Goal: Task Accomplishment & Management: Complete application form

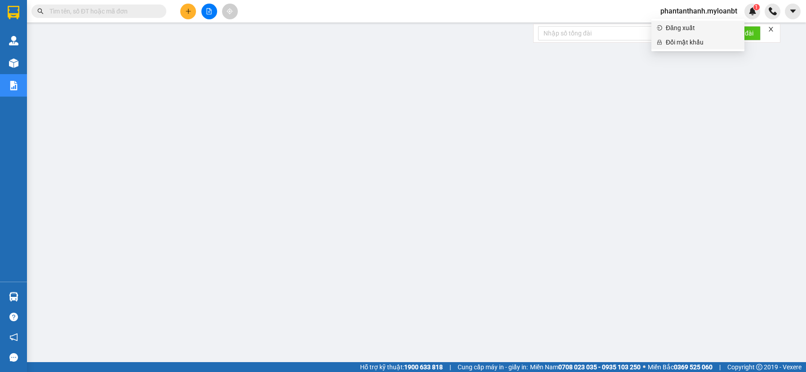
click at [677, 27] on span "Đăng xuất" at bounding box center [702, 28] width 73 height 10
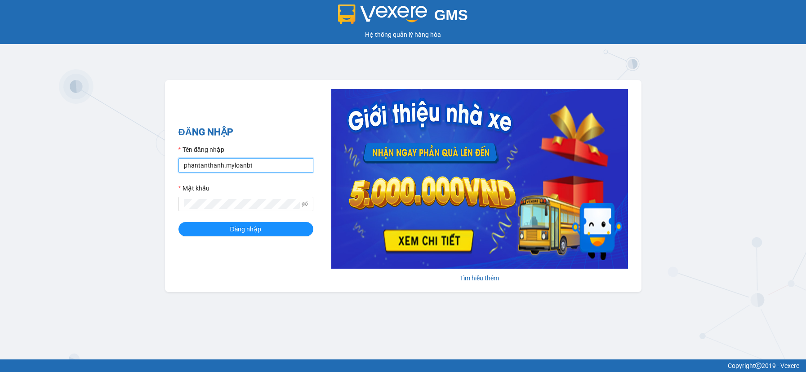
click at [264, 170] on input "phantanthanh.myloanbt" at bounding box center [246, 165] width 135 height 14
type input "ngocbinh.myloanbt"
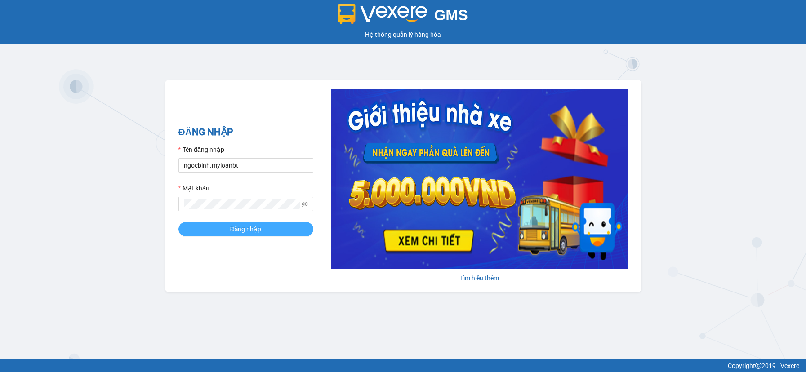
click at [253, 222] on button "Đăng nhập" at bounding box center [246, 229] width 135 height 14
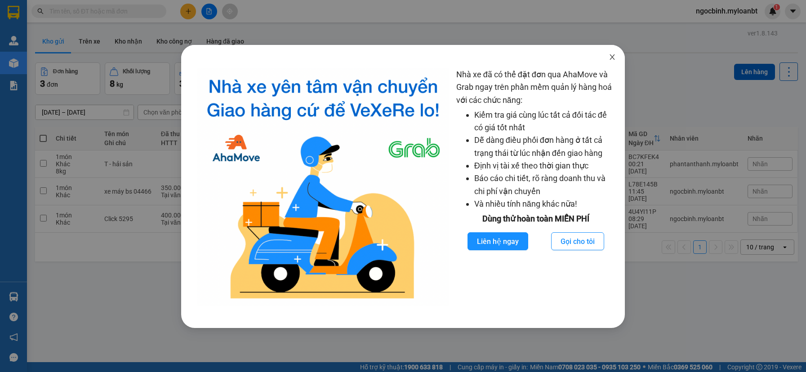
click at [614, 60] on icon "close" at bounding box center [612, 57] width 7 height 7
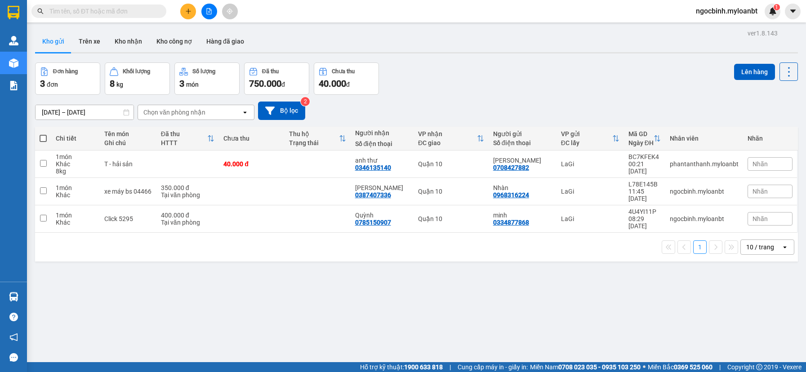
click at [112, 11] on input "text" at bounding box center [102, 11] width 106 height 10
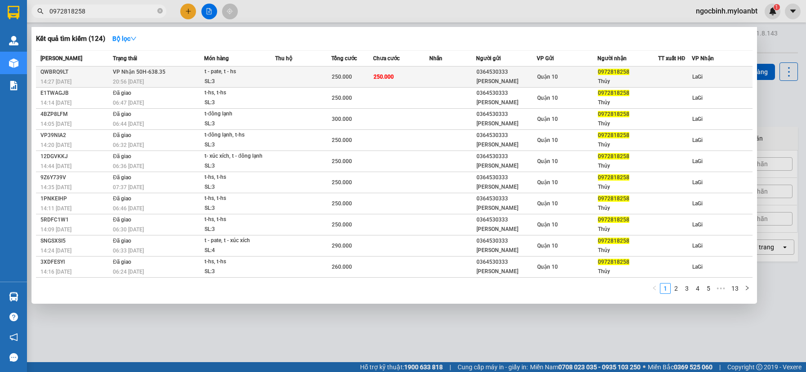
type input "0972818258"
click at [522, 76] on div "0364530333" at bounding box center [507, 71] width 60 height 9
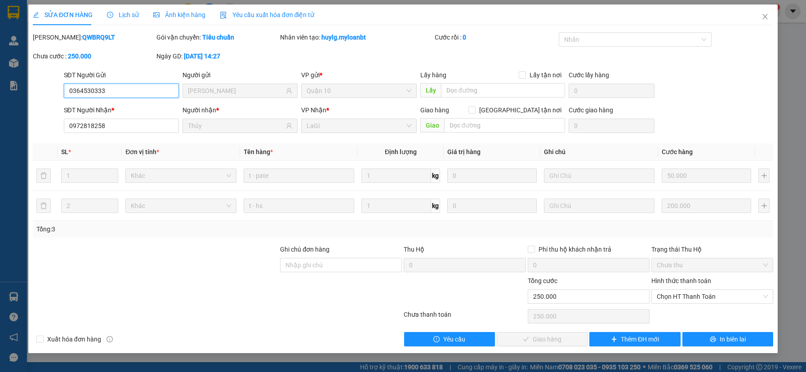
type input "0364530333"
type input "[PERSON_NAME]"
type input "0972818258"
type input "Thủy"
type input "250.000"
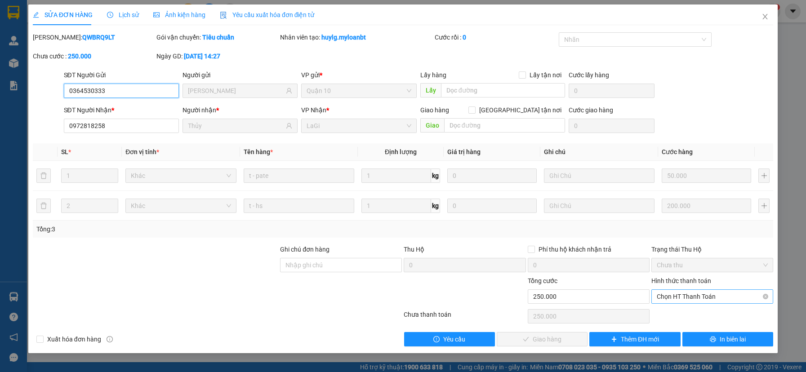
click at [693, 296] on span "Chọn HT Thanh Toán" at bounding box center [712, 296] width 111 height 13
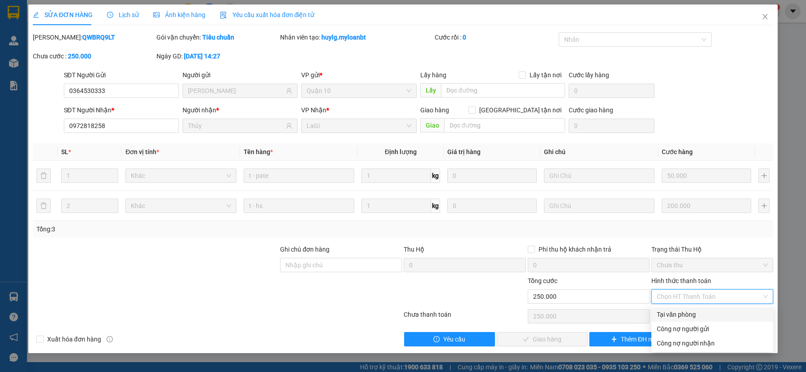
click at [687, 314] on div "Tại văn phòng" at bounding box center [712, 315] width 111 height 10
type input "0"
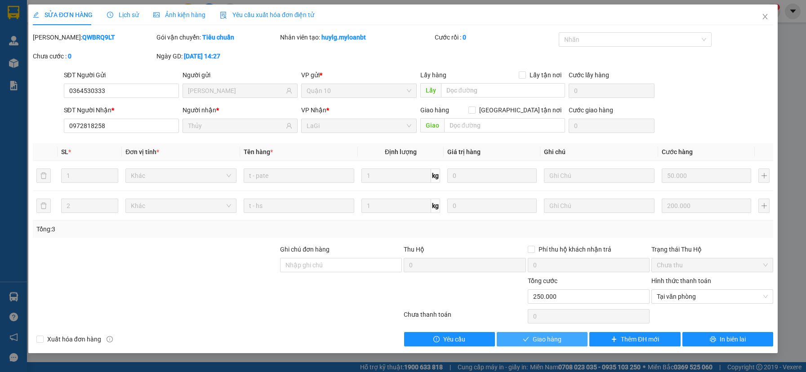
click at [564, 343] on button "Giao hàng" at bounding box center [542, 339] width 91 height 14
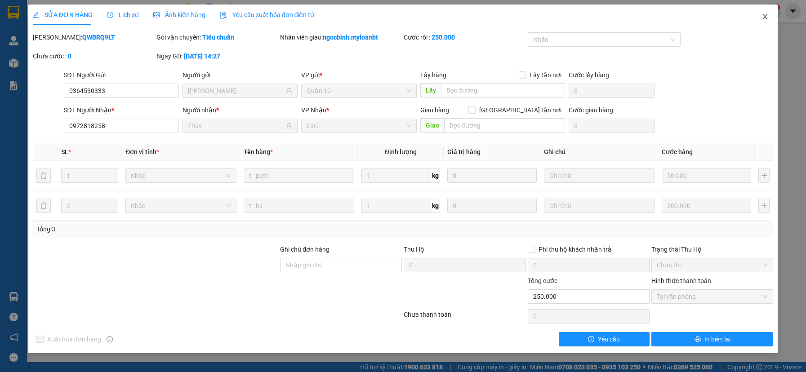
click at [769, 17] on icon "close" at bounding box center [765, 16] width 7 height 7
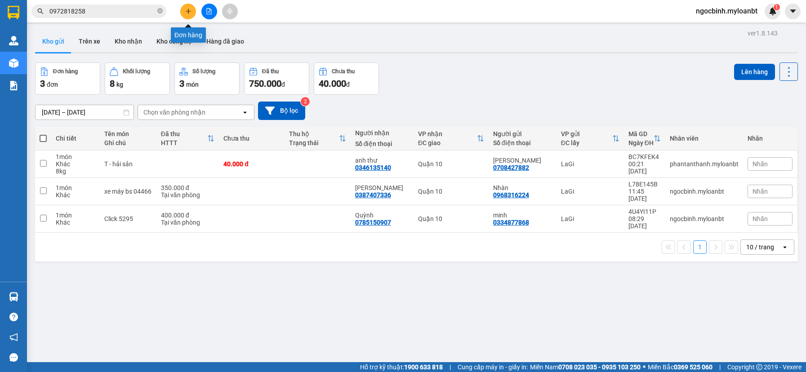
click at [191, 13] on icon "plus" at bounding box center [188, 11] width 6 height 6
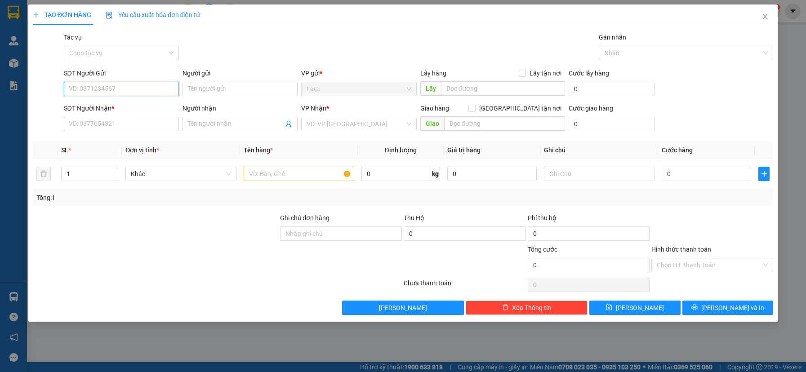
click at [164, 90] on input "SĐT Người Gửi" at bounding box center [121, 89] width 115 height 14
type input "0362155167"
click at [93, 109] on div "0362155167 - Nga" at bounding box center [121, 107] width 104 height 10
type input "Nga"
type input "0985350551"
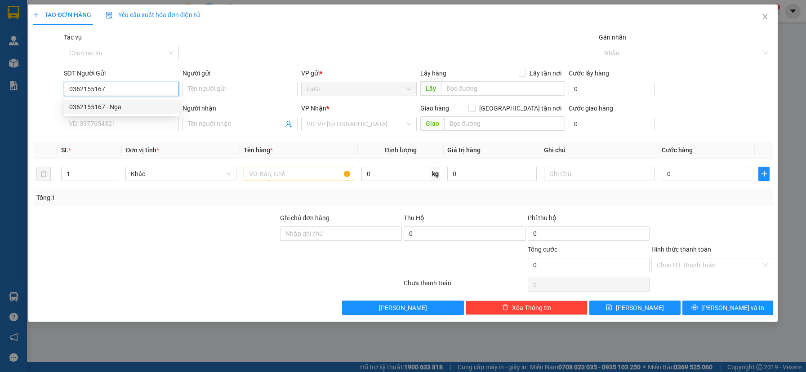
type input "Hằng"
type input "0362155167"
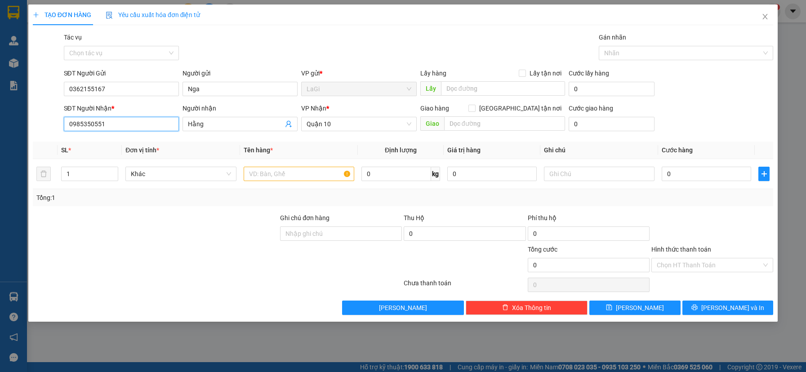
click at [121, 121] on input "0985350551" at bounding box center [121, 124] width 115 height 14
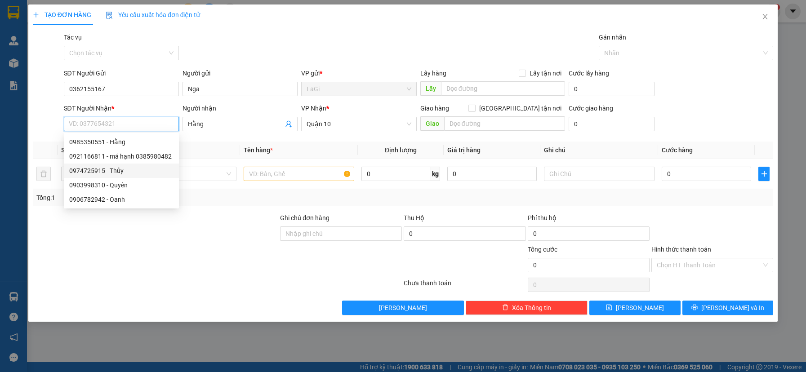
click at [123, 168] on div "0974725915 - Thủy" at bounding box center [121, 171] width 104 height 10
type input "0974725915"
type input "Thủy"
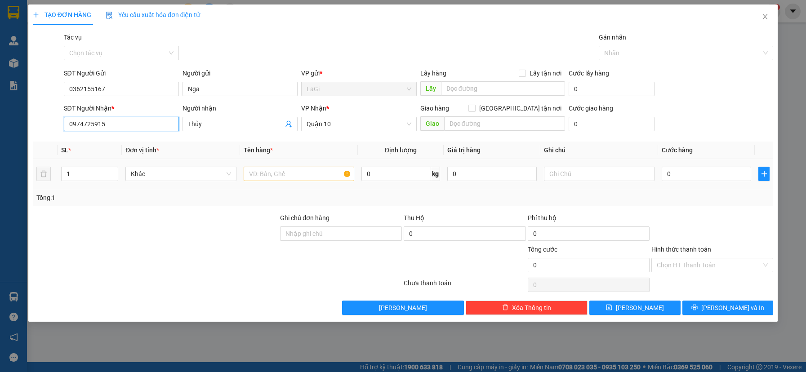
type input "0974725915"
click at [275, 173] on input "text" at bounding box center [299, 174] width 111 height 14
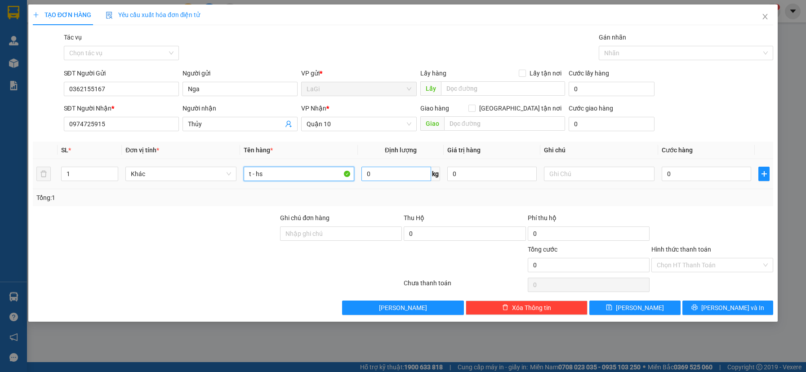
type input "t - hs"
click at [388, 172] on input "0" at bounding box center [397, 174] width 70 height 14
type input "18.7"
click at [678, 178] on input "0" at bounding box center [707, 174] width 90 height 14
type input "6"
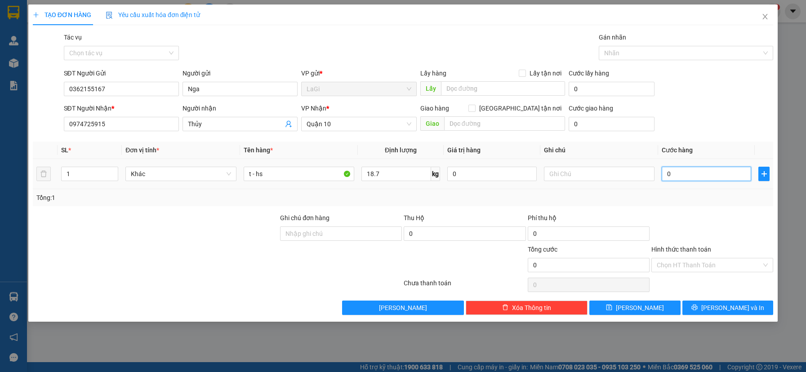
type input "6"
type input "60"
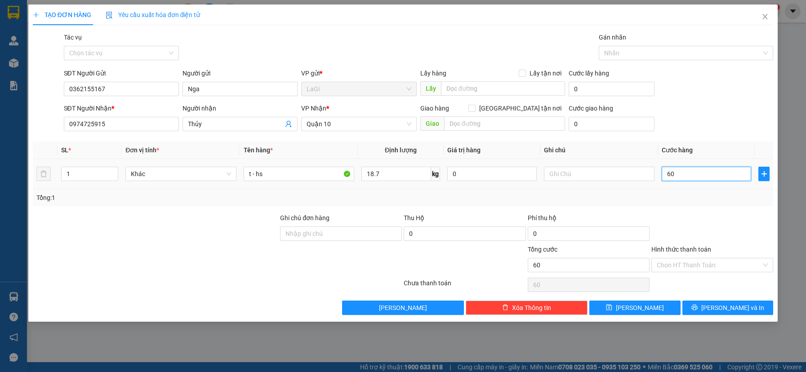
type input "600"
type input "6.000"
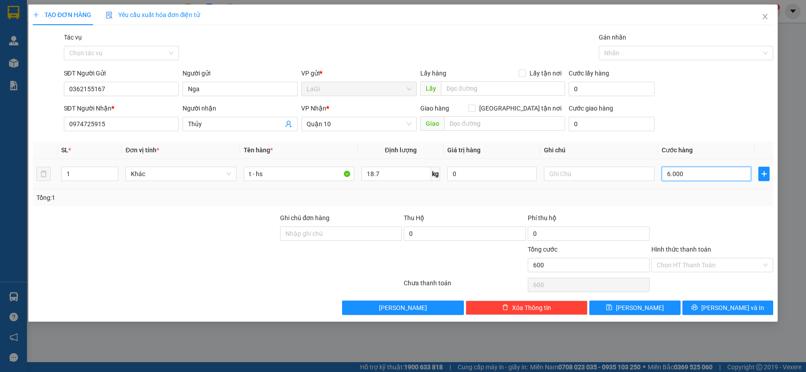
type input "6.000"
type input "60.000"
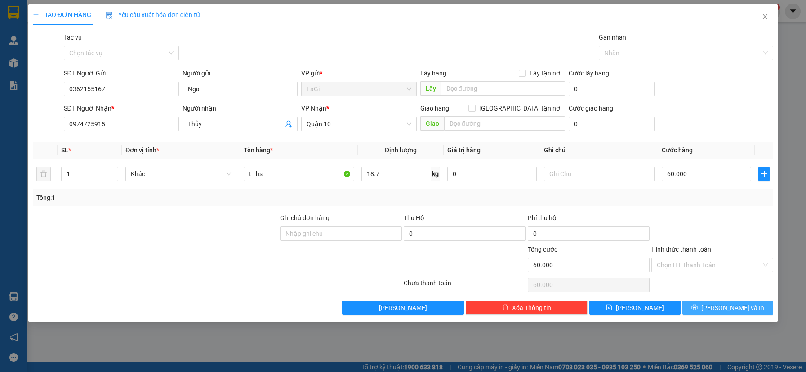
click at [703, 310] on button "[PERSON_NAME] và In" at bounding box center [728, 308] width 91 height 14
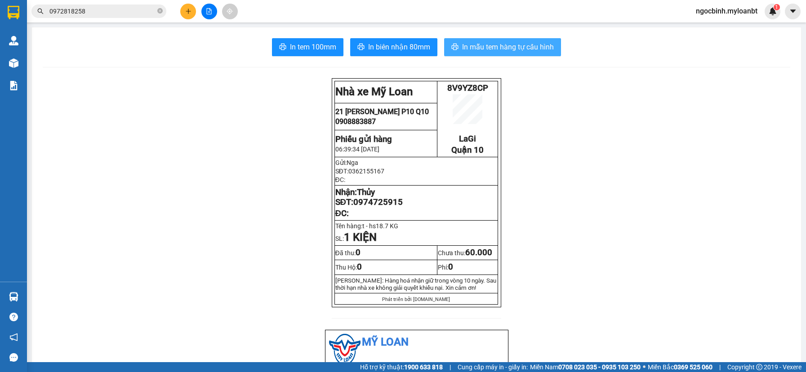
click at [477, 50] on span "In mẫu tem hàng tự cấu hình" at bounding box center [508, 46] width 92 height 11
click at [486, 45] on span "In mẫu tem hàng tự cấu hình" at bounding box center [508, 46] width 92 height 11
click at [188, 14] on icon "plus" at bounding box center [188, 11] width 6 height 6
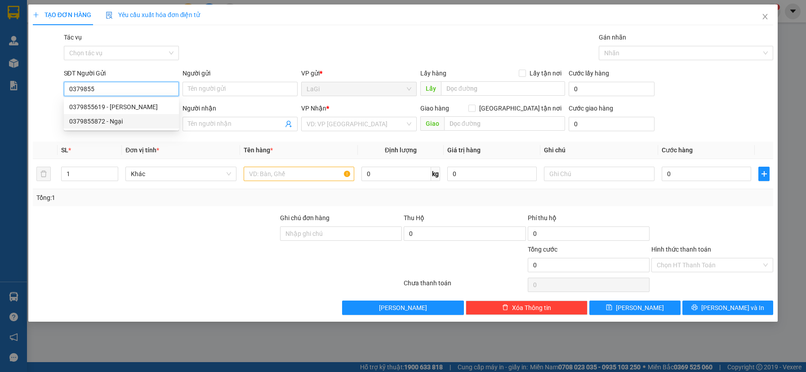
click at [137, 121] on div "0379855872 - Ngại" at bounding box center [121, 121] width 104 height 10
type input "0379855872"
type input "Ngại"
type input "0388787437"
type input "Huy"
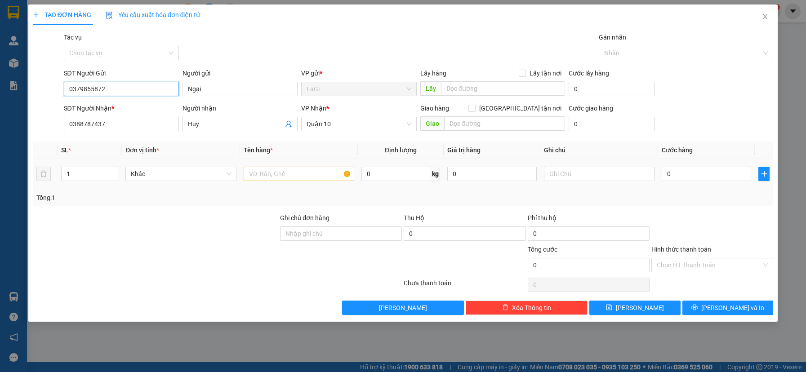
type input "0379855872"
click at [289, 175] on input "text" at bounding box center [299, 174] width 111 height 14
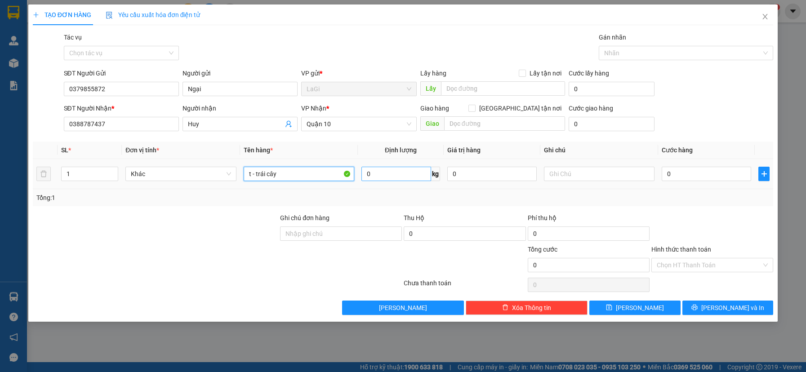
type input "t - trái cây"
click at [423, 168] on input "0" at bounding box center [397, 174] width 70 height 14
type input "7"
click at [692, 169] on input "0" at bounding box center [707, 174] width 90 height 14
type input "4"
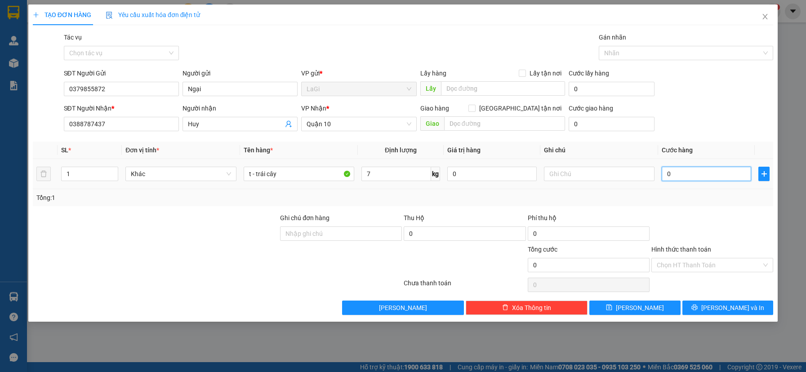
type input "4"
type input "40"
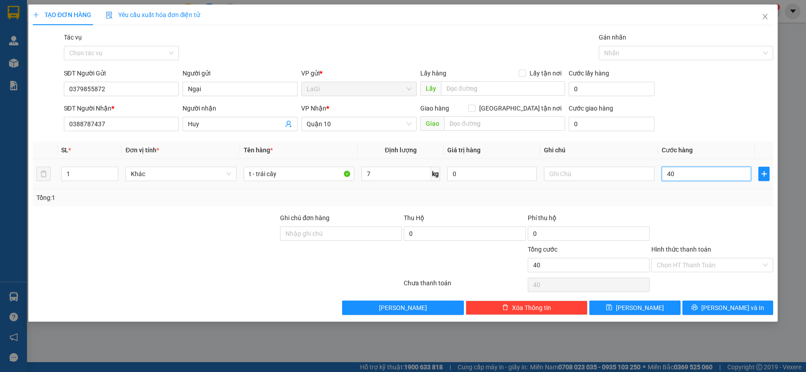
type input "400"
type input "4.000"
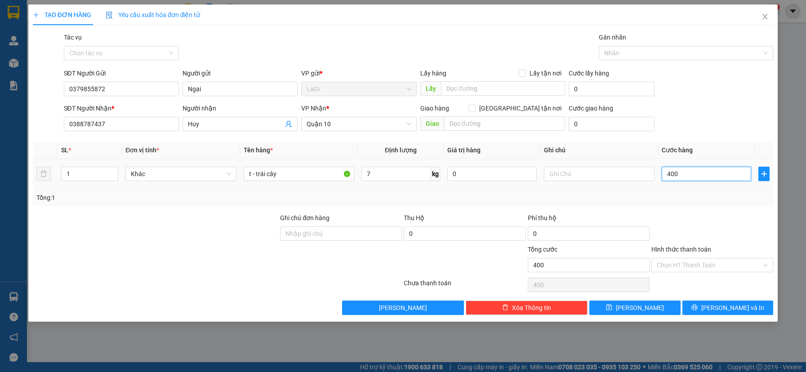
type input "4.000"
type input "40.000"
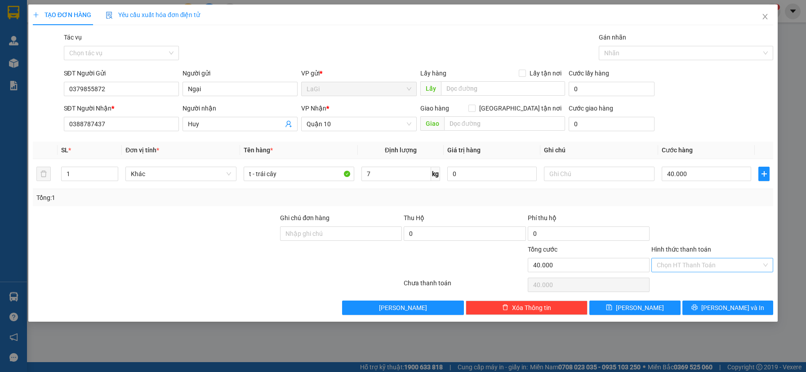
click at [697, 265] on input "Hình thức thanh toán" at bounding box center [709, 265] width 105 height 13
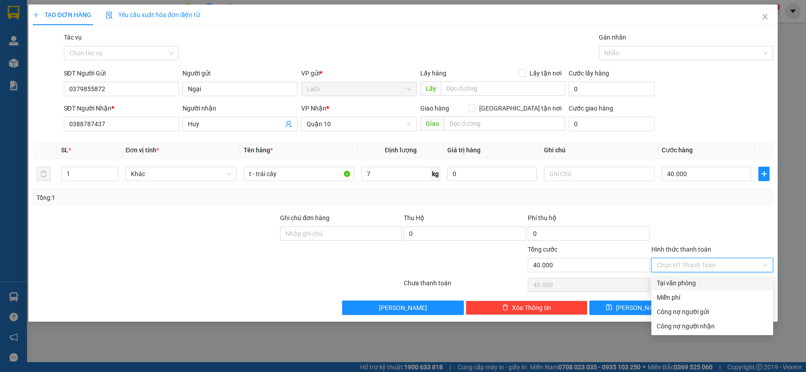
click at [706, 287] on div "Tại văn phòng" at bounding box center [712, 283] width 111 height 10
type input "0"
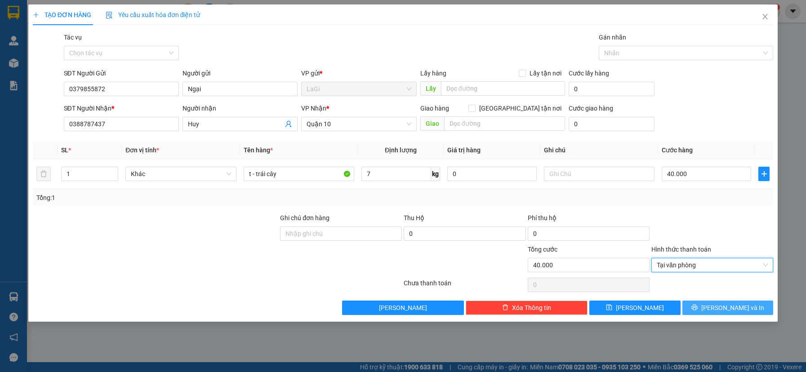
click at [719, 308] on button "[PERSON_NAME] và In" at bounding box center [728, 308] width 91 height 14
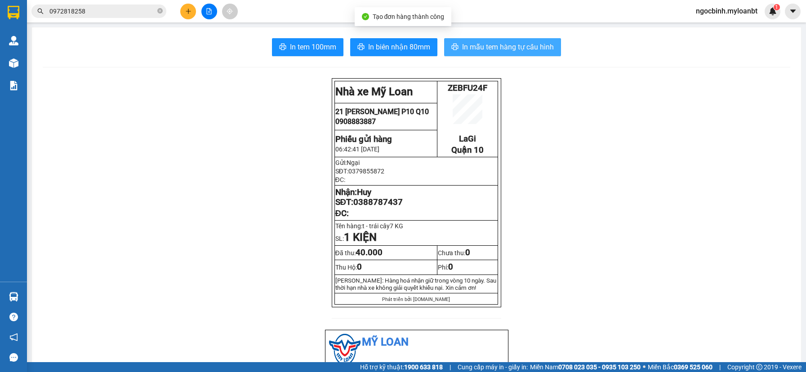
click at [513, 44] on span "In mẫu tem hàng tự cấu hình" at bounding box center [508, 46] width 92 height 11
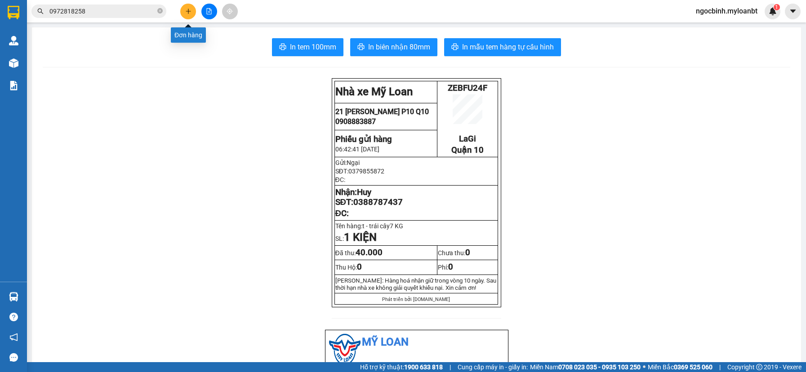
click at [186, 15] on button at bounding box center [188, 12] width 16 height 16
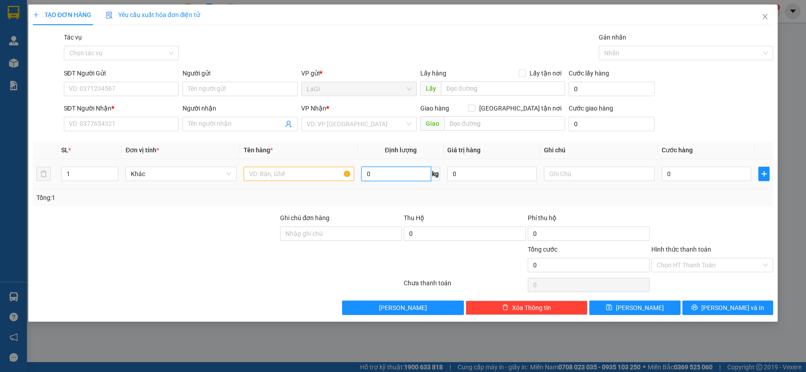
click at [399, 175] on input "0" at bounding box center [397, 174] width 70 height 14
type input "21"
click at [135, 85] on input "SĐT Người Gửi" at bounding box center [121, 89] width 115 height 14
type input "0387804044"
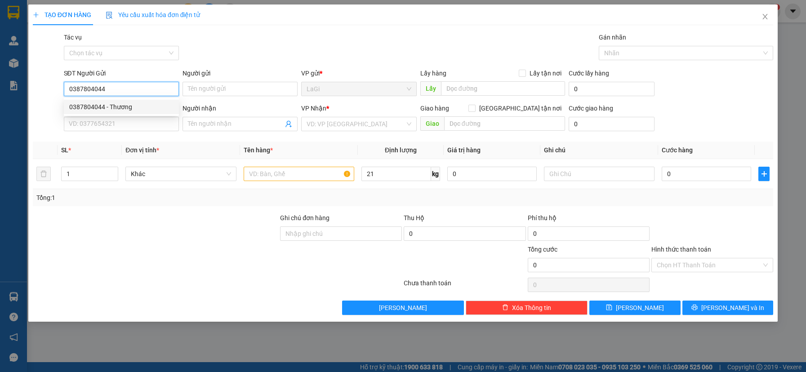
click at [148, 108] on div "0387804044 - Thương" at bounding box center [121, 107] width 104 height 10
type input "Thương"
type input "0848501878"
type input "Huyền"
type input "0387804044"
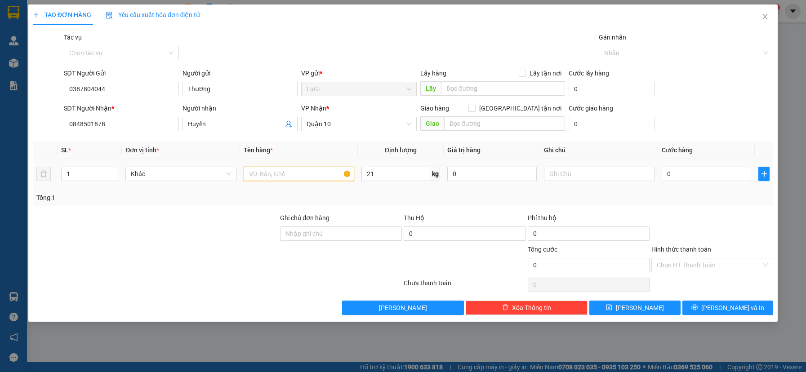
click at [256, 175] on input "text" at bounding box center [299, 174] width 111 height 14
type input "t - đồ ăn"
click at [686, 174] on input "0" at bounding box center [707, 174] width 90 height 14
type input "6"
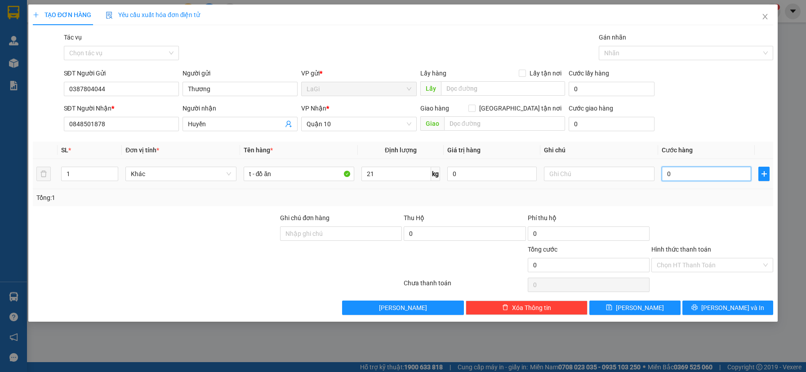
type input "6"
type input "60"
type input "600"
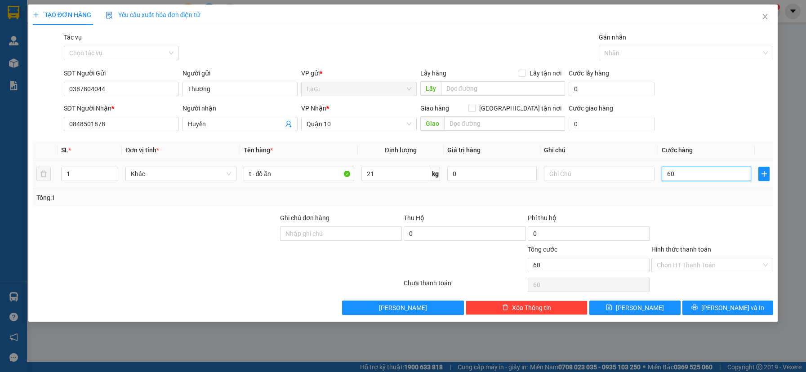
type input "600"
type input "6.000"
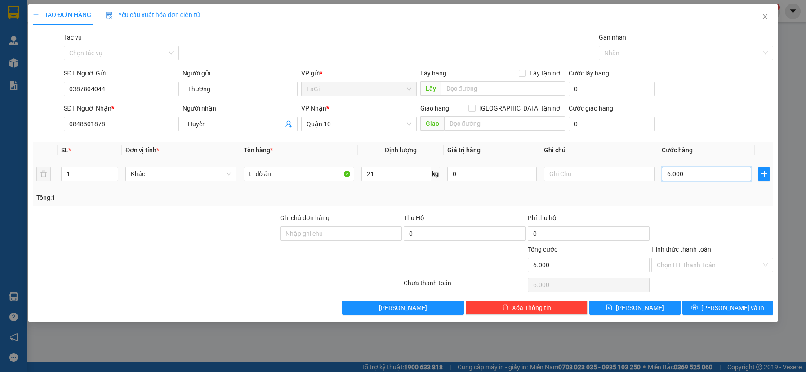
type input "60.000"
click at [687, 266] on input "Hình thức thanh toán" at bounding box center [709, 265] width 105 height 13
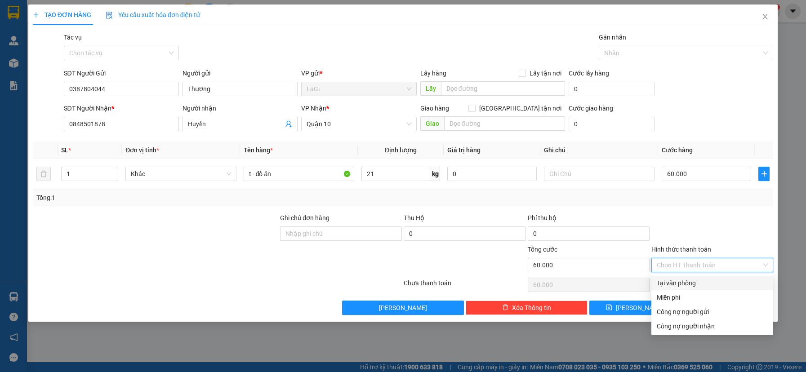
click at [693, 285] on div "Tại văn phòng" at bounding box center [712, 283] width 111 height 10
type input "0"
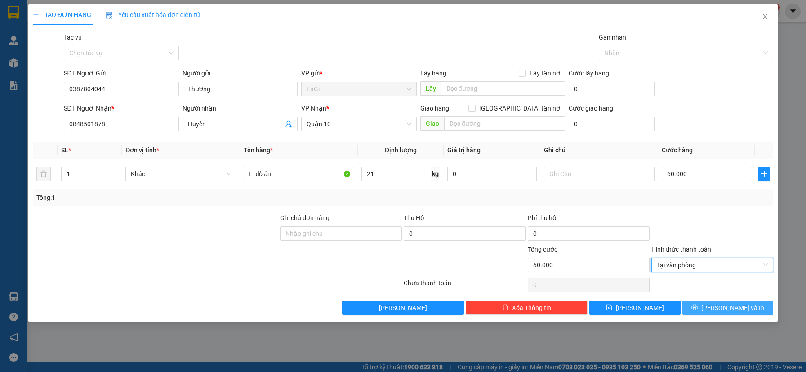
click at [717, 309] on button "[PERSON_NAME] và In" at bounding box center [728, 308] width 91 height 14
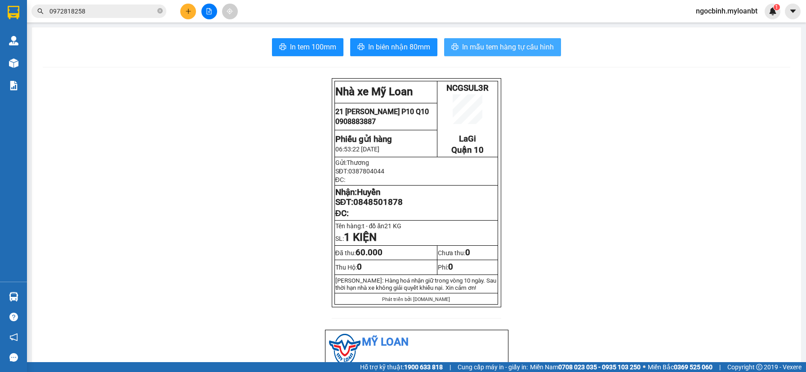
click at [469, 54] on button "In mẫu tem hàng tự cấu hình" at bounding box center [502, 47] width 117 height 18
click at [160, 11] on icon "close-circle" at bounding box center [159, 10] width 5 height 5
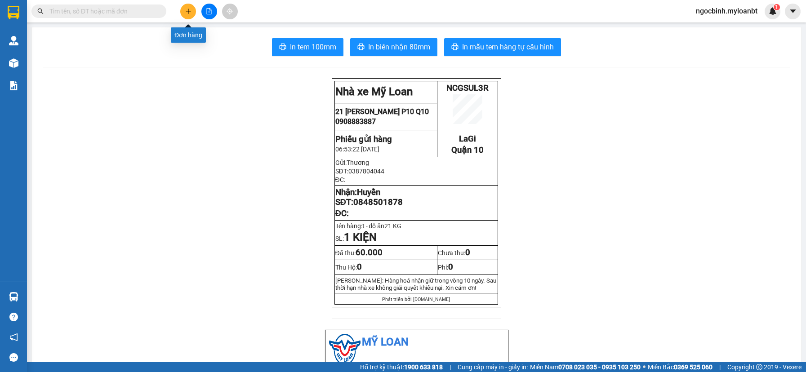
click at [186, 8] on button at bounding box center [188, 12] width 16 height 16
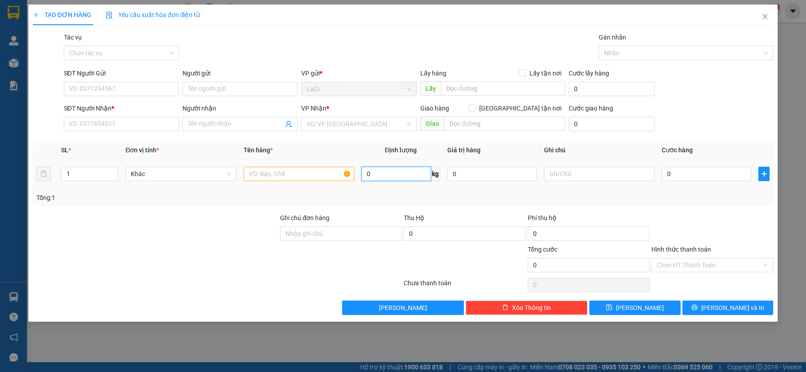
click at [412, 174] on input "0" at bounding box center [397, 174] width 70 height 14
type input "17"
click at [767, 13] on icon "close" at bounding box center [765, 16] width 7 height 7
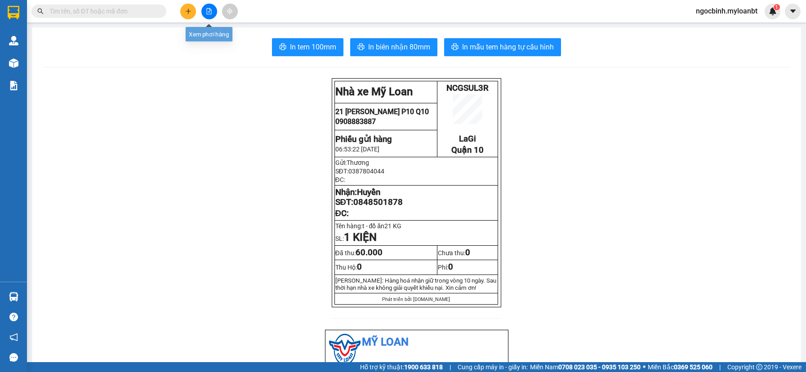
click at [189, 13] on icon "plus" at bounding box center [188, 11] width 6 height 6
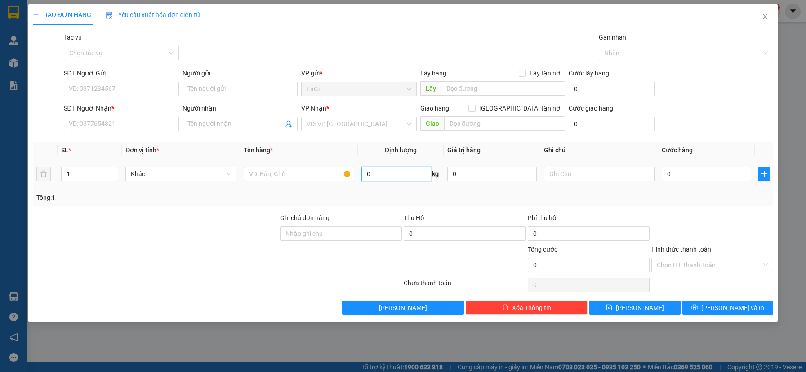
click at [378, 172] on input "0" at bounding box center [397, 174] width 70 height 14
type input "14"
click at [85, 87] on input "SĐT Người Gửi" at bounding box center [121, 89] width 115 height 14
type input "0832711752"
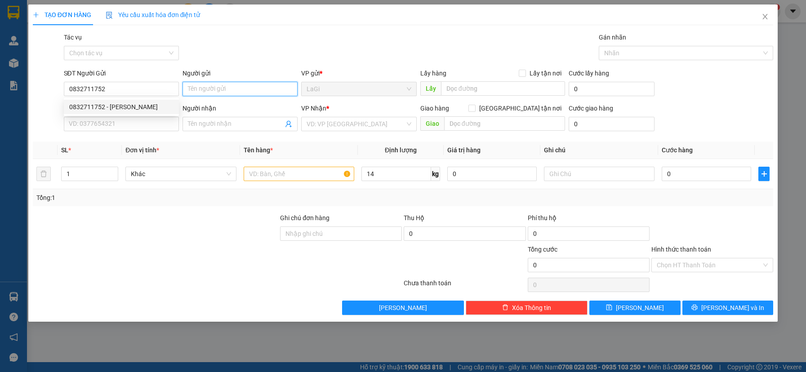
click at [234, 91] on input "Người gửi" at bounding box center [240, 89] width 115 height 14
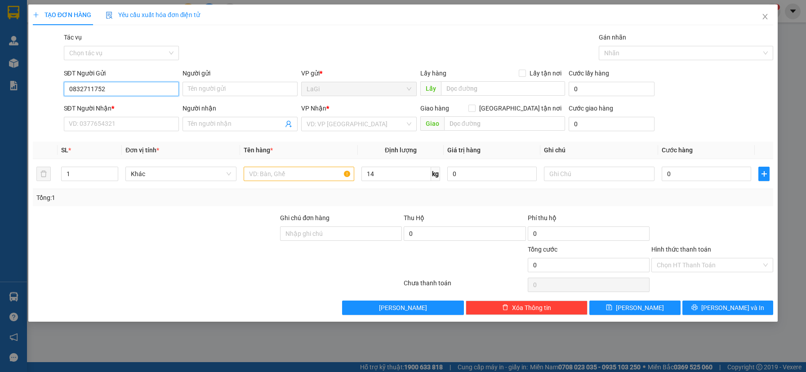
click at [140, 89] on input "0832711752" at bounding box center [121, 89] width 115 height 14
click at [142, 109] on div "0832711752 - [PERSON_NAME]" at bounding box center [121, 107] width 104 height 10
type input "[PERSON_NAME]"
type input "0975691870"
type input "hậu"
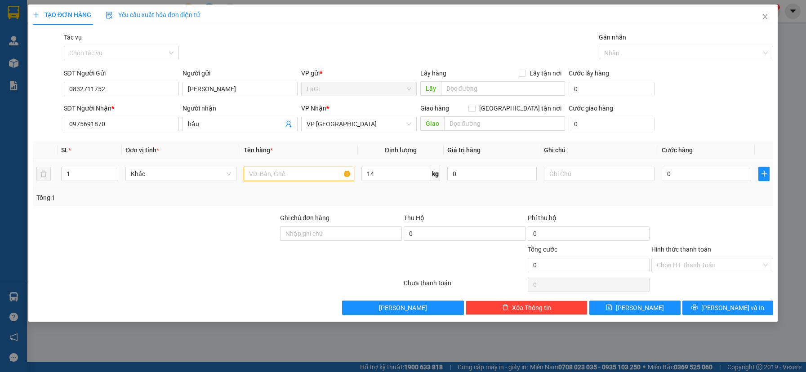
click at [284, 178] on input "text" at bounding box center [299, 174] width 111 height 14
type input "t - hs"
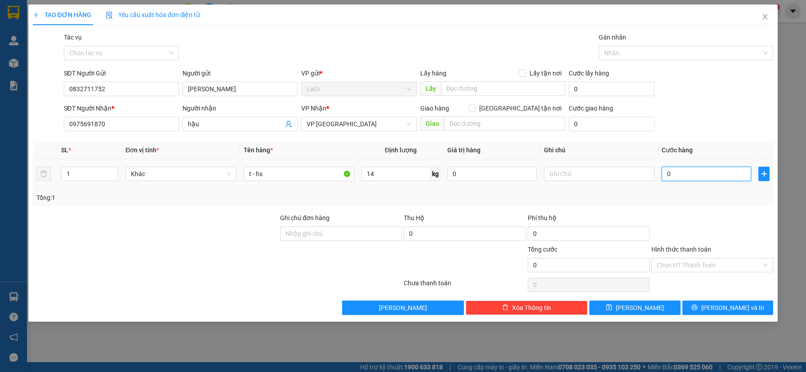
click at [678, 179] on input "0" at bounding box center [707, 174] width 90 height 14
type input "6"
type input "60"
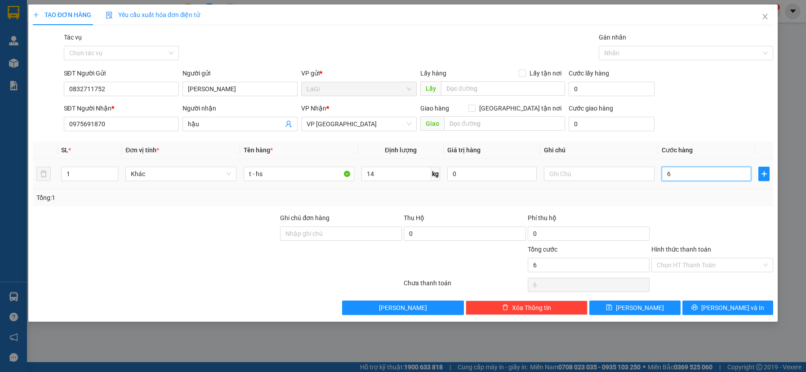
type input "60"
type input "600"
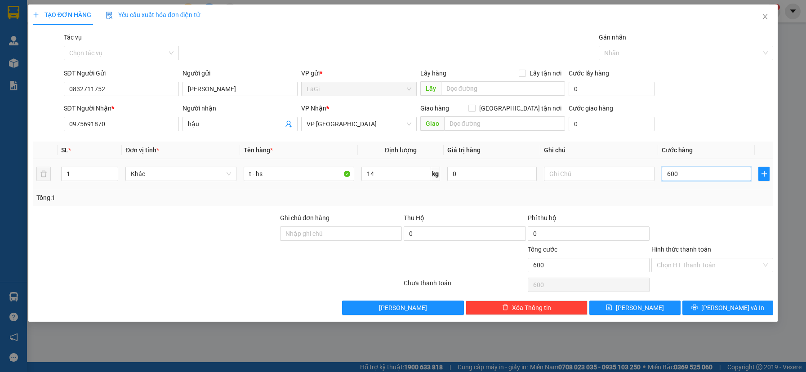
type input "6.000"
type input "60.000"
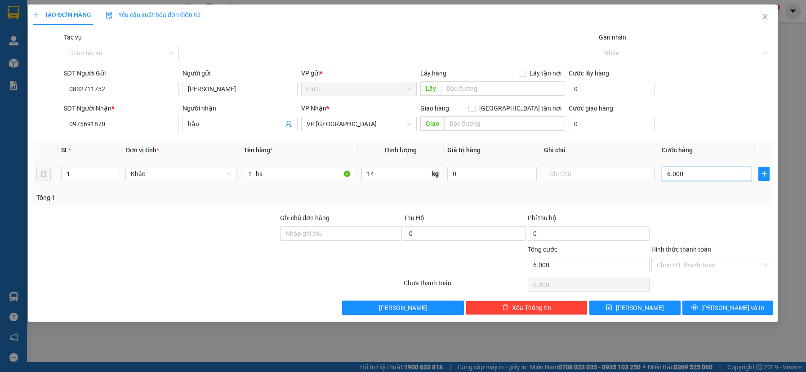
type input "60.000"
click at [676, 262] on input "Hình thức thanh toán" at bounding box center [709, 265] width 105 height 13
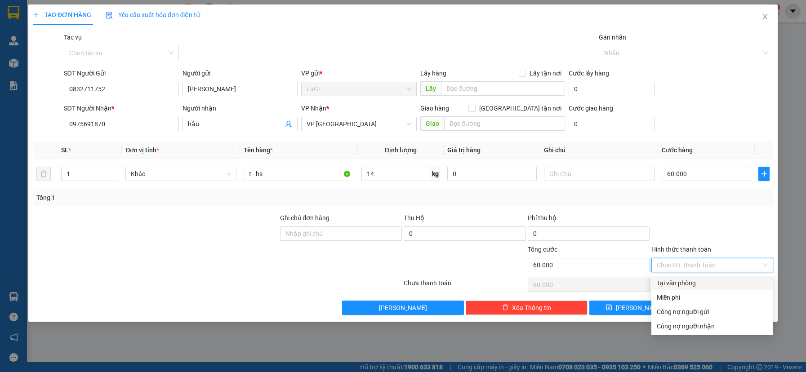
click at [685, 282] on div "Tại văn phòng" at bounding box center [712, 283] width 111 height 10
type input "0"
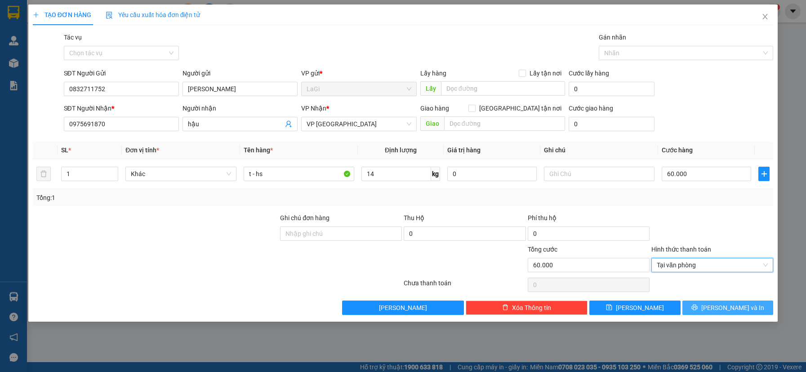
click at [717, 312] on button "[PERSON_NAME] và In" at bounding box center [728, 308] width 91 height 14
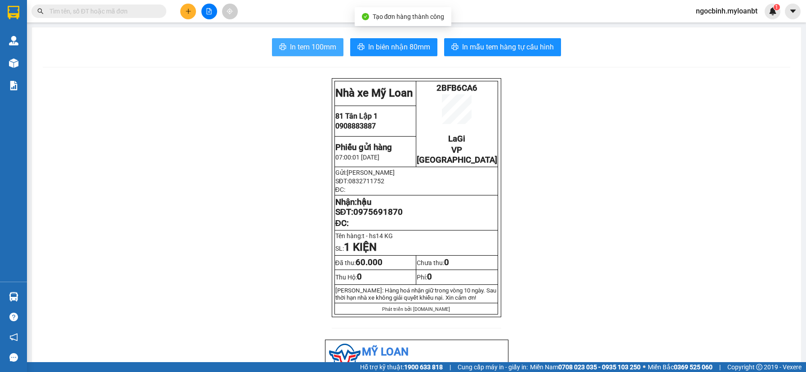
click at [307, 46] on span "In tem 100mm" at bounding box center [313, 46] width 46 height 11
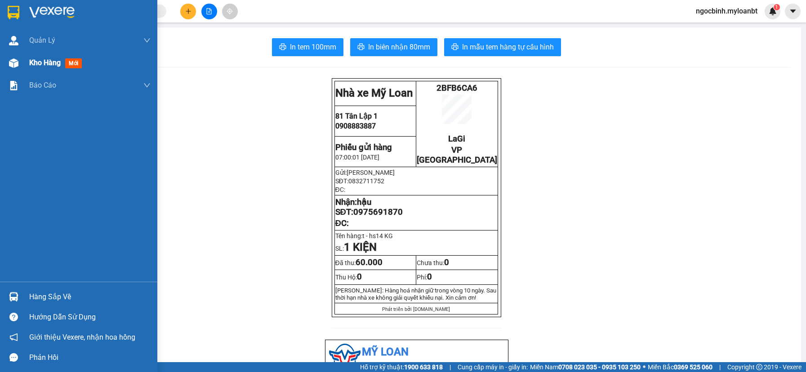
click at [51, 61] on span "Kho hàng" at bounding box center [44, 62] width 31 height 9
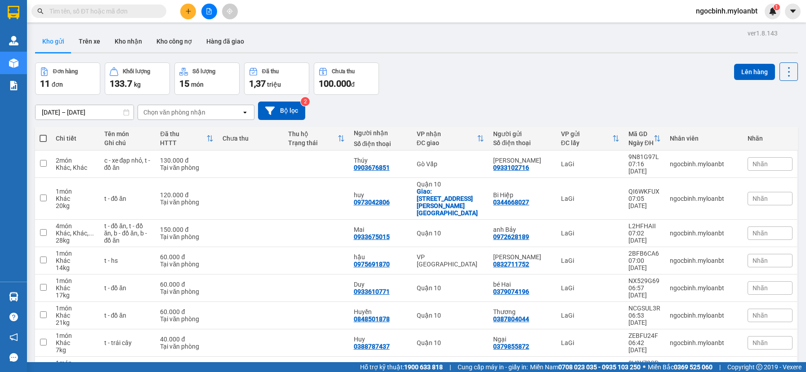
scroll to position [85, 0]
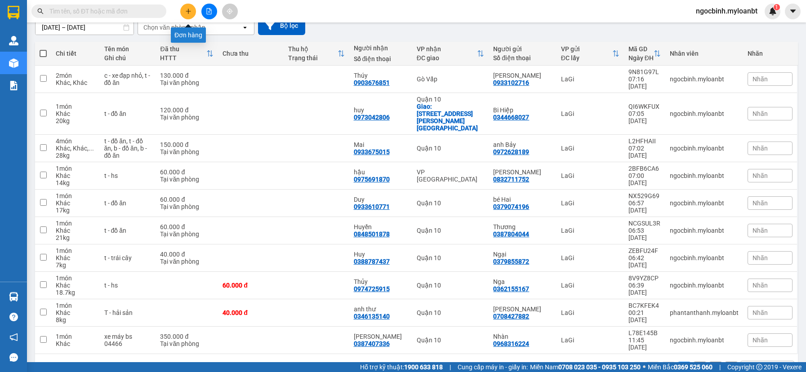
click at [194, 11] on button at bounding box center [188, 12] width 16 height 16
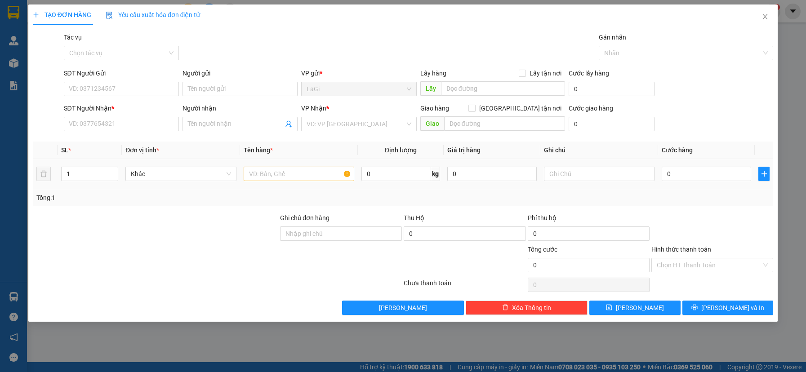
click at [391, 182] on div "0 kg" at bounding box center [401, 174] width 79 height 18
click at [390, 175] on input "0" at bounding box center [397, 174] width 70 height 14
type input "12.4"
click at [95, 90] on input "SĐT Người Gửi" at bounding box center [121, 89] width 115 height 14
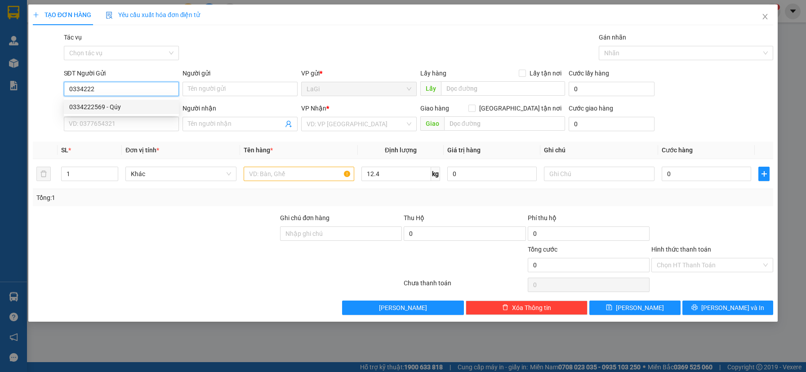
click at [138, 110] on div "0334222569 - Qúy" at bounding box center [121, 107] width 104 height 10
type input "0334222569"
type input "Qúy"
type input "0337153640"
type input "Yến"
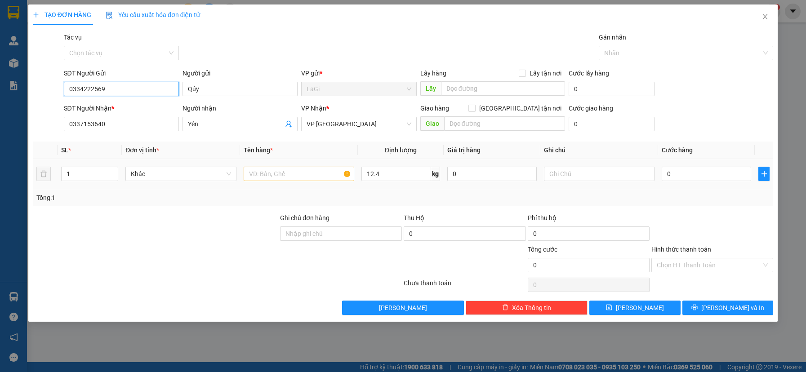
type input "0334222569"
click at [301, 170] on input "text" at bounding box center [299, 174] width 111 height 14
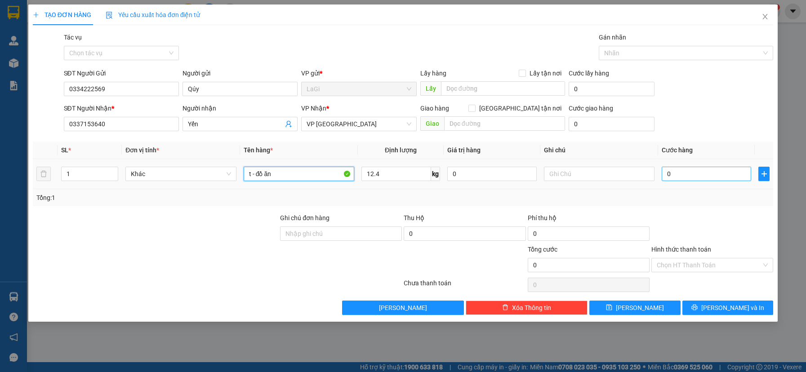
type input "t - đồ ăn"
click at [690, 175] on input "0" at bounding box center [707, 174] width 90 height 14
type input "6"
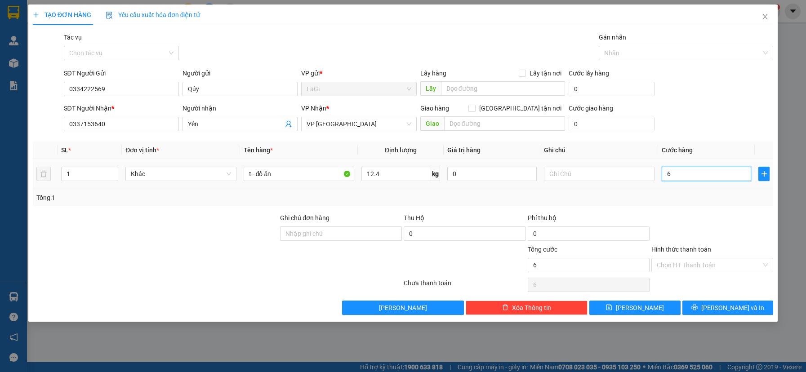
type input "60"
type input "600"
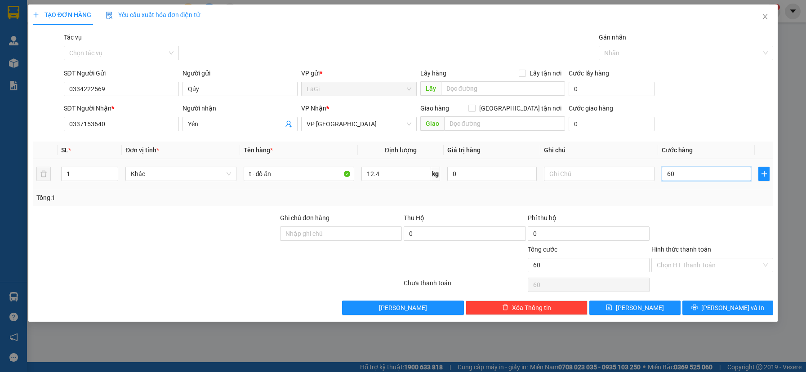
type input "600"
type input "6.000"
type input "60.000"
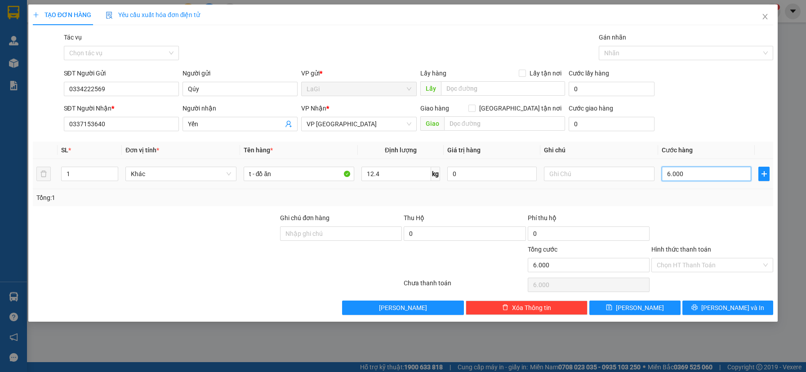
type input "60.000"
click at [707, 263] on input "Hình thức thanh toán" at bounding box center [709, 265] width 105 height 13
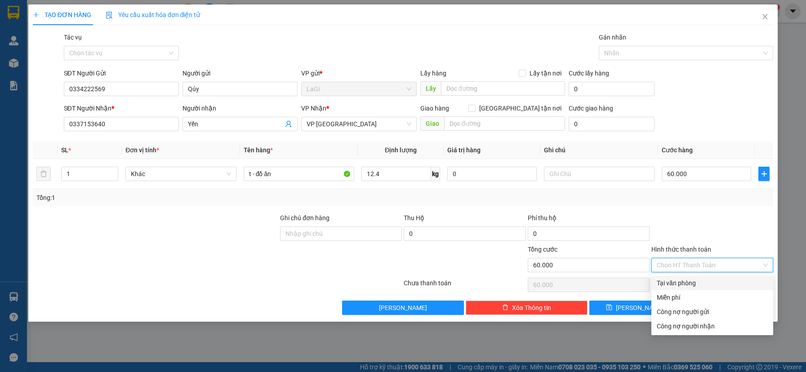
click at [702, 284] on div "Tại văn phòng" at bounding box center [712, 283] width 111 height 10
type input "0"
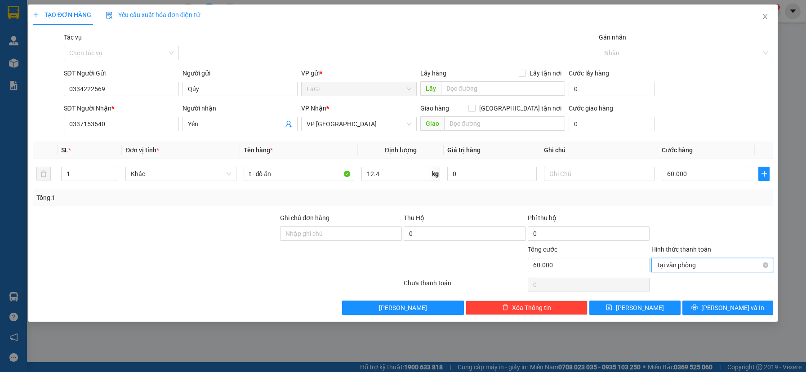
click at [699, 271] on span "Tại văn phòng" at bounding box center [712, 265] width 111 height 13
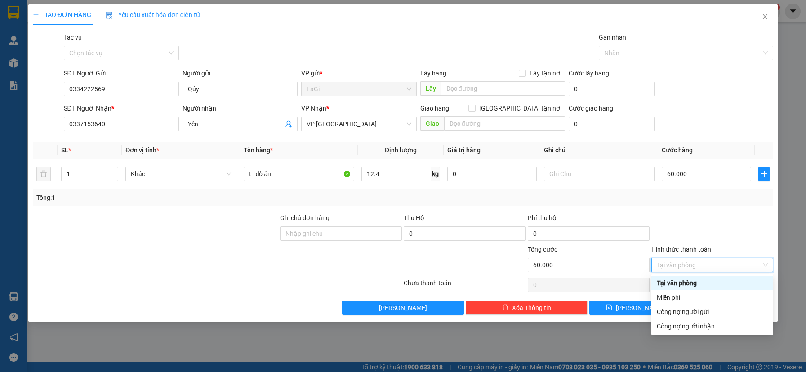
click at [718, 232] on div at bounding box center [713, 228] width 124 height 31
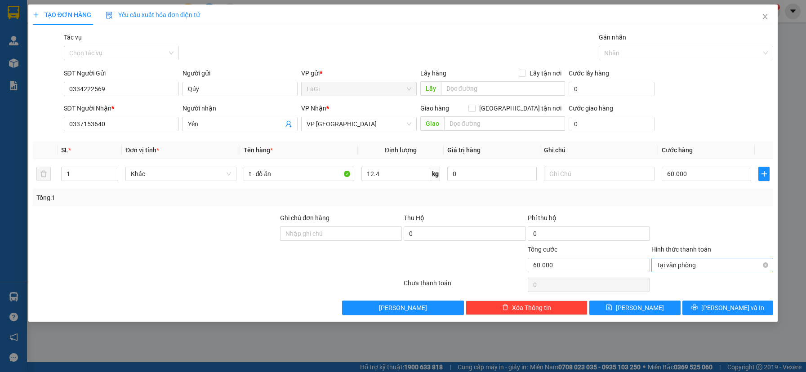
click at [707, 271] on span "Tại văn phòng" at bounding box center [712, 265] width 111 height 13
click at [711, 228] on div at bounding box center [713, 228] width 124 height 31
click at [109, 90] on input "0334222569" at bounding box center [121, 89] width 115 height 14
click at [109, 89] on input "0334222569" at bounding box center [121, 89] width 115 height 14
click at [730, 94] on div "SĐT Người Gửi 0334222569 Người gửi Qúy VP gửi * LaGi Lấy hàng Lấy tận nơi Lấy C…" at bounding box center [419, 83] width 714 height 31
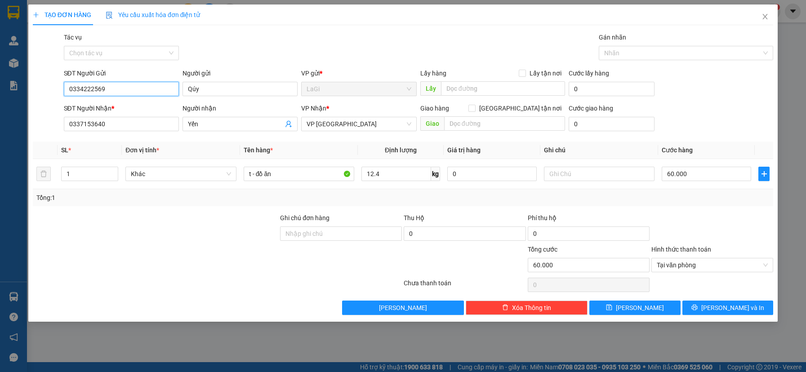
click at [131, 90] on input "0334222569" at bounding box center [121, 89] width 115 height 14
click at [767, 16] on icon "close" at bounding box center [765, 16] width 7 height 7
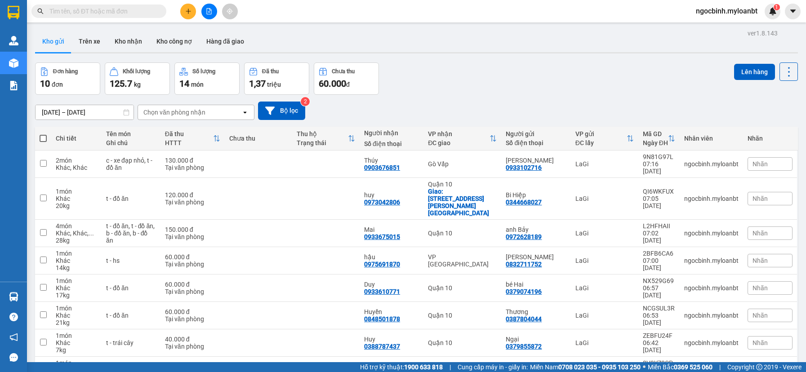
click at [189, 14] on button at bounding box center [188, 12] width 16 height 16
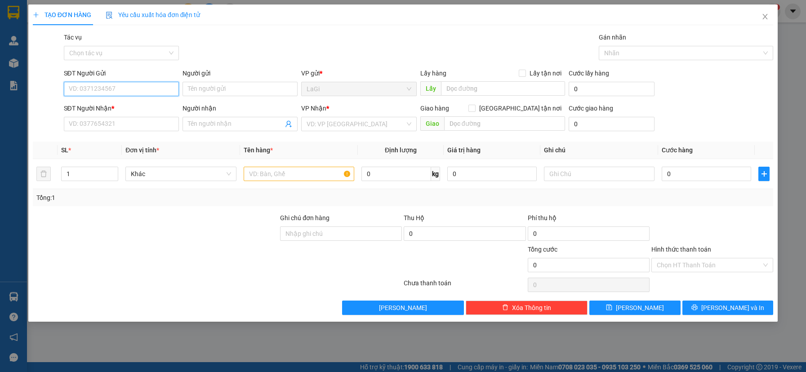
paste input "0334222569"
type input "0334222569"
click at [156, 103] on div "0334222569 - Qúy" at bounding box center [121, 107] width 104 height 10
type input "Qúy"
type input "0337153640"
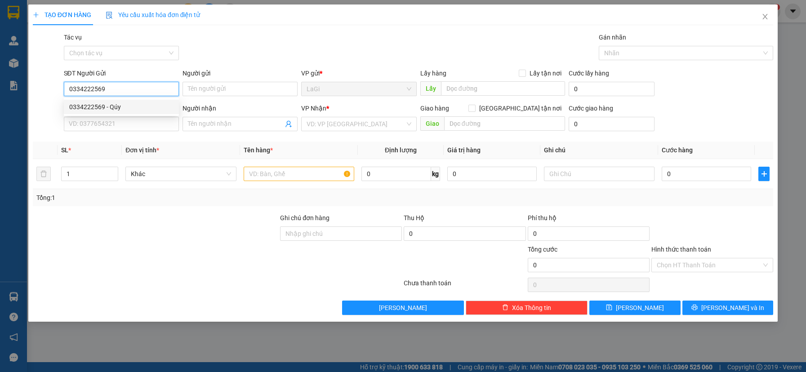
type input "Yến"
type input "0334222569"
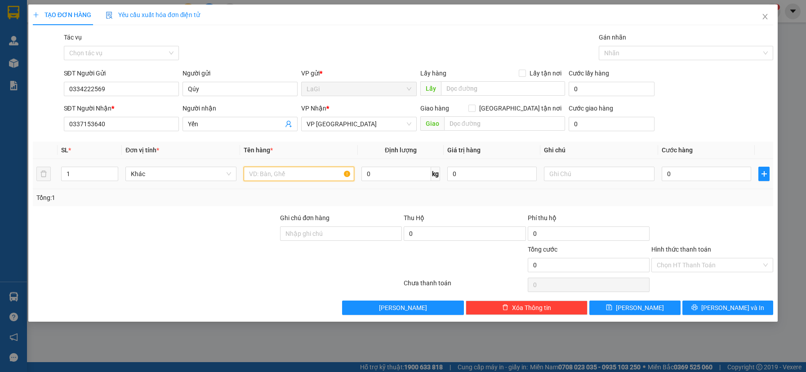
click at [309, 170] on input "text" at bounding box center [299, 174] width 111 height 14
type input "t - đồ ăn"
click at [407, 180] on input "0" at bounding box center [397, 174] width 70 height 14
type input "12.4"
click at [700, 175] on input "0" at bounding box center [707, 174] width 90 height 14
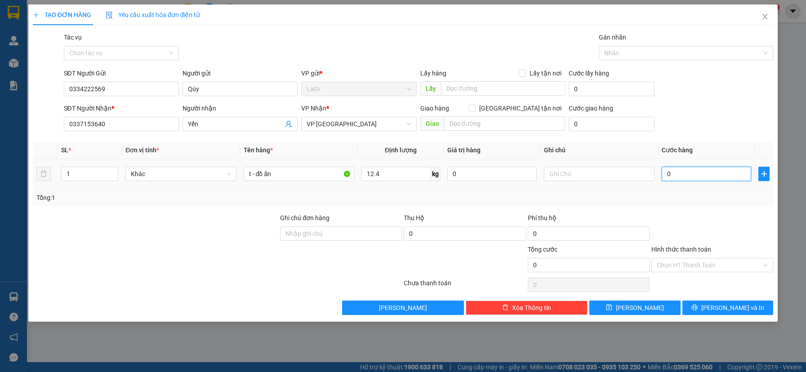
type input "6"
type input "60"
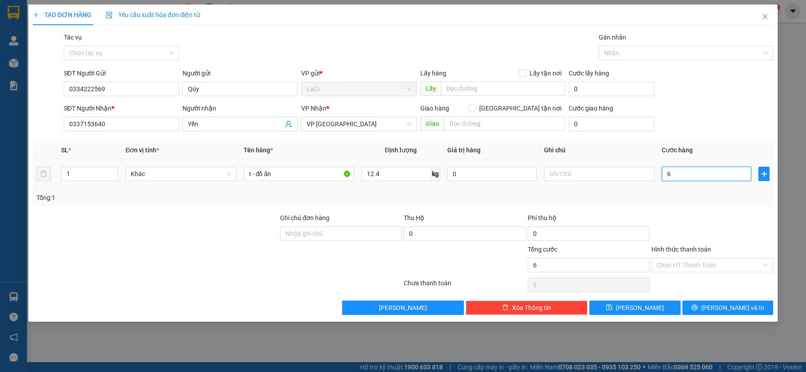
type input "60"
type input "600"
type input "6.000"
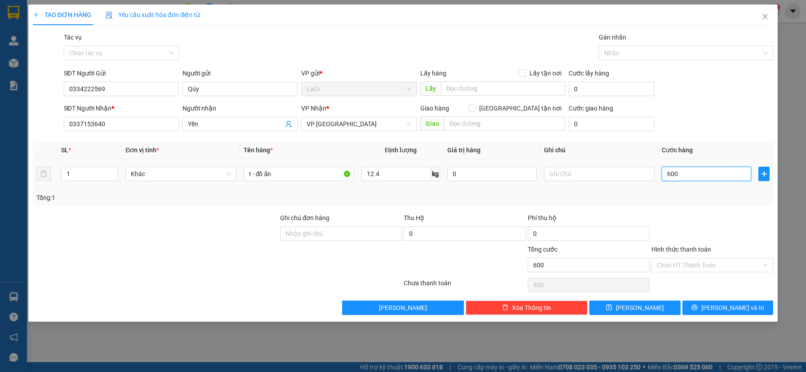
type input "6.000"
type input "60.000"
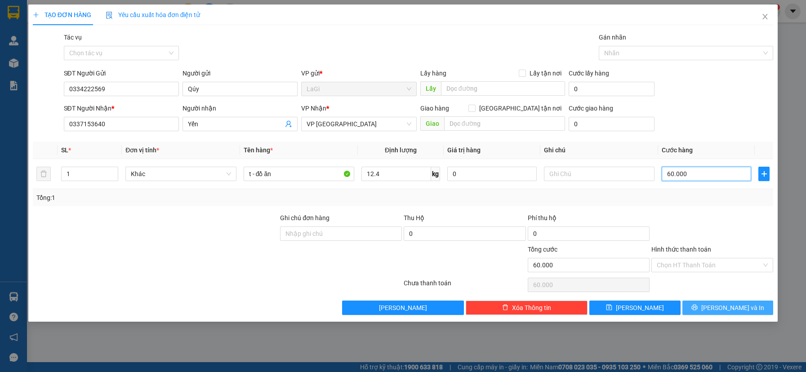
type input "60.000"
click at [724, 308] on span "[PERSON_NAME] và In" at bounding box center [733, 308] width 63 height 10
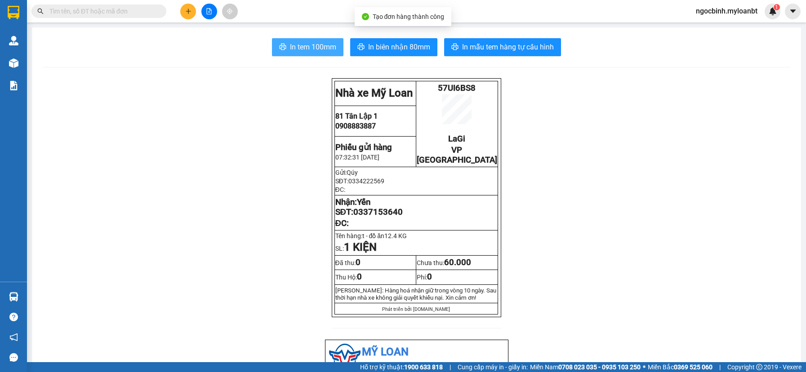
click at [327, 50] on span "In tem 100mm" at bounding box center [313, 46] width 46 height 11
click at [189, 16] on button at bounding box center [188, 12] width 16 height 16
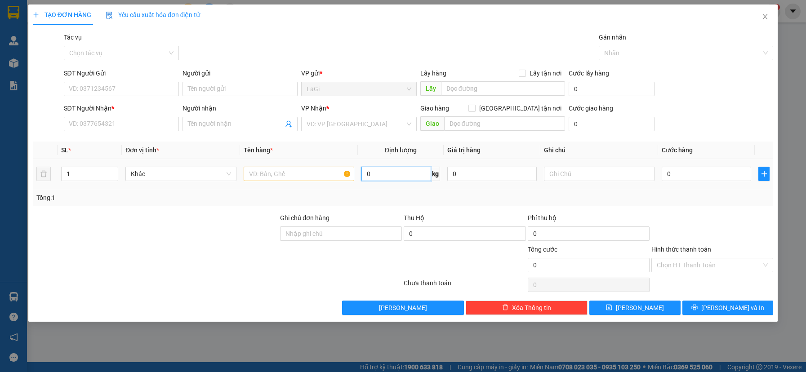
click at [392, 180] on input "0" at bounding box center [397, 174] width 70 height 14
type input "26"
click at [85, 92] on input "SĐT Người Gửi" at bounding box center [121, 89] width 115 height 14
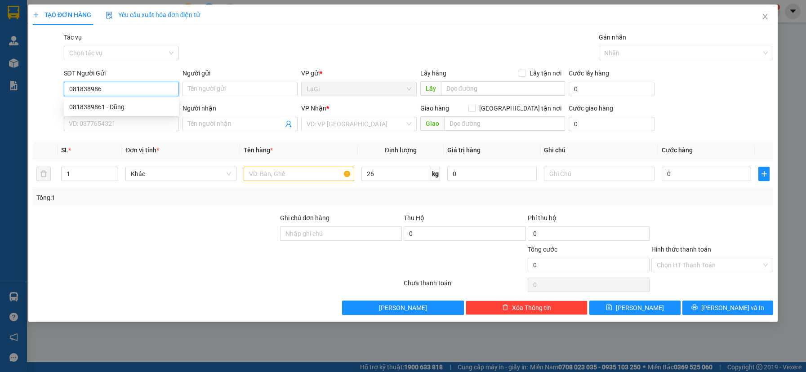
type input "0818389861"
click at [122, 105] on div "0818389861 - Dũng" at bounding box center [121, 107] width 104 height 10
type input "Dũng"
type input "0818389861"
type input "Dũng"
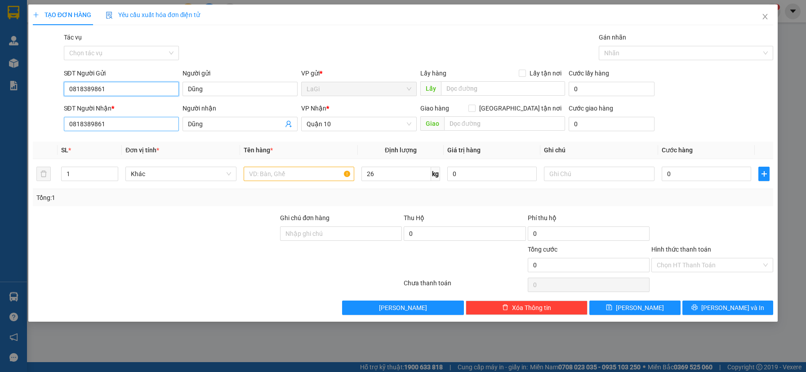
type input "0818389861"
click at [114, 123] on input "0818389861" at bounding box center [121, 124] width 115 height 14
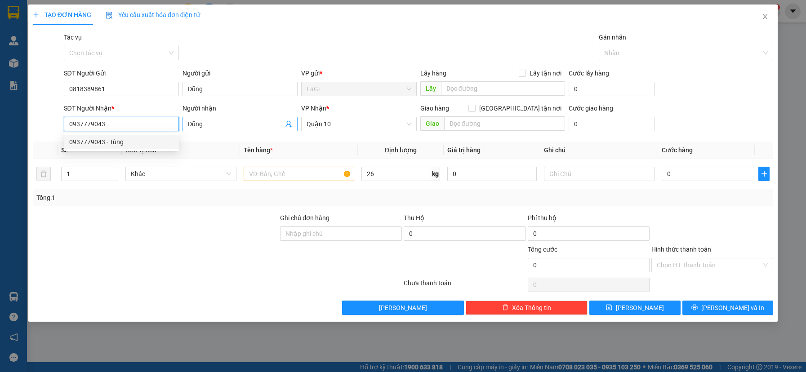
type input "0937779043"
click at [260, 124] on input "Dũng" at bounding box center [235, 124] width 95 height 10
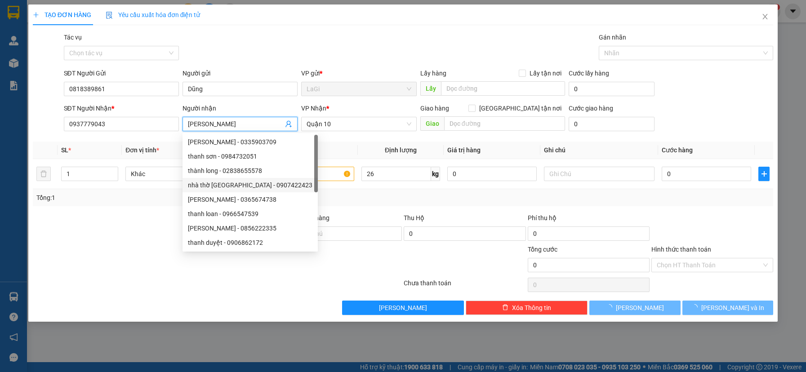
type input "[PERSON_NAME]"
click at [137, 220] on div at bounding box center [155, 228] width 247 height 31
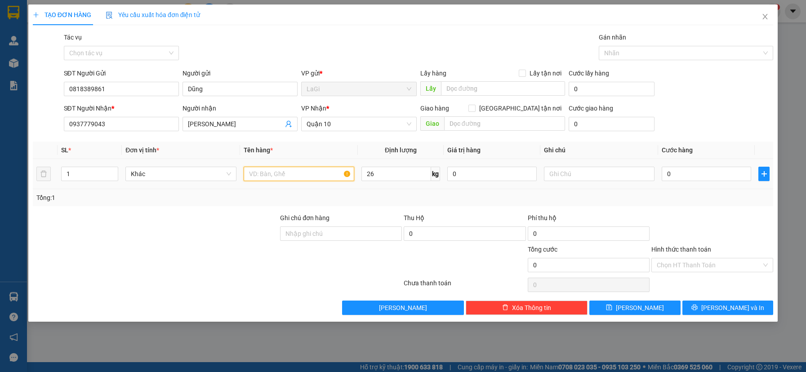
click at [326, 177] on input "text" at bounding box center [299, 174] width 111 height 14
type input "t - hs"
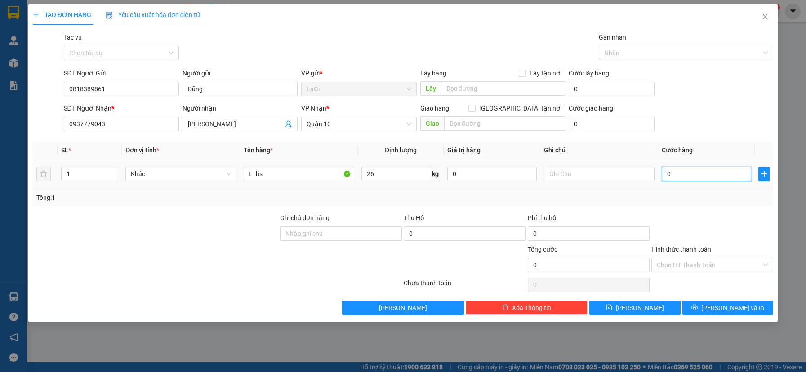
click at [681, 179] on input "0" at bounding box center [707, 174] width 90 height 14
type input "7"
type input "70"
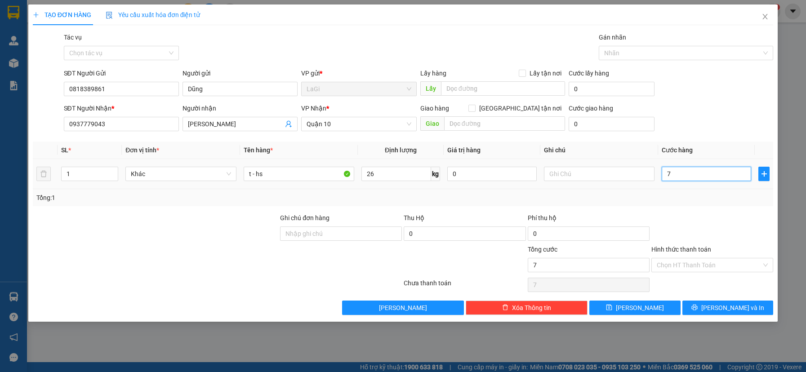
type input "70"
type input "700"
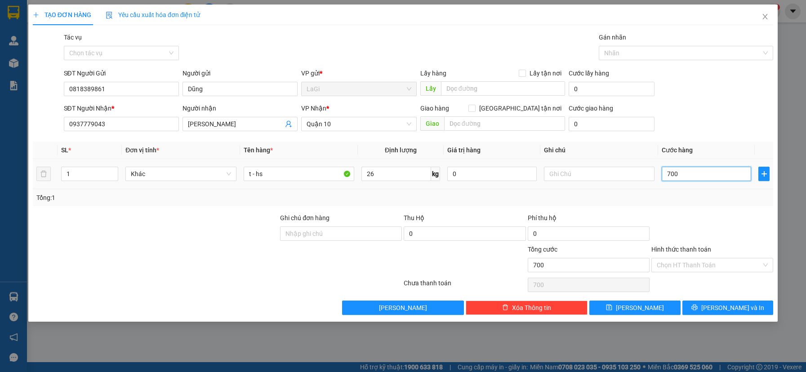
type input "7.000"
type input "70.000"
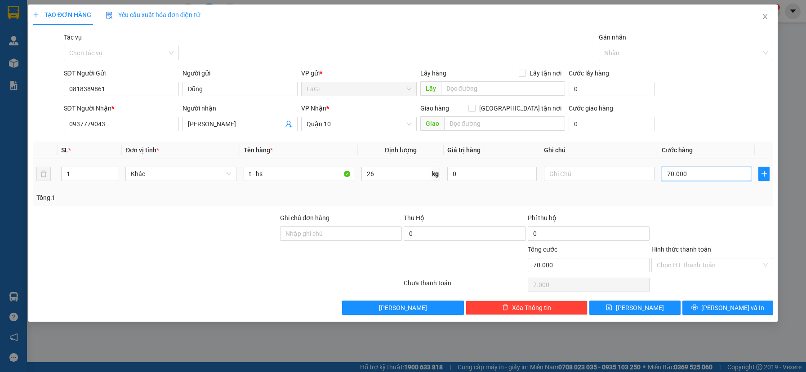
type input "70.000"
click at [696, 263] on input "Hình thức thanh toán" at bounding box center [709, 265] width 105 height 13
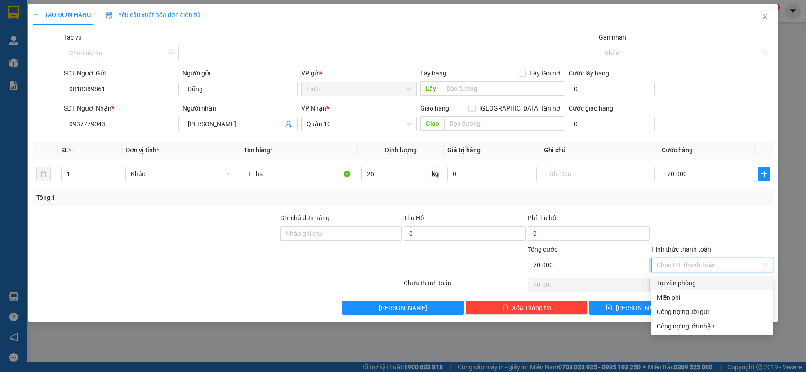
click at [694, 280] on div "Tại văn phòng" at bounding box center [712, 283] width 111 height 10
type input "0"
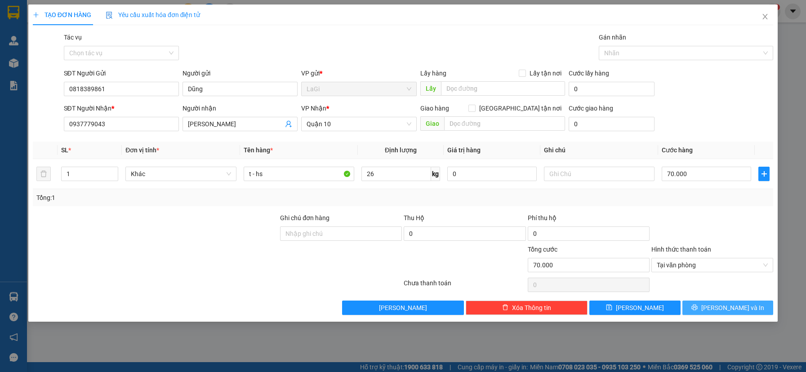
click at [692, 312] on button "[PERSON_NAME] và In" at bounding box center [728, 308] width 91 height 14
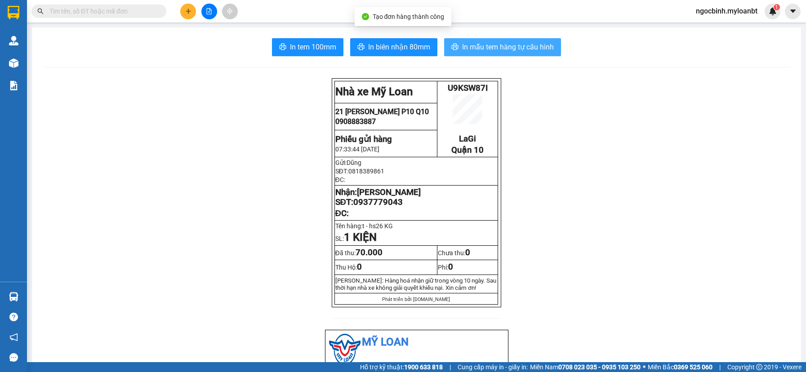
click at [507, 49] on span "In mẫu tem hàng tự cấu hình" at bounding box center [508, 46] width 92 height 11
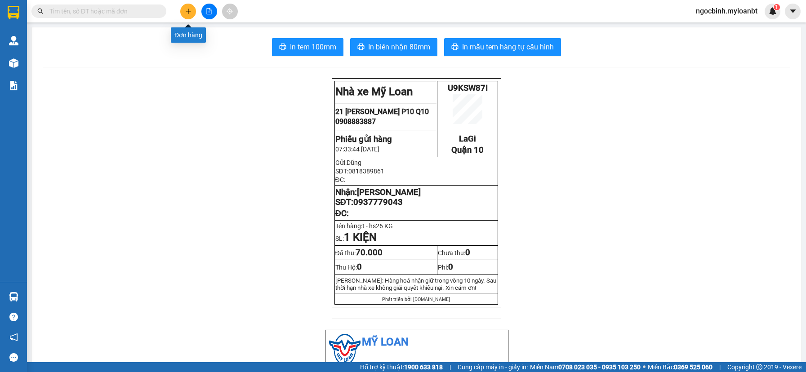
click at [188, 14] on icon "plus" at bounding box center [188, 11] width 6 height 6
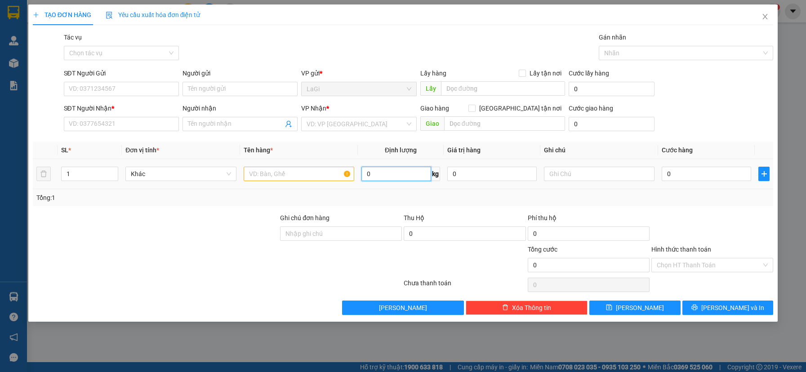
click at [417, 175] on input "0" at bounding box center [397, 174] width 70 height 14
type input "13.35"
click at [148, 83] on input "SĐT Người Gửi" at bounding box center [121, 89] width 115 height 14
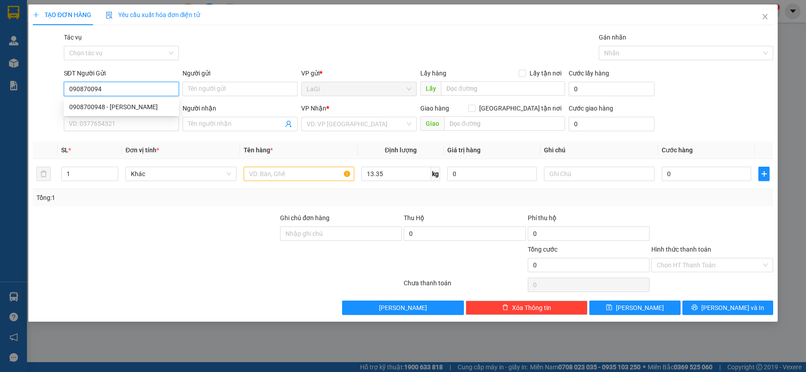
type input "0908700948"
click at [144, 107] on div "0908700948 - [PERSON_NAME]" at bounding box center [121, 107] width 104 height 10
type input "Cô Phượng"
type input "0906647455"
type input "Thảo ( Bé Mèo )"
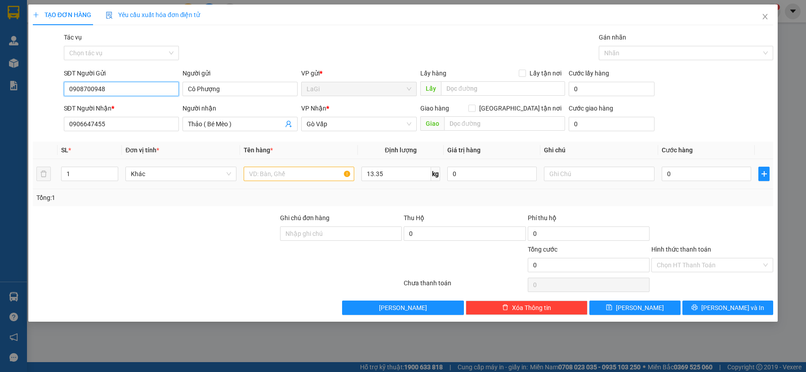
type input "0908700948"
click at [283, 178] on input "text" at bounding box center [299, 174] width 111 height 14
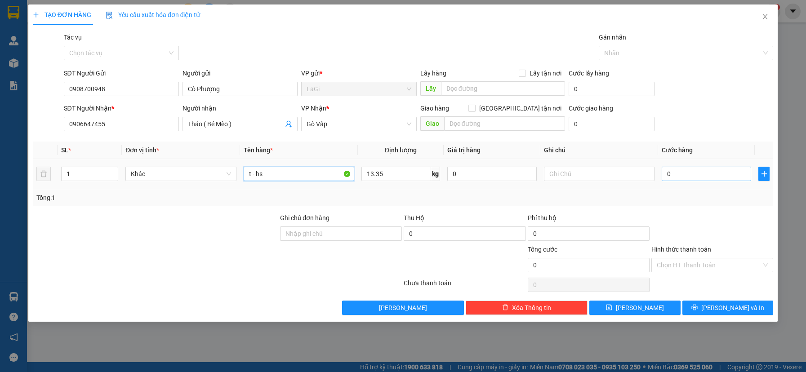
type input "t - hs"
click at [719, 172] on input "0" at bounding box center [707, 174] width 90 height 14
type input "6"
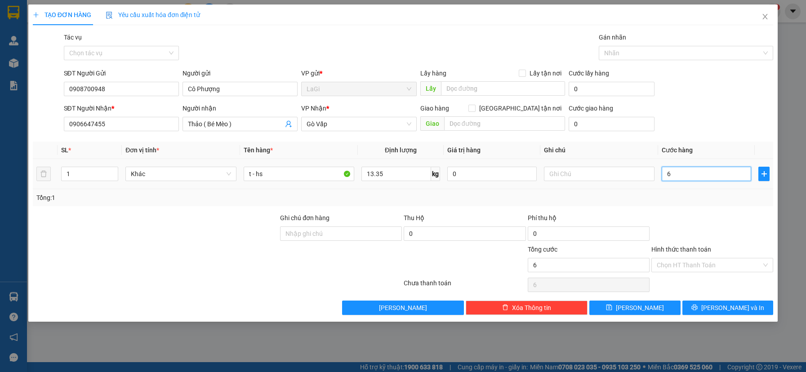
type input "60"
type input "600"
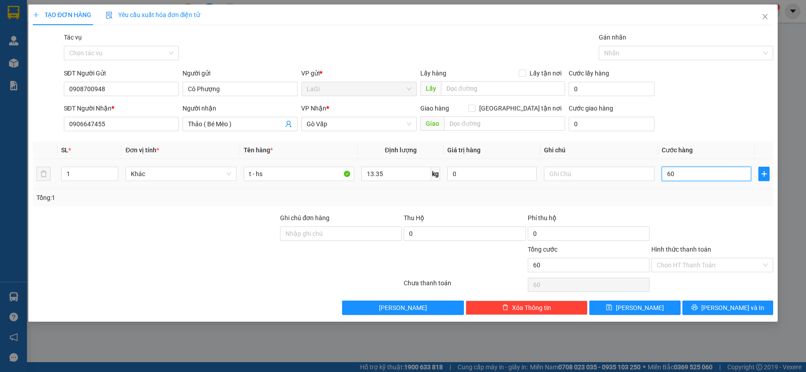
type input "600"
type input "6.000"
type input "60.000"
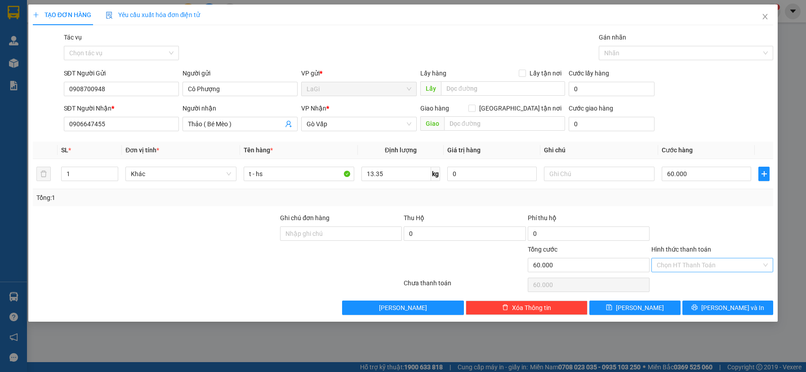
click at [708, 267] on input "Hình thức thanh toán" at bounding box center [709, 265] width 105 height 13
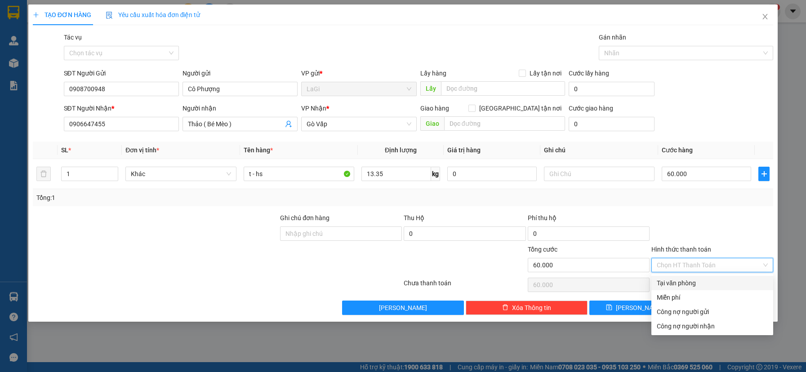
click at [699, 282] on div "Tại văn phòng" at bounding box center [712, 283] width 111 height 10
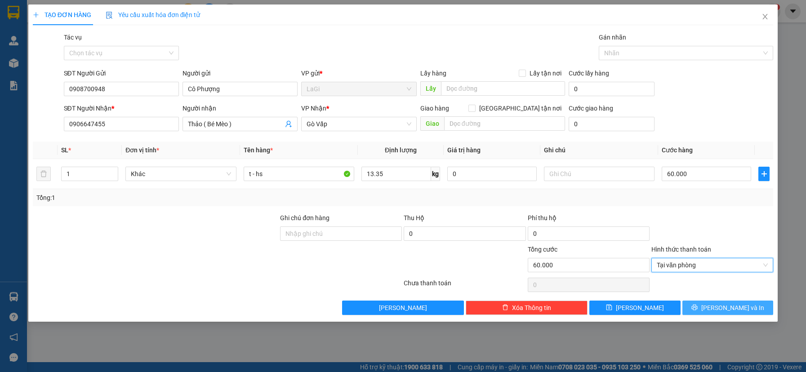
click at [720, 309] on button "[PERSON_NAME] và In" at bounding box center [728, 308] width 91 height 14
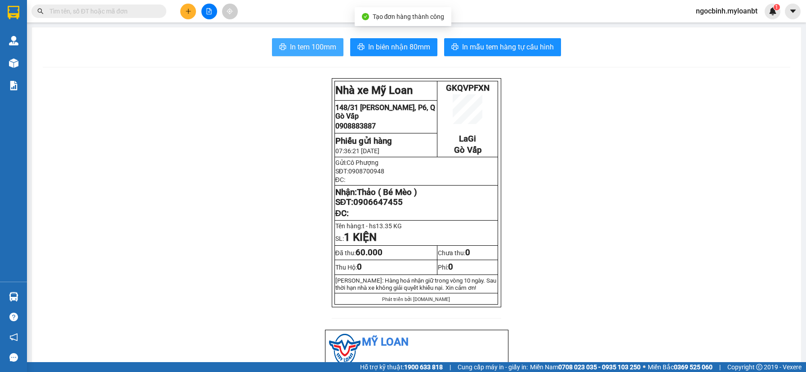
click at [311, 41] on span "In tem 100mm" at bounding box center [313, 46] width 46 height 11
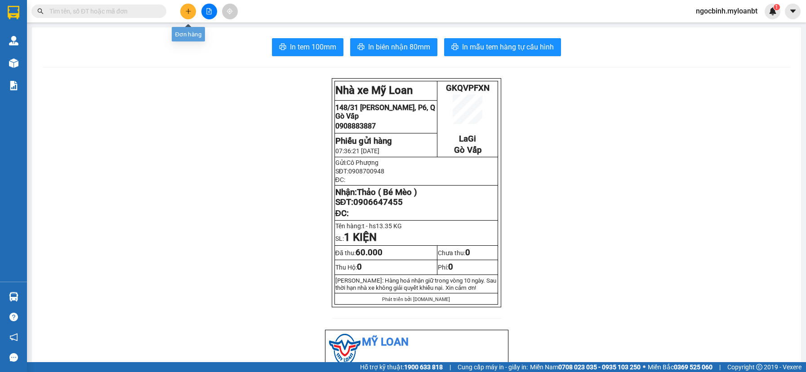
click at [184, 13] on button at bounding box center [188, 12] width 16 height 16
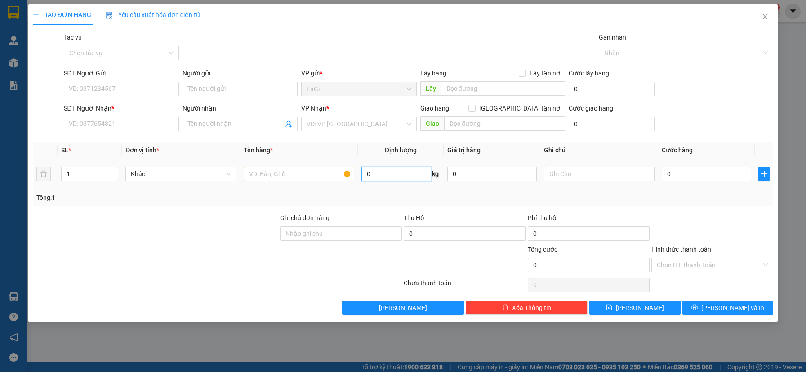
click at [418, 181] on input "0" at bounding box center [397, 174] width 70 height 14
click at [142, 92] on input "SĐT Người Gửi" at bounding box center [121, 89] width 115 height 14
click at [275, 169] on input "text" at bounding box center [299, 174] width 111 height 14
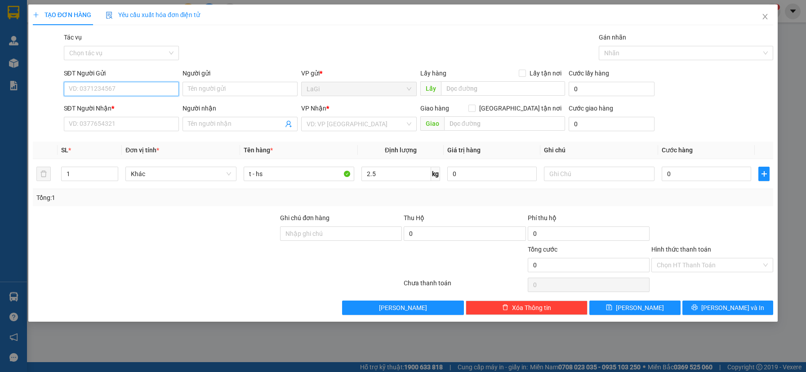
click at [143, 89] on input "SĐT Người Gửi" at bounding box center [121, 89] width 115 height 14
click at [219, 92] on input "Người gửi" at bounding box center [240, 89] width 115 height 14
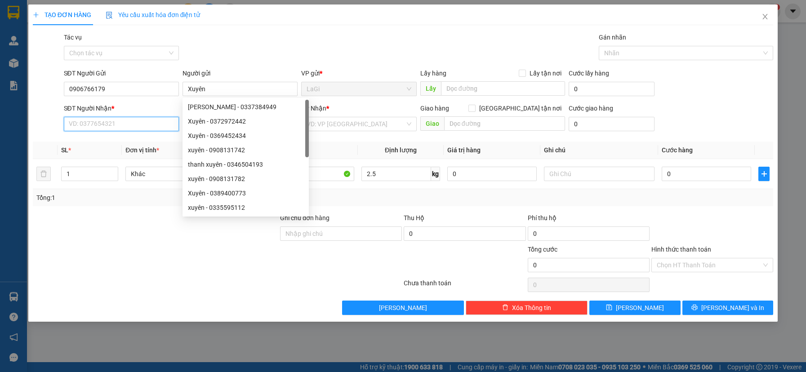
click at [103, 121] on input "SĐT Người Nhận *" at bounding box center [121, 124] width 115 height 14
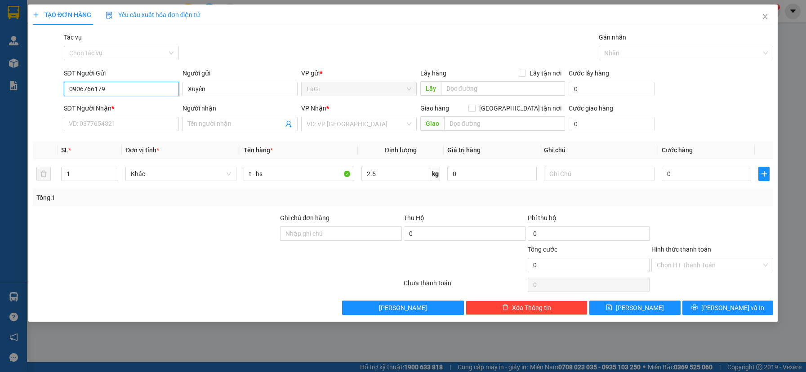
click at [118, 88] on input "0906766179" at bounding box center [121, 89] width 115 height 14
click at [127, 113] on div "SĐT Người Nhận *" at bounding box center [121, 108] width 115 height 10
click at [127, 117] on input "SĐT Người Nhận *" at bounding box center [121, 124] width 115 height 14
click at [133, 126] on input "SĐT Người Nhận *" at bounding box center [121, 124] width 115 height 14
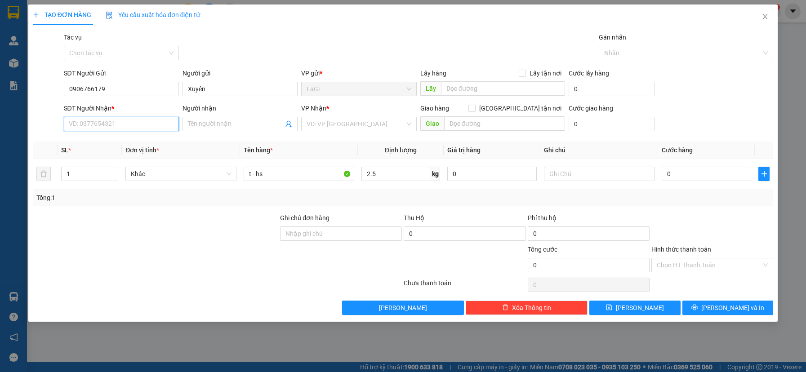
paste input "0906766179"
click at [131, 89] on input "0906766179" at bounding box center [121, 89] width 115 height 14
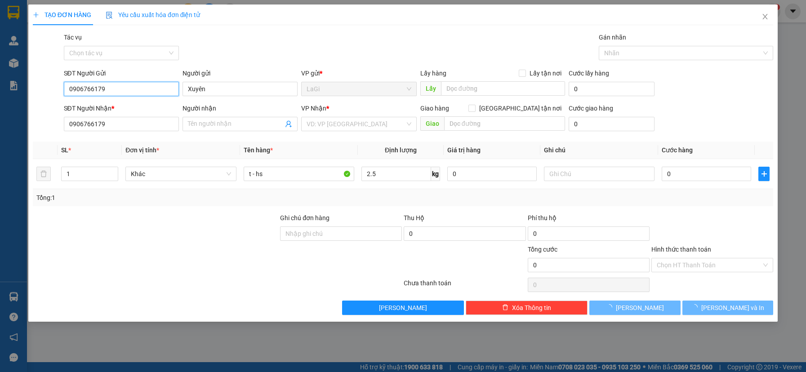
click at [131, 89] on input "0906766179" at bounding box center [121, 89] width 115 height 14
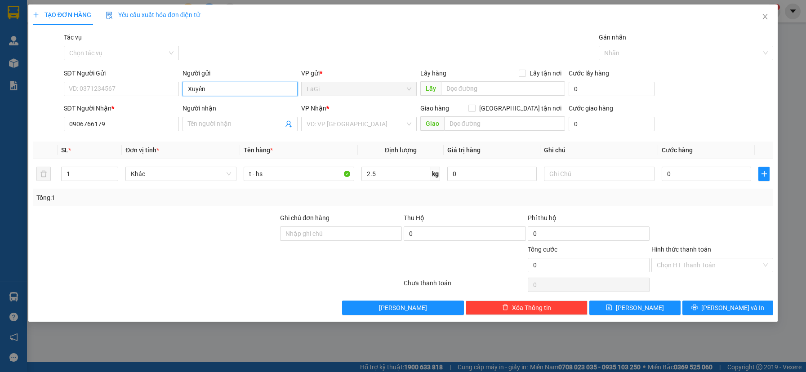
click at [214, 90] on input "Xuyên" at bounding box center [240, 89] width 115 height 14
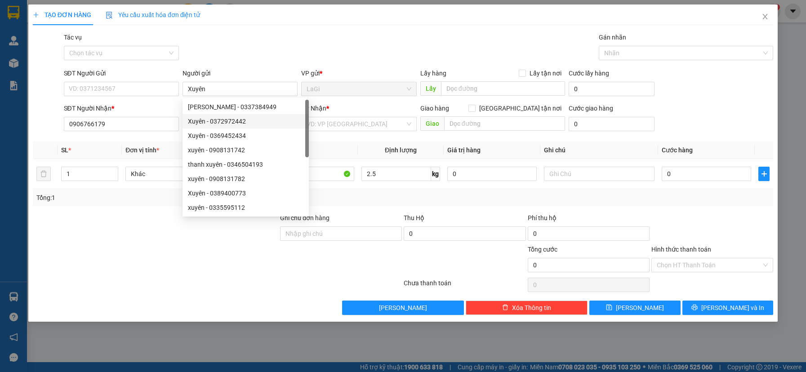
click at [164, 139] on div "Transit Pickup Surcharge Ids Transit Deliver Surcharge Ids Transit Deliver Surc…" at bounding box center [403, 173] width 741 height 283
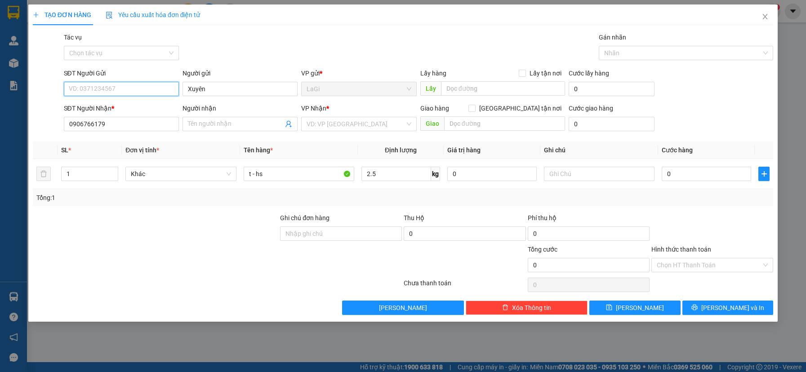
click at [133, 85] on input "SĐT Người Gửi" at bounding box center [121, 89] width 115 height 14
click at [204, 122] on input "Người nhận" at bounding box center [235, 124] width 95 height 10
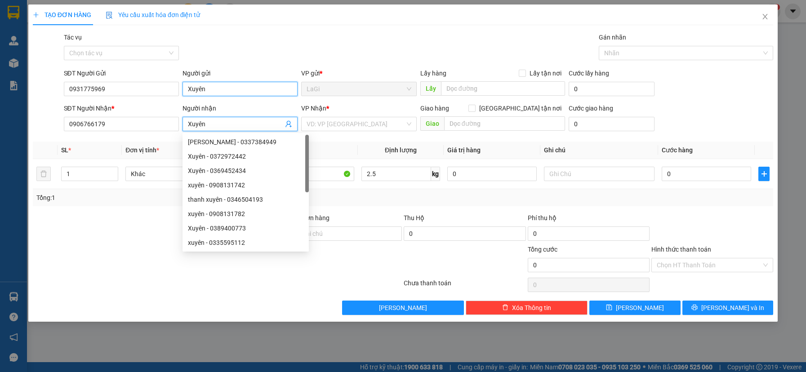
click at [264, 92] on input "Xuyên" at bounding box center [240, 89] width 115 height 14
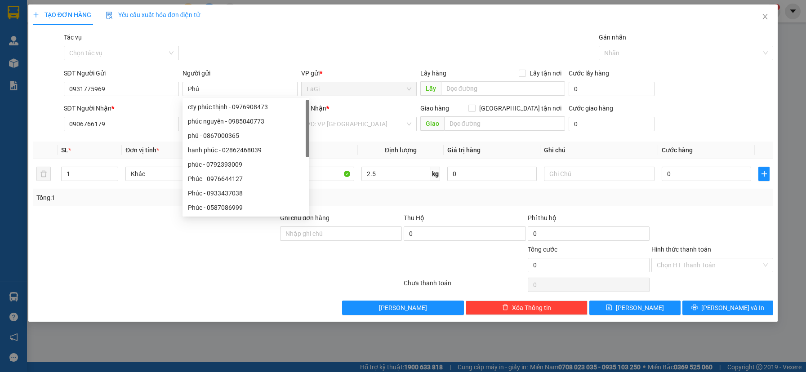
click at [320, 27] on div "TẠO ĐƠN HÀNG Yêu cầu xuất hóa đơn điện tử Transit Pickup Surcharge Ids Transit …" at bounding box center [403, 159] width 741 height 311
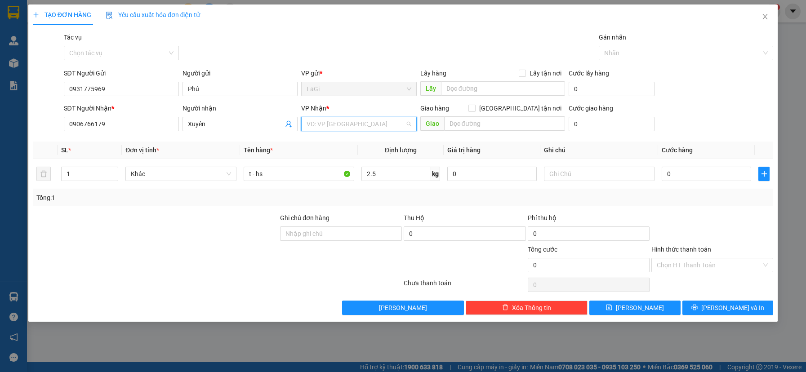
click at [364, 121] on input "search" at bounding box center [356, 123] width 98 height 13
click at [334, 155] on div "Gò Vấp" at bounding box center [359, 157] width 104 height 10
click at [367, 122] on span "Gò Vấp" at bounding box center [359, 123] width 104 height 13
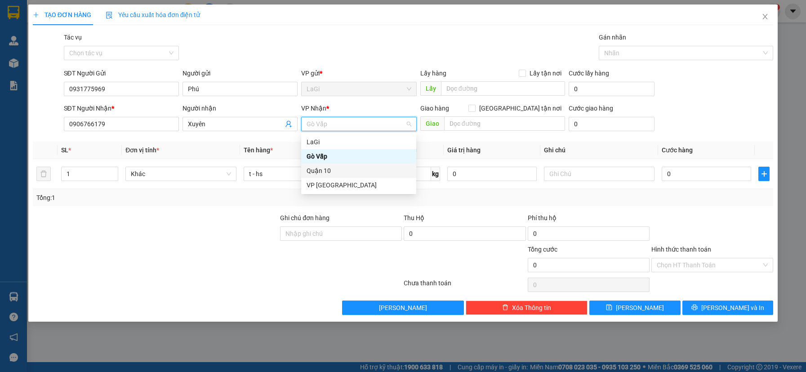
click at [336, 170] on div "Quận 10" at bounding box center [359, 171] width 104 height 10
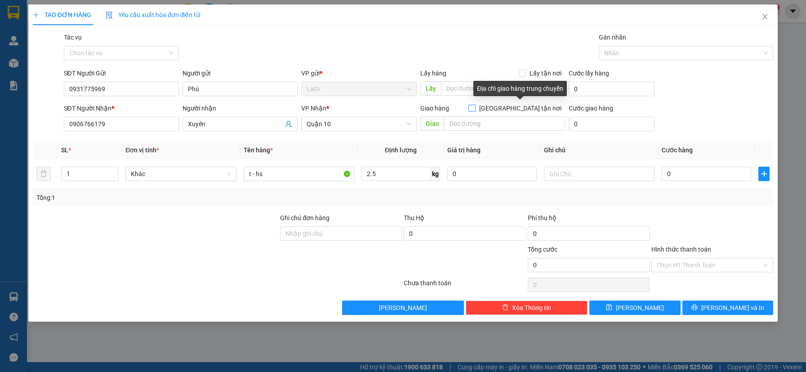
click at [522, 112] on label "[GEOGRAPHIC_DATA] tận nơi" at bounding box center [517, 108] width 97 height 10
click at [475, 111] on input "[GEOGRAPHIC_DATA] tận nơi" at bounding box center [472, 108] width 6 height 6
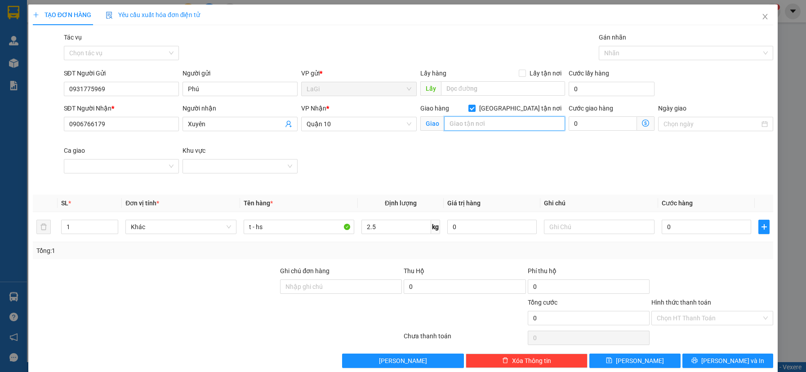
click at [501, 121] on input "text" at bounding box center [504, 123] width 121 height 14
click at [687, 230] on input "0" at bounding box center [707, 227] width 90 height 14
click at [739, 316] on input "Hình thức thanh toán" at bounding box center [709, 318] width 105 height 13
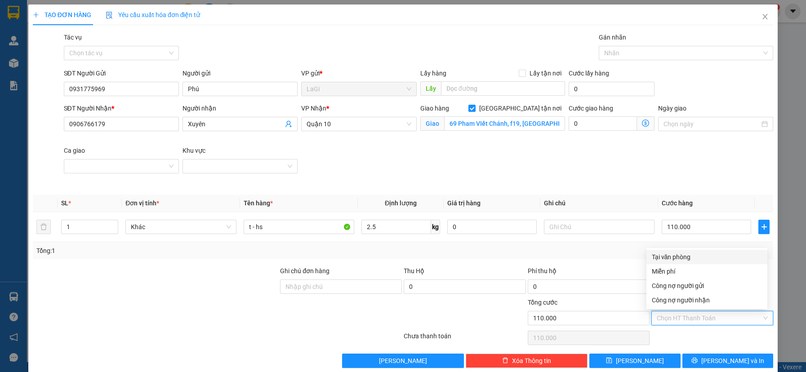
click at [701, 256] on div "Tại văn phòng" at bounding box center [707, 257] width 110 height 10
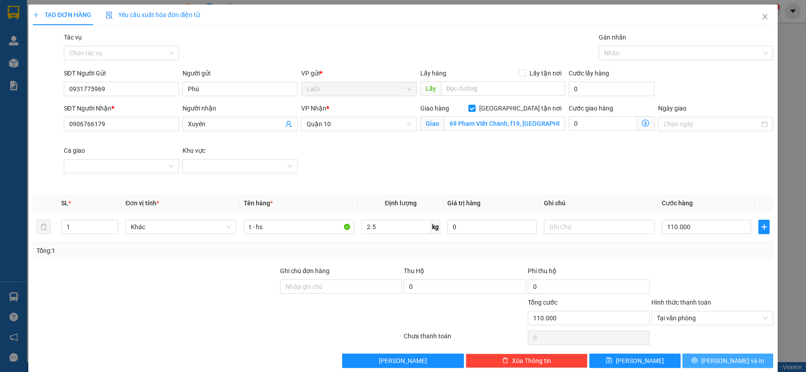
click at [734, 363] on span "[PERSON_NAME] và In" at bounding box center [733, 361] width 63 height 10
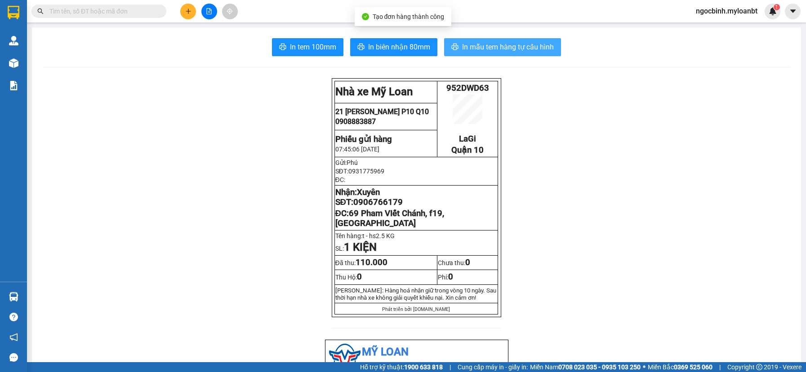
click at [481, 42] on span "In mẫu tem hàng tự cấu hình" at bounding box center [508, 46] width 92 height 11
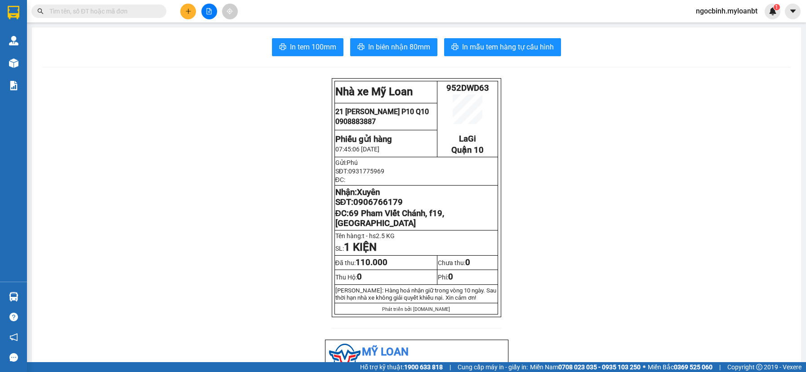
click at [152, 7] on input "text" at bounding box center [102, 11] width 106 height 10
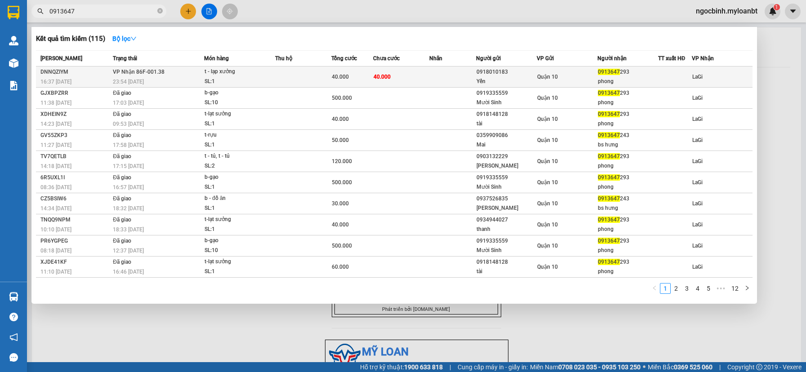
click at [523, 73] on div "0918010183" at bounding box center [507, 71] width 60 height 9
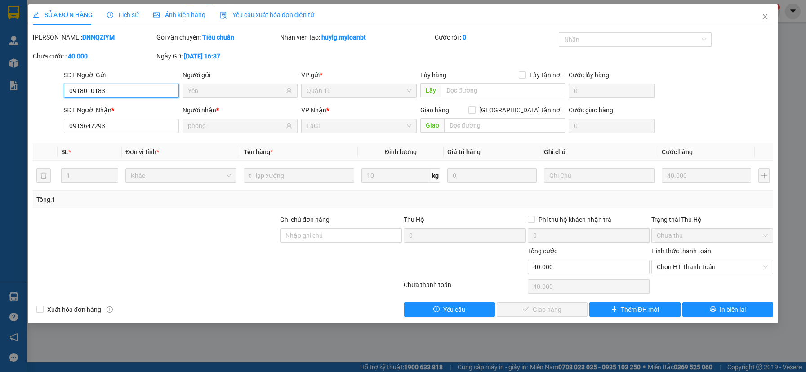
click at [684, 265] on span "Chọn HT Thanh Toán" at bounding box center [712, 266] width 111 height 13
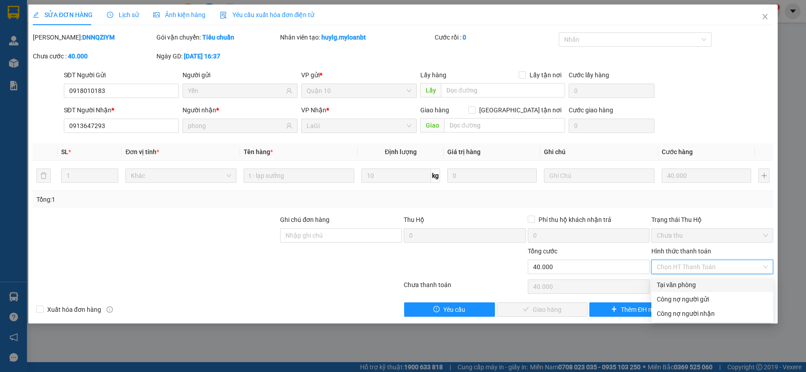
click at [682, 282] on div "Tại văn phòng" at bounding box center [712, 285] width 111 height 10
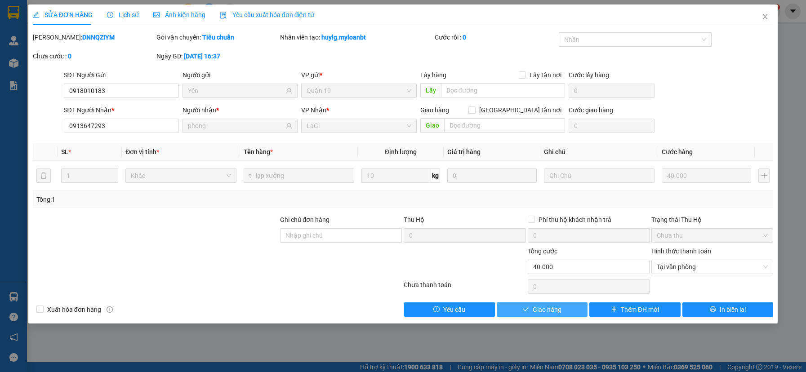
click at [569, 313] on button "Giao hàng" at bounding box center [542, 310] width 91 height 14
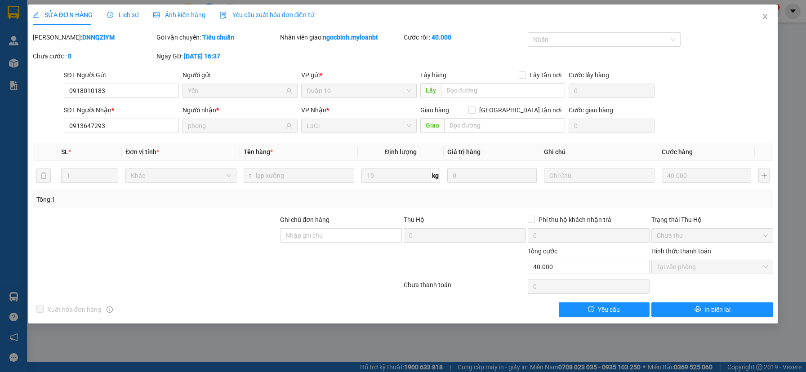
drag, startPoint x: 766, startPoint y: 2, endPoint x: 788, endPoint y: 96, distance: 96.7
click at [788, 96] on div "SỬA ĐƠN HÀNG Lịch sử Ảnh kiện hàng Yêu cầu xuất hóa đơn điện tử Total Paid Fee …" at bounding box center [403, 186] width 806 height 372
click at [766, 19] on icon "close" at bounding box center [765, 16] width 7 height 7
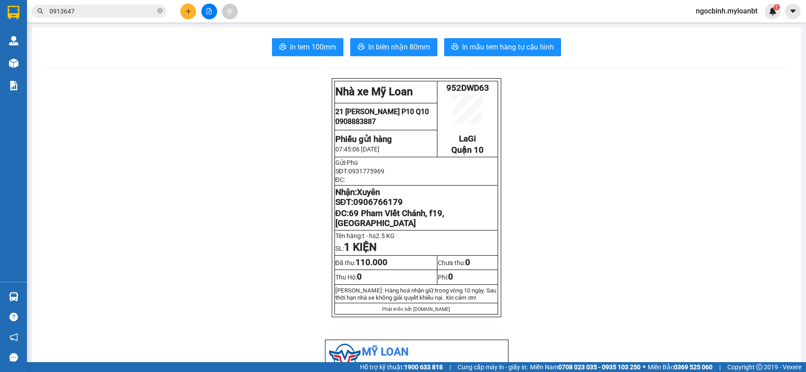
click at [193, 9] on button at bounding box center [188, 12] width 16 height 16
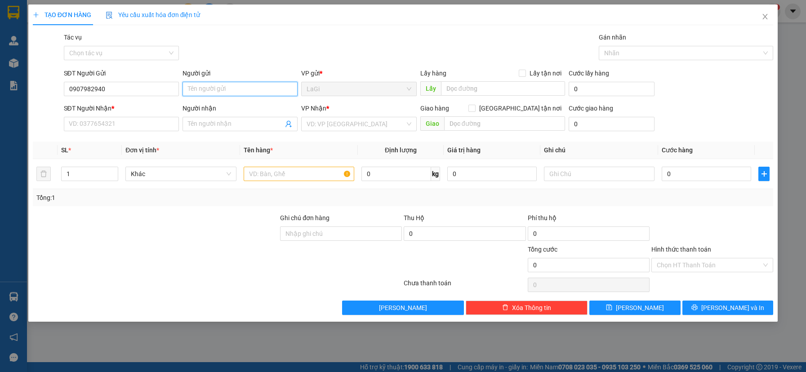
click at [211, 88] on input "Người gửi" at bounding box center [240, 89] width 115 height 14
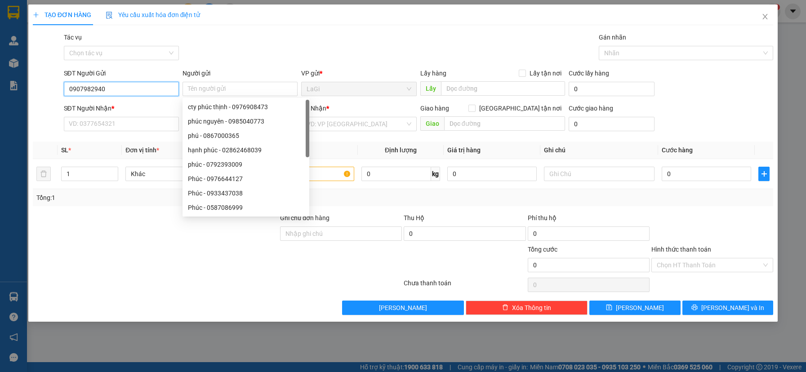
click at [133, 87] on input "0907982940" at bounding box center [121, 89] width 115 height 14
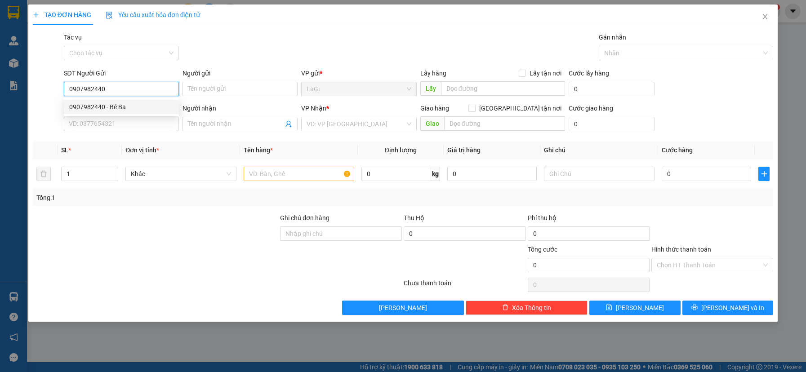
click at [131, 107] on div "0907982440 - Bé Ba" at bounding box center [121, 107] width 104 height 10
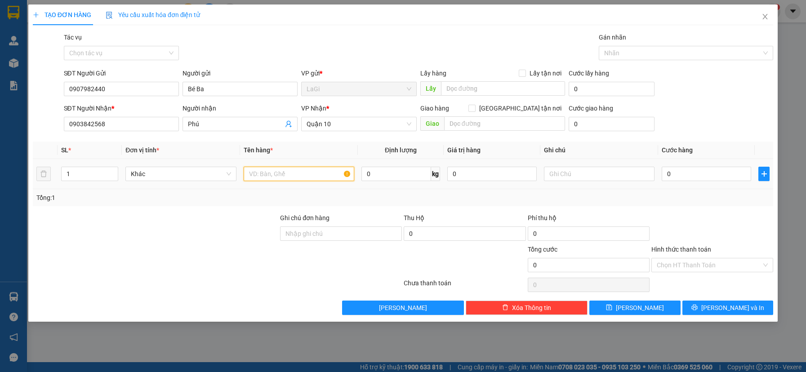
click at [279, 173] on input "text" at bounding box center [299, 174] width 111 height 14
click at [709, 177] on input "0" at bounding box center [707, 174] width 90 height 14
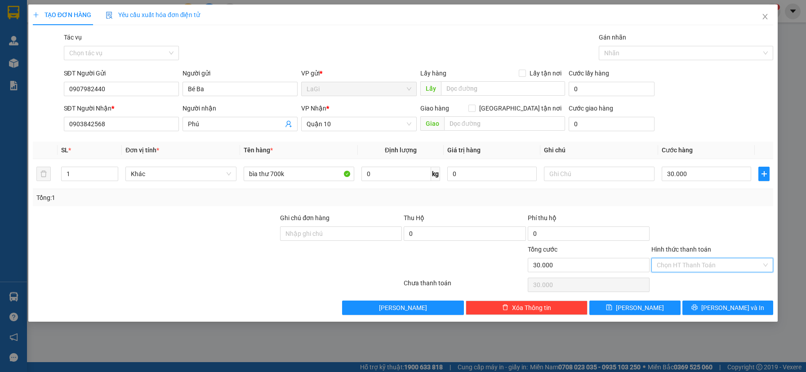
click at [699, 264] on input "Hình thức thanh toán" at bounding box center [709, 265] width 105 height 13
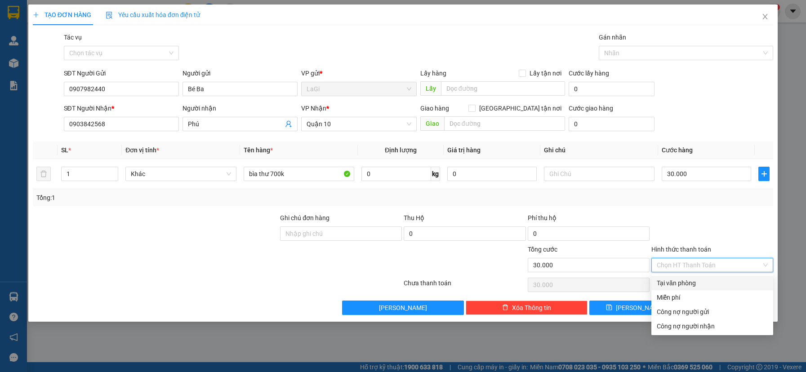
click at [694, 283] on div "Tại văn phòng" at bounding box center [712, 283] width 111 height 10
click at [708, 283] on div "Tại văn phòng" at bounding box center [712, 283] width 111 height 10
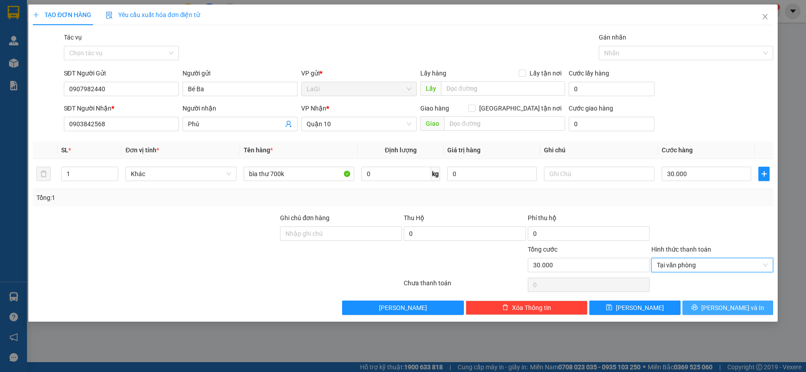
click at [698, 309] on icon "printer" at bounding box center [695, 308] width 6 height 6
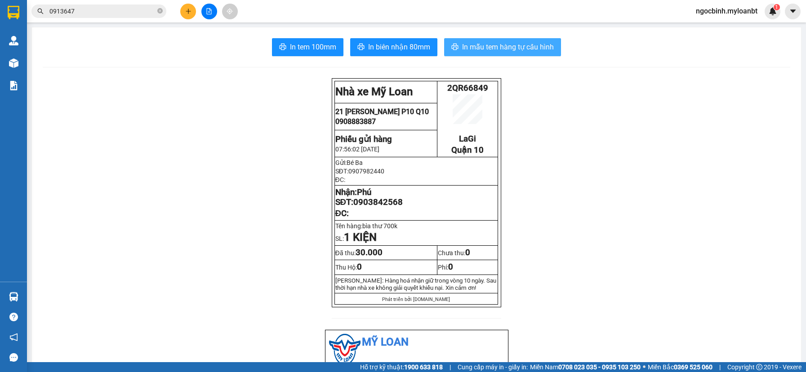
click at [511, 42] on span "In mẫu tem hàng tự cấu hình" at bounding box center [508, 46] width 92 height 11
click at [158, 13] on icon "close-circle" at bounding box center [159, 10] width 5 height 5
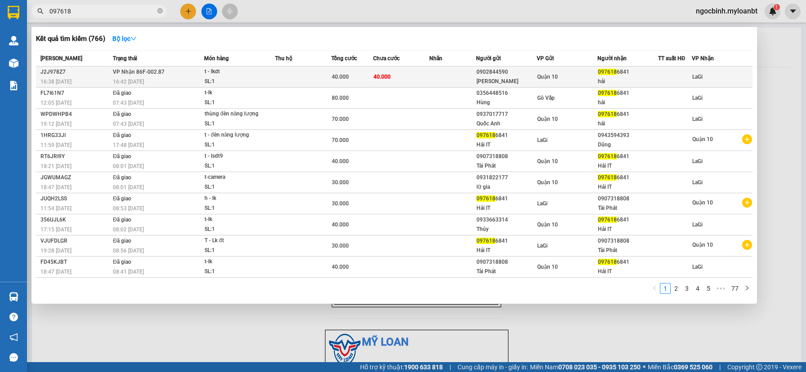
click at [557, 79] on span "Quận 10" at bounding box center [547, 77] width 21 height 6
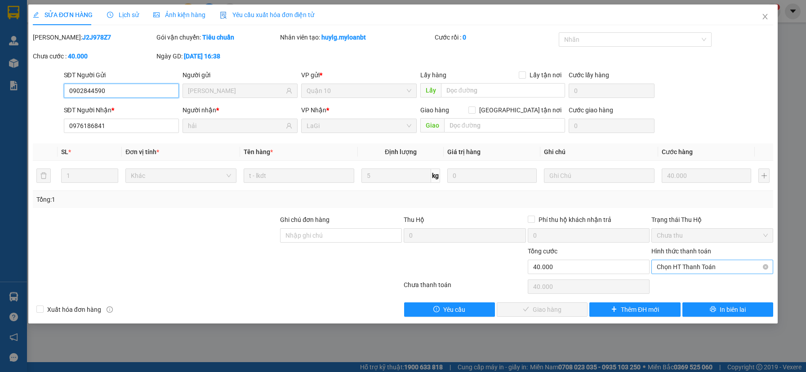
click at [688, 267] on span "Chọn HT Thanh Toán" at bounding box center [712, 266] width 111 height 13
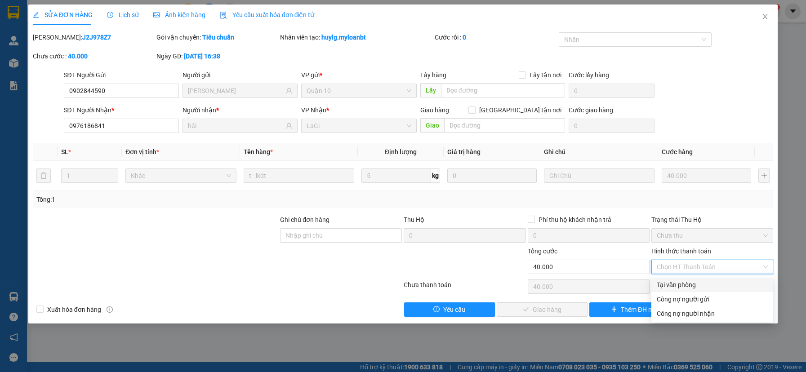
click at [675, 282] on div "Tại văn phòng" at bounding box center [712, 285] width 111 height 10
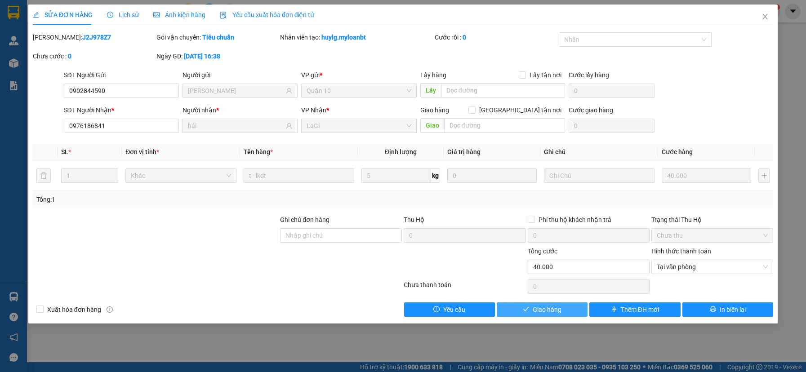
click at [560, 314] on span "Giao hàng" at bounding box center [547, 310] width 29 height 10
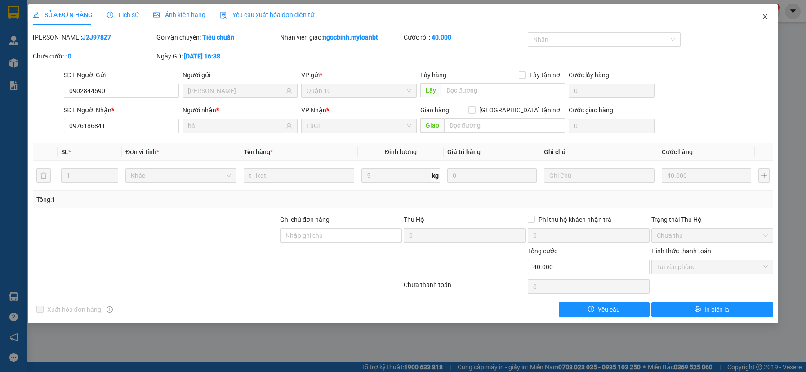
click at [768, 15] on icon "close" at bounding box center [765, 16] width 7 height 7
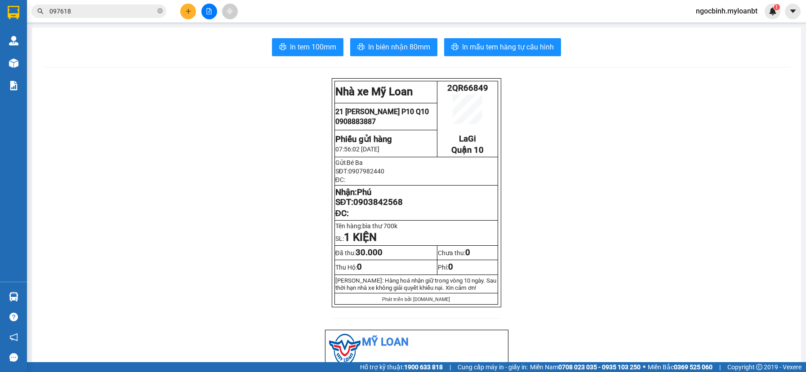
click at [192, 16] on button at bounding box center [188, 12] width 16 height 16
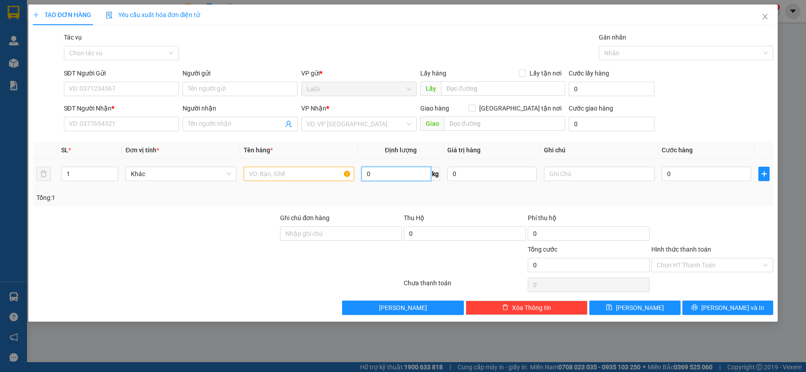
click at [405, 177] on input "0" at bounding box center [397, 174] width 70 height 14
click at [764, 175] on icon "plus" at bounding box center [764, 173] width 7 height 7
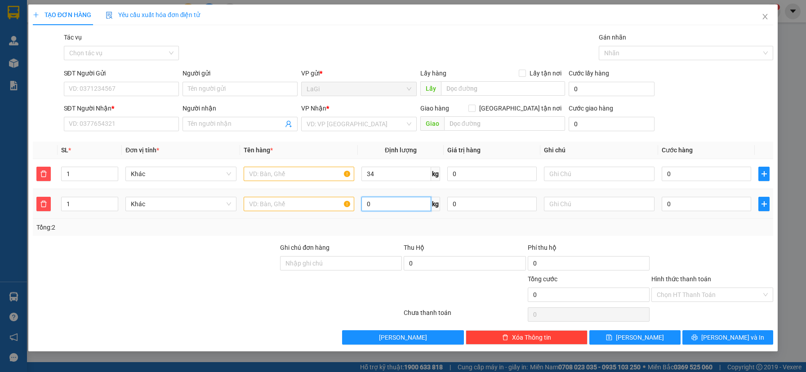
click at [394, 206] on input "0" at bounding box center [397, 204] width 70 height 14
click at [268, 175] on input "text" at bounding box center [299, 174] width 111 height 14
click at [295, 198] on input "text" at bounding box center [299, 204] width 111 height 14
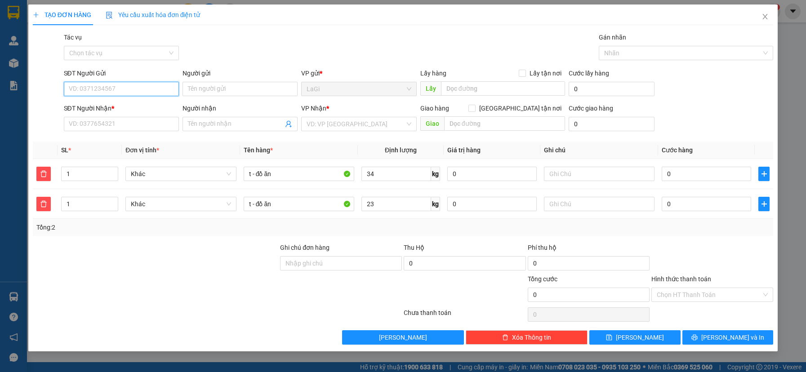
click at [139, 88] on input "SĐT Người Gửi" at bounding box center [121, 89] width 115 height 14
click at [144, 107] on div "0345265978 - Cúc Trinh" at bounding box center [121, 107] width 104 height 10
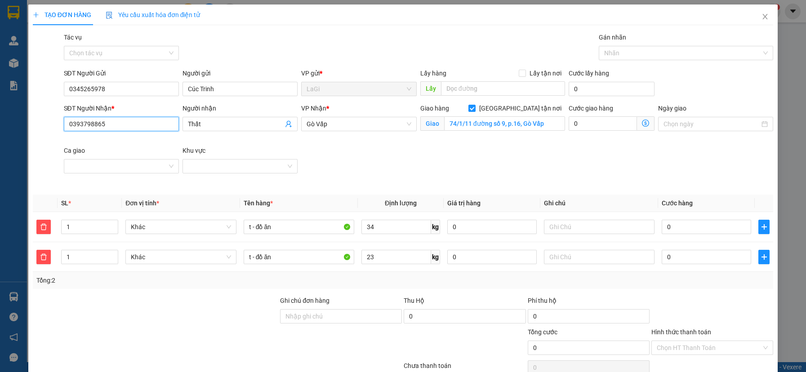
click at [148, 125] on input "0393798865" at bounding box center [121, 124] width 115 height 14
click at [224, 115] on div "Người nhận" at bounding box center [240, 109] width 115 height 13
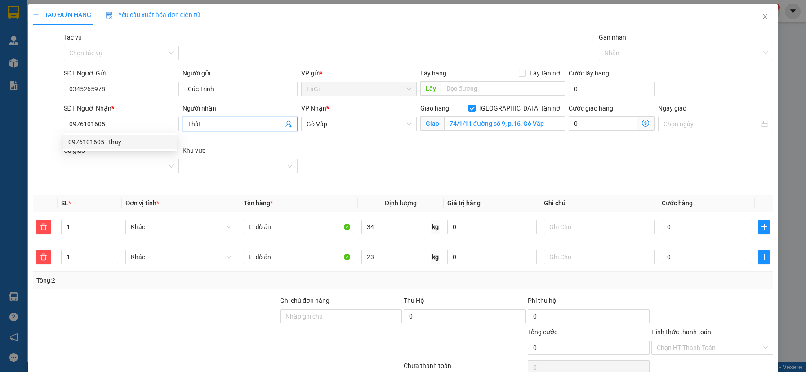
click at [224, 124] on input "Thất" at bounding box center [235, 124] width 95 height 10
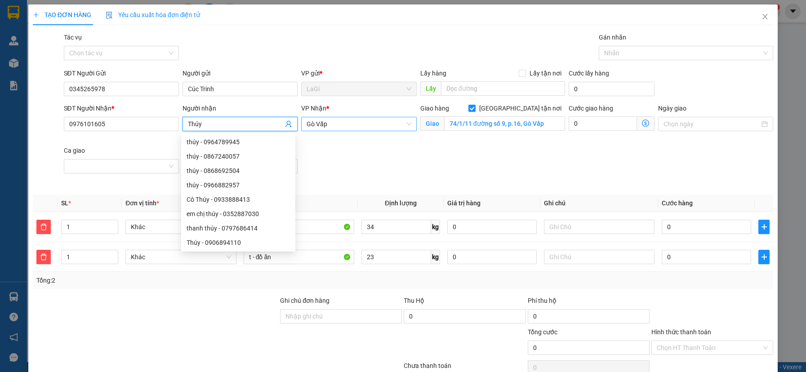
click at [346, 130] on span "Gò Vấp" at bounding box center [359, 123] width 104 height 13
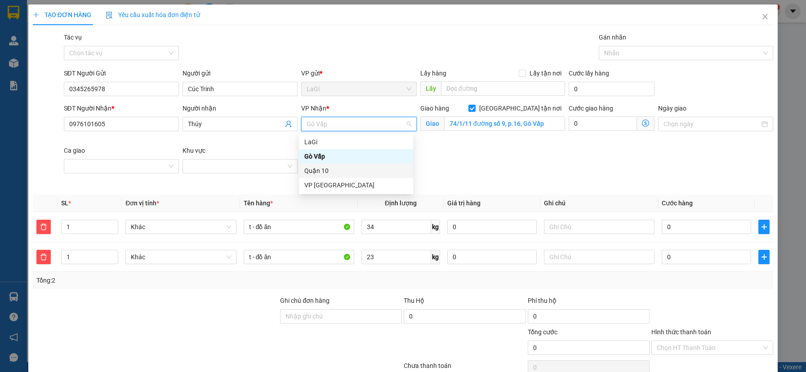
click at [340, 170] on div "Quận 10" at bounding box center [356, 171] width 103 height 10
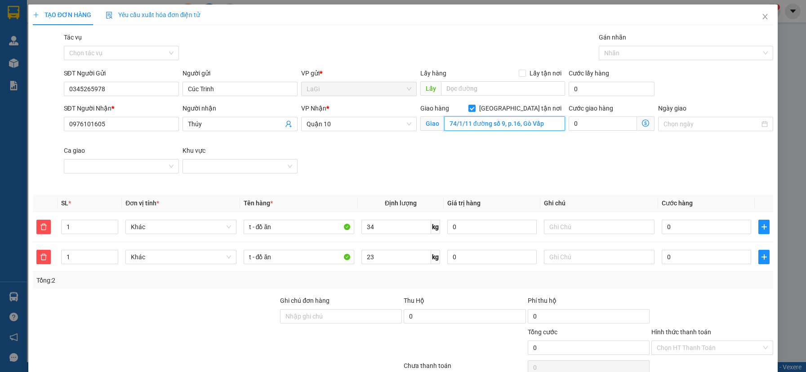
click at [514, 122] on input "74/1/11 đường số 9, p.16, Gò Vấp" at bounding box center [504, 123] width 121 height 14
click at [686, 230] on input "0" at bounding box center [707, 227] width 90 height 14
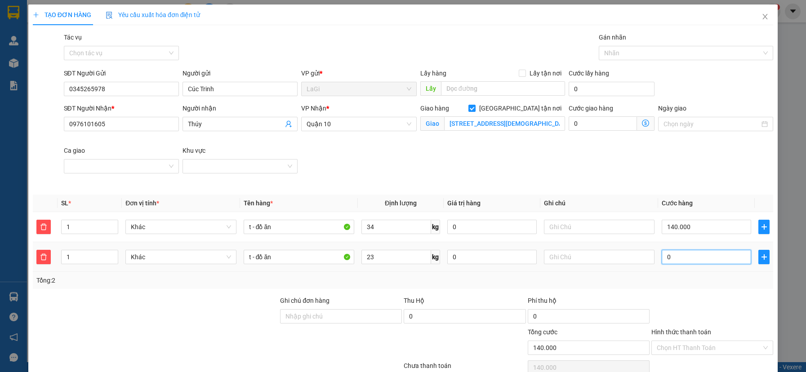
click at [700, 259] on input "0" at bounding box center [707, 257] width 90 height 14
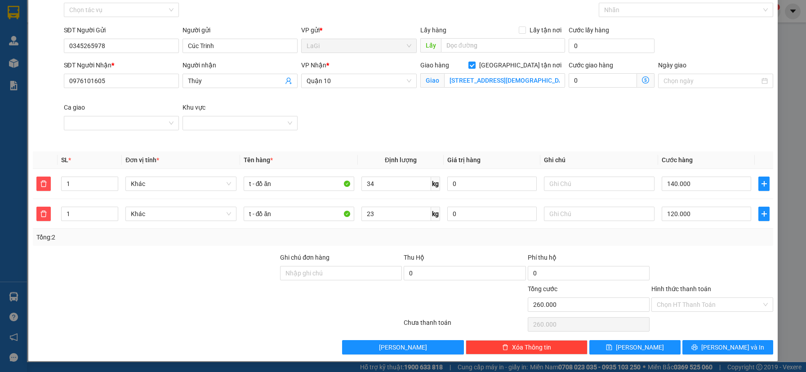
click at [689, 272] on div at bounding box center [713, 268] width 124 height 31
click at [699, 345] on button "[PERSON_NAME] và In" at bounding box center [728, 347] width 91 height 14
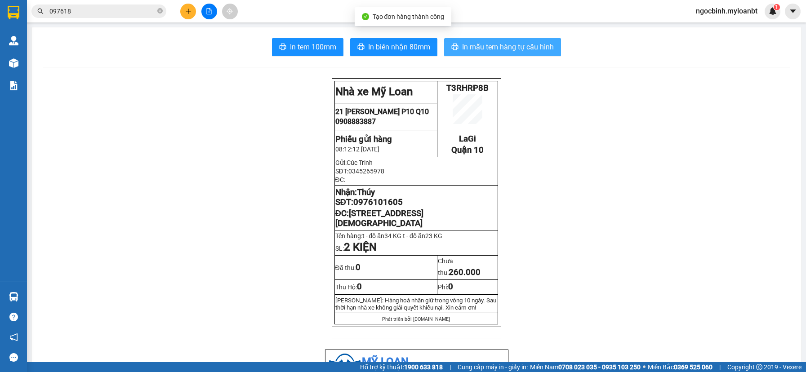
click at [501, 44] on span "In mẫu tem hàng tự cấu hình" at bounding box center [508, 46] width 92 height 11
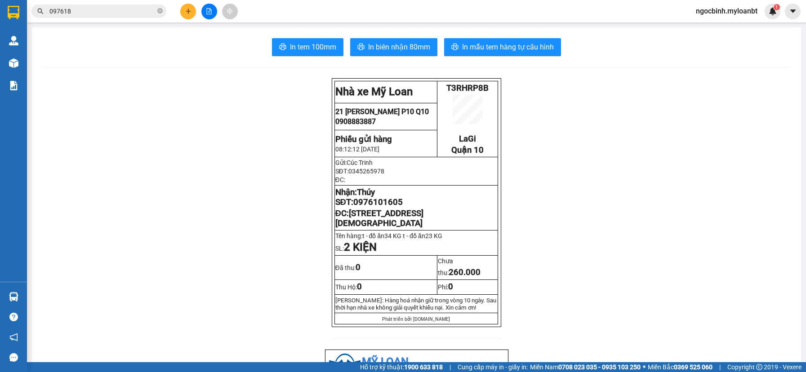
click at [188, 8] on button at bounding box center [188, 12] width 16 height 16
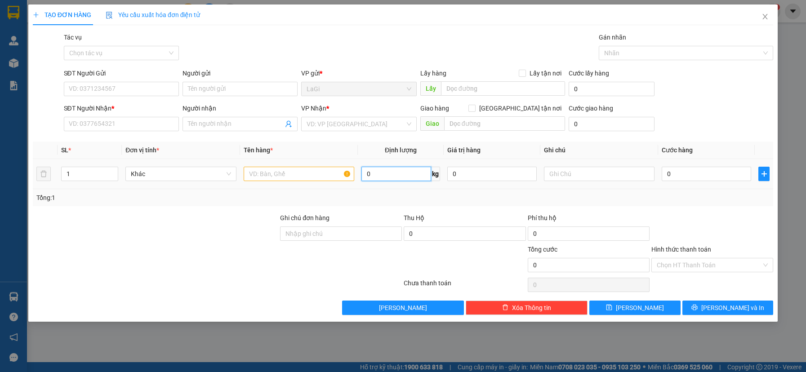
click at [385, 169] on input "0" at bounding box center [397, 174] width 70 height 14
click at [108, 85] on input "SĐT Người Gửi" at bounding box center [121, 89] width 115 height 14
click at [275, 177] on input "text" at bounding box center [299, 174] width 111 height 14
click at [126, 83] on input "SĐT Người Gửi" at bounding box center [121, 89] width 115 height 14
click at [223, 92] on input "Người gửi" at bounding box center [240, 89] width 115 height 14
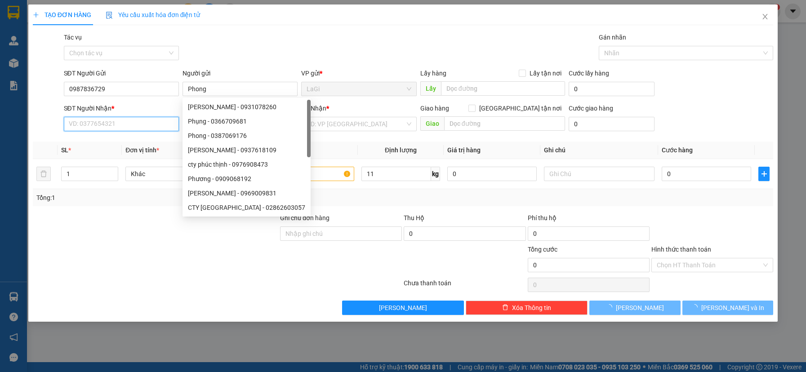
click at [141, 121] on input "SĐT Người Nhận *" at bounding box center [121, 124] width 115 height 14
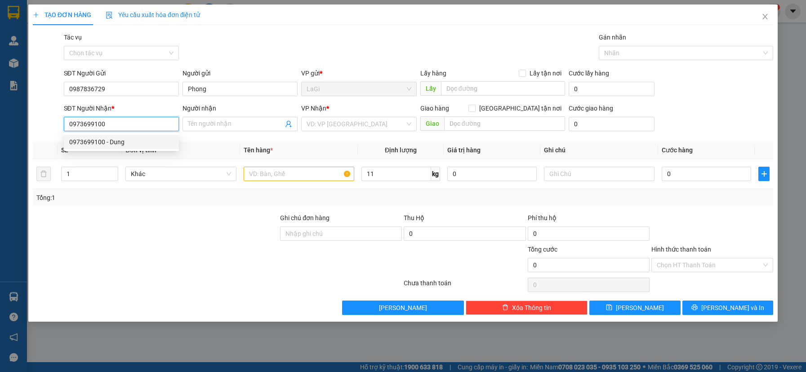
click at [135, 139] on div "0973699100 - Dung" at bounding box center [121, 142] width 104 height 10
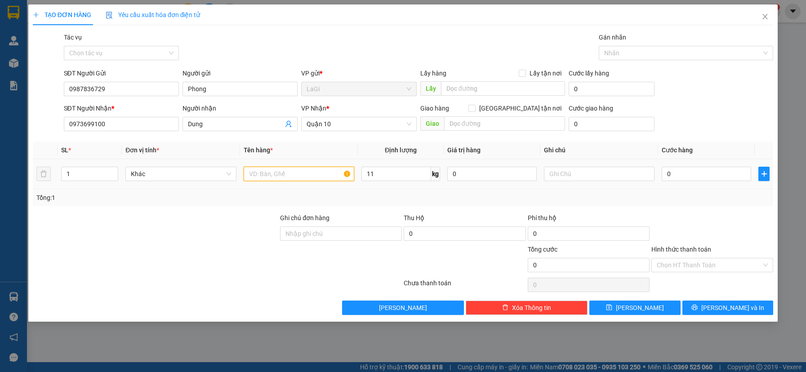
click at [307, 176] on input "text" at bounding box center [299, 174] width 111 height 14
click at [668, 172] on input "0" at bounding box center [707, 174] width 90 height 14
click at [694, 264] on input "Hình thức thanh toán" at bounding box center [709, 265] width 105 height 13
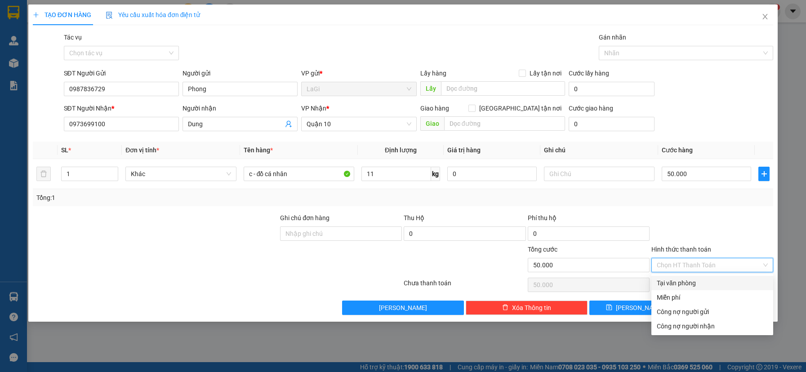
click at [697, 281] on div "Tại văn phòng" at bounding box center [712, 283] width 111 height 10
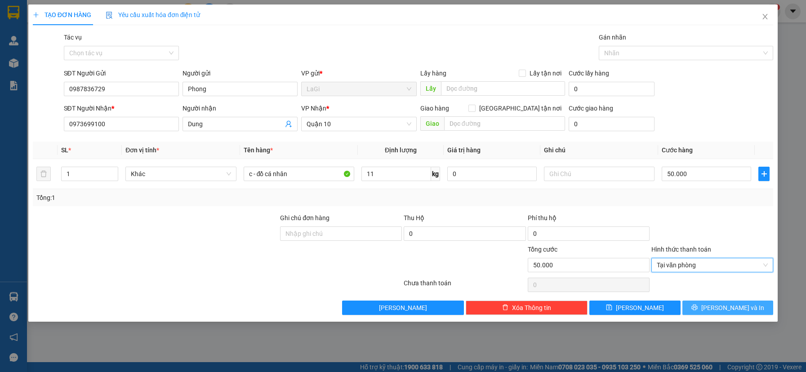
click at [705, 311] on button "[PERSON_NAME] và In" at bounding box center [728, 308] width 91 height 14
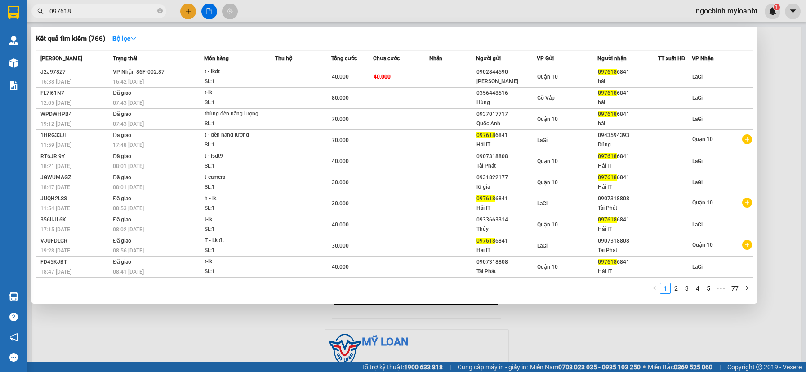
click at [120, 11] on input "097618" at bounding box center [102, 11] width 106 height 10
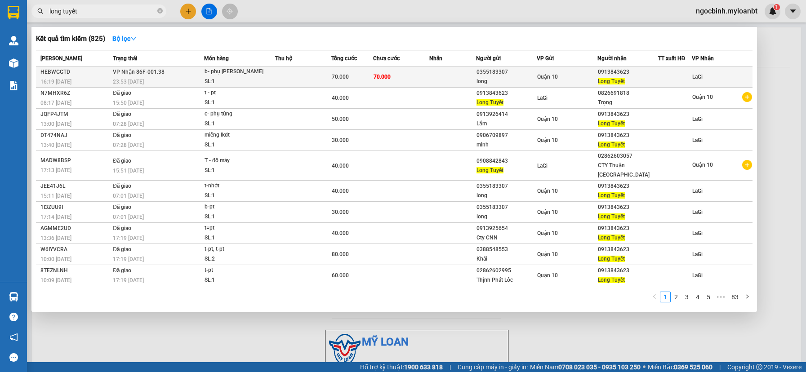
click at [293, 74] on td at bounding box center [303, 77] width 56 height 21
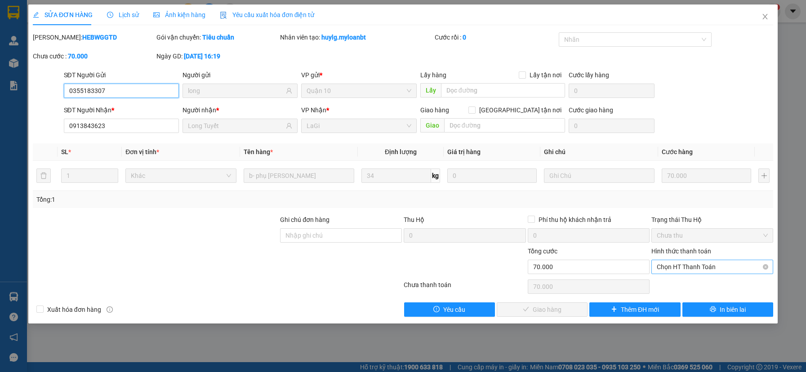
click at [683, 269] on span "Chọn HT Thanh Toán" at bounding box center [712, 266] width 111 height 13
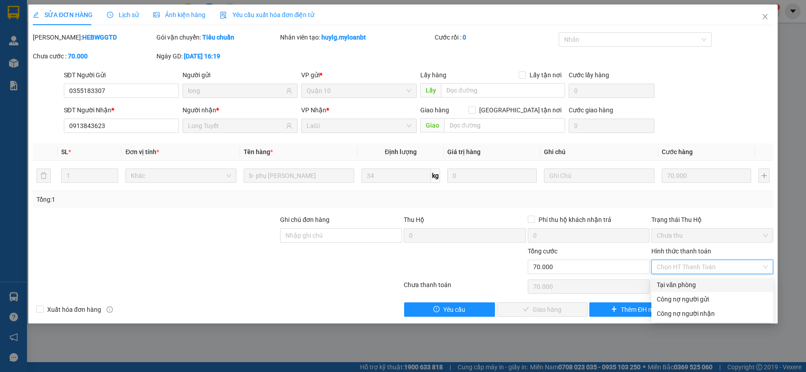
drag, startPoint x: 677, startPoint y: 283, endPoint x: 644, endPoint y: 291, distance: 33.8
click at [677, 282] on div "Tại văn phòng" at bounding box center [712, 285] width 111 height 10
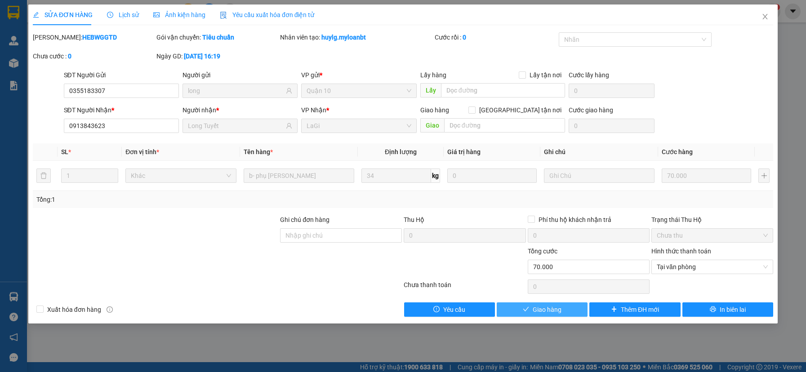
click at [578, 308] on button "Giao hàng" at bounding box center [542, 310] width 91 height 14
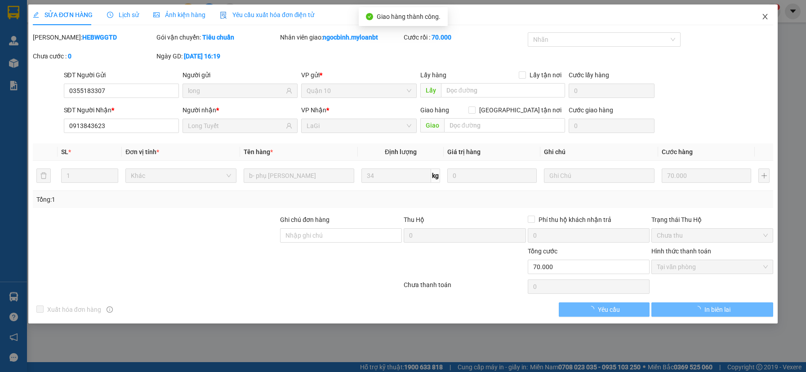
click at [767, 17] on icon "close" at bounding box center [765, 16] width 7 height 7
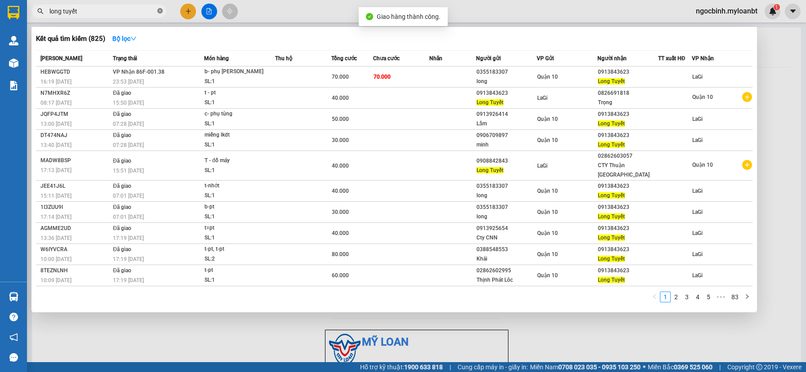
click at [158, 9] on icon "close-circle" at bounding box center [159, 10] width 5 height 5
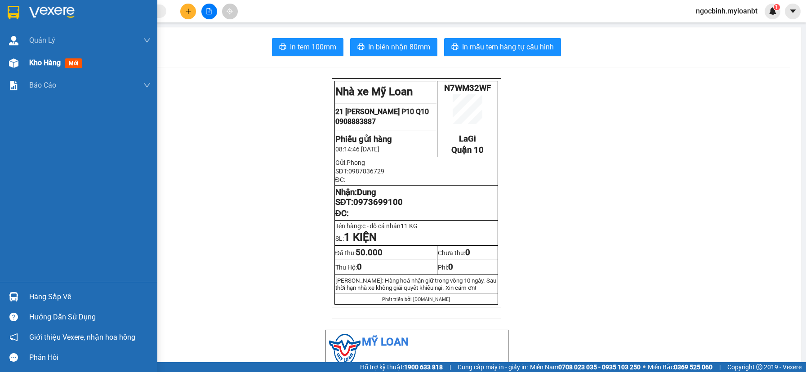
click at [47, 60] on span "Kho hàng" at bounding box center [44, 62] width 31 height 9
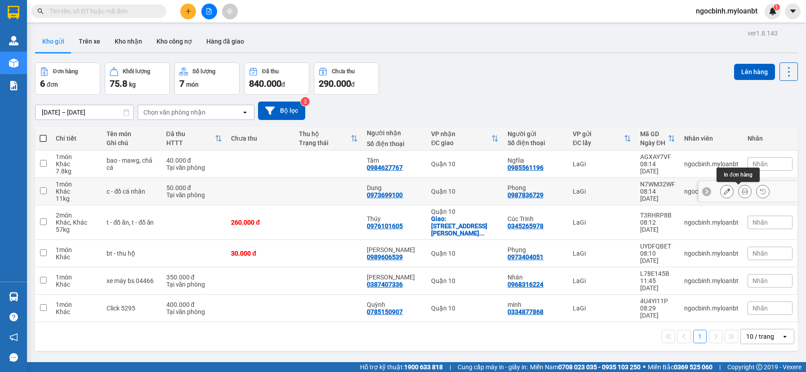
click at [742, 190] on icon at bounding box center [745, 191] width 6 height 6
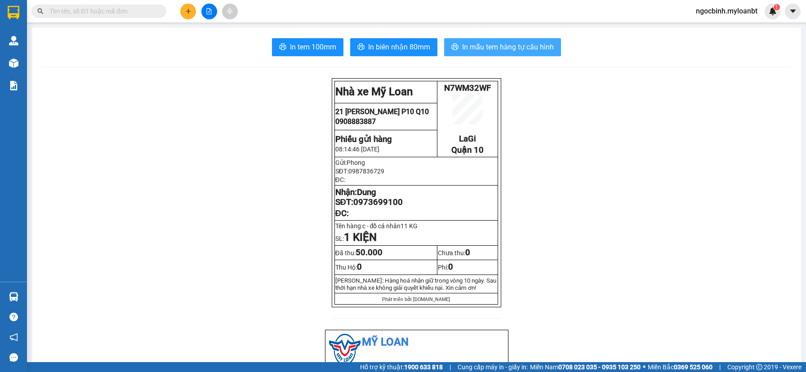
click at [529, 48] on span "In mẫu tem hàng tự cấu hình" at bounding box center [508, 46] width 92 height 11
click at [202, 4] on div at bounding box center [208, 12] width 67 height 16
click at [189, 14] on icon "plus" at bounding box center [188, 11] width 6 height 6
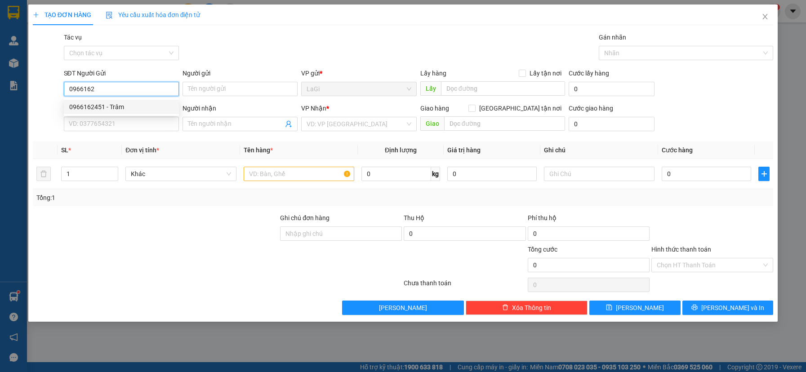
click at [160, 108] on div "0966162451 - Trâm" at bounding box center [121, 107] width 104 height 10
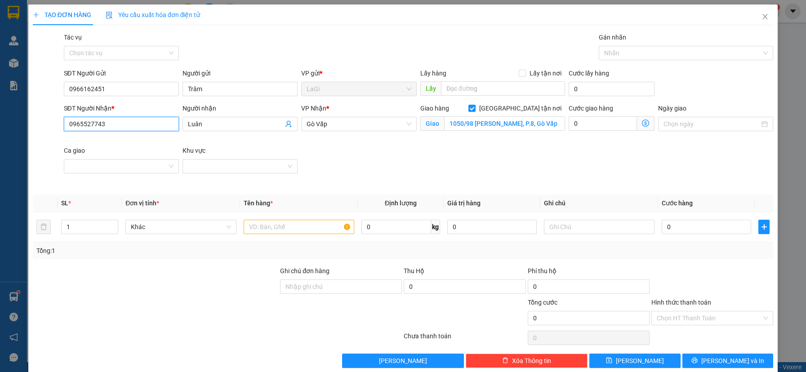
click at [151, 124] on input "0965527743" at bounding box center [121, 124] width 115 height 14
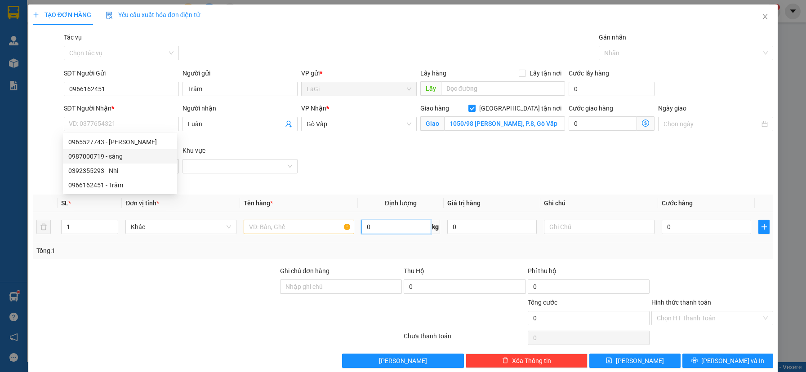
click at [400, 231] on input "0" at bounding box center [397, 227] width 70 height 14
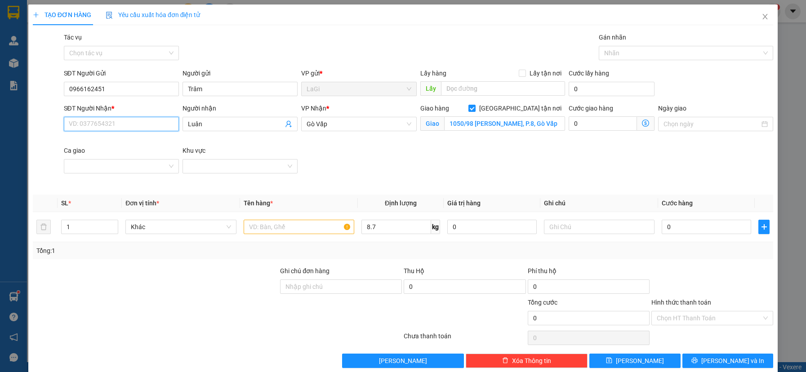
click at [134, 124] on input "SĐT Người Nhận *" at bounding box center [121, 124] width 115 height 14
click at [127, 144] on div "0392355293 - Nhi" at bounding box center [119, 142] width 103 height 10
click at [394, 126] on span "Quận 10" at bounding box center [359, 123] width 104 height 13
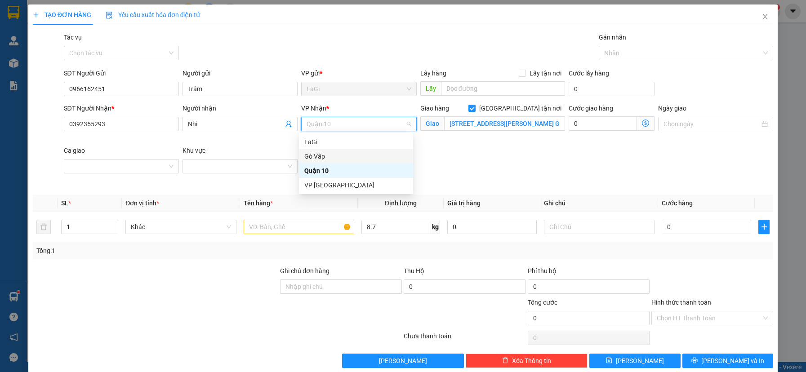
click at [347, 157] on div "Gò Vấp" at bounding box center [356, 157] width 103 height 10
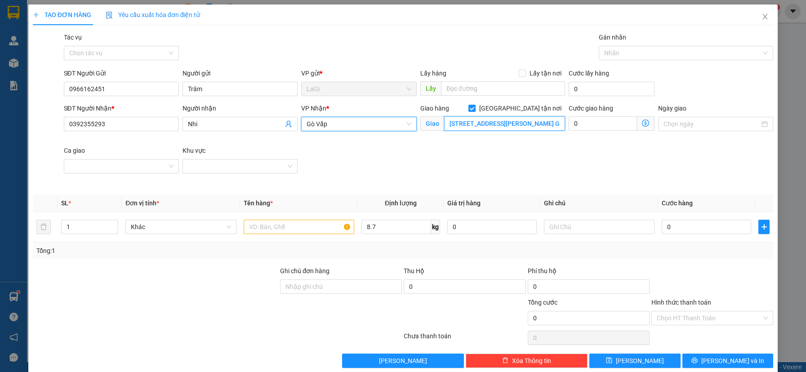
click at [514, 123] on input "[STREET_ADDRESS][PERSON_NAME] Gò Vấp" at bounding box center [504, 123] width 121 height 14
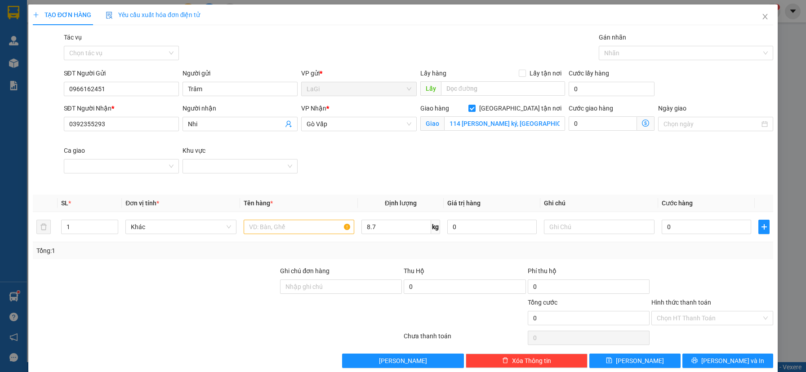
click at [493, 158] on div "SĐT Người Nhận * 0392355293 Người nhận Nhi VP Nhận * Gò Vấp Giao hàng Giao tậ…" at bounding box center [419, 145] width 714 height 85
click at [313, 232] on input "text" at bounding box center [299, 227] width 111 height 14
click at [685, 227] on input "0" at bounding box center [707, 227] width 90 height 14
click at [722, 322] on input "Hình thức thanh toán" at bounding box center [709, 318] width 105 height 13
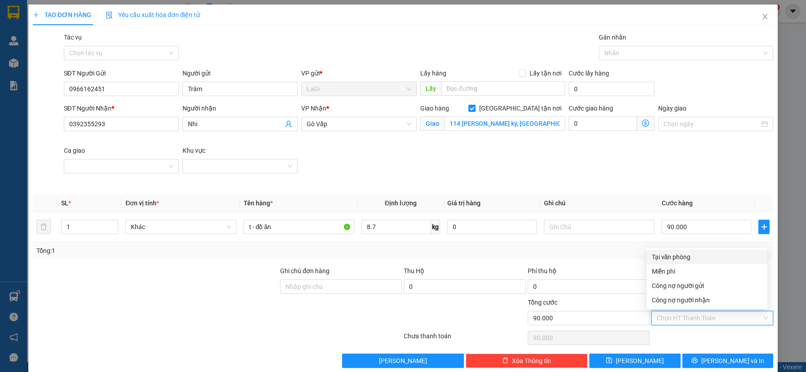
click at [687, 259] on div "Tại văn phòng" at bounding box center [707, 257] width 110 height 10
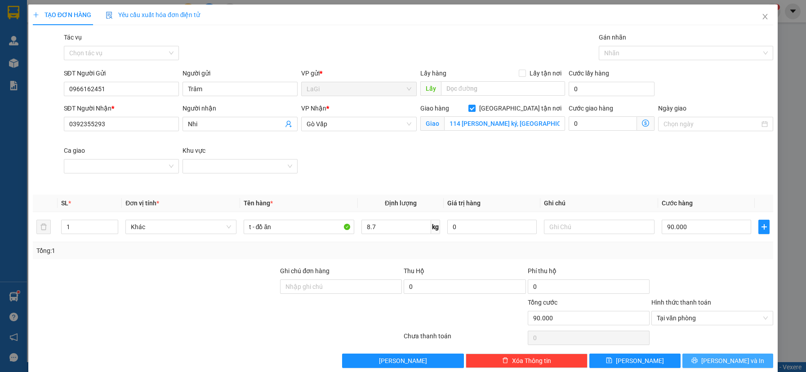
click at [698, 365] on span "printer" at bounding box center [695, 361] width 6 height 7
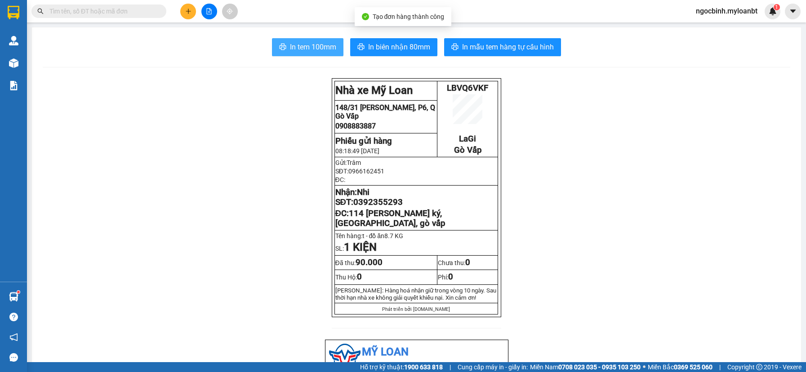
click at [293, 50] on span "In tem 100mm" at bounding box center [313, 46] width 46 height 11
click at [194, 9] on button at bounding box center [188, 12] width 16 height 16
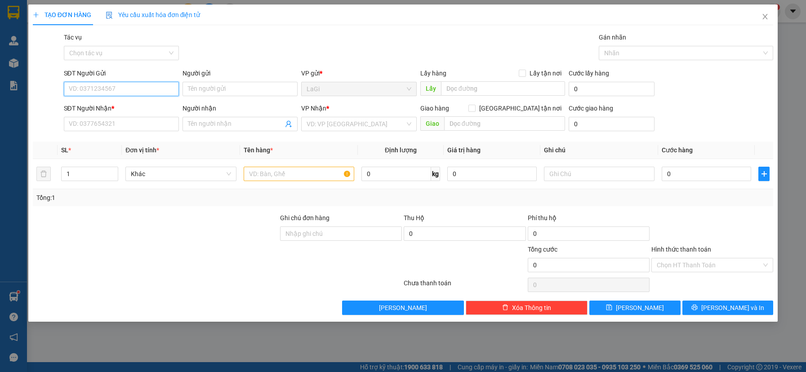
click at [97, 89] on input "SĐT Người Gửi" at bounding box center [121, 89] width 115 height 14
click at [389, 175] on input "0" at bounding box center [397, 174] width 70 height 14
click at [139, 90] on input "SĐT Người Gửi" at bounding box center [121, 89] width 115 height 14
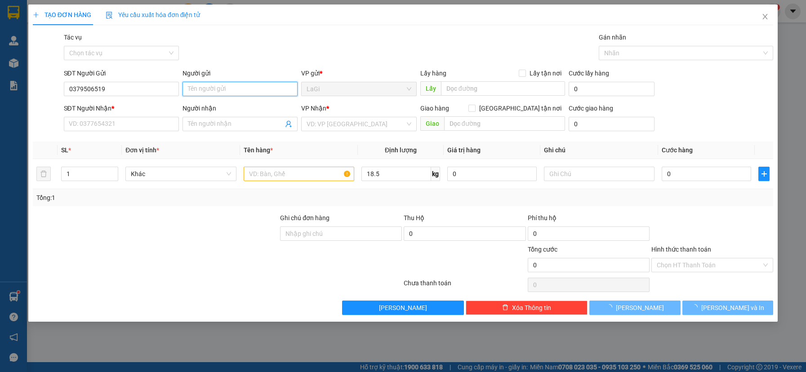
click at [216, 88] on input "Người gửi" at bounding box center [240, 89] width 115 height 14
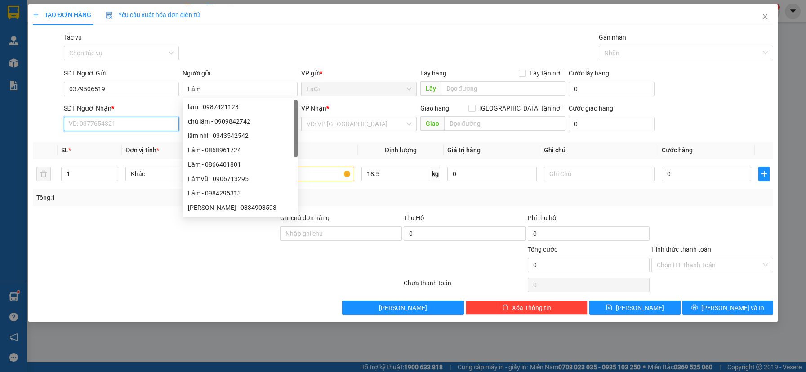
click at [103, 121] on input "SĐT Người Nhận *" at bounding box center [121, 124] width 115 height 14
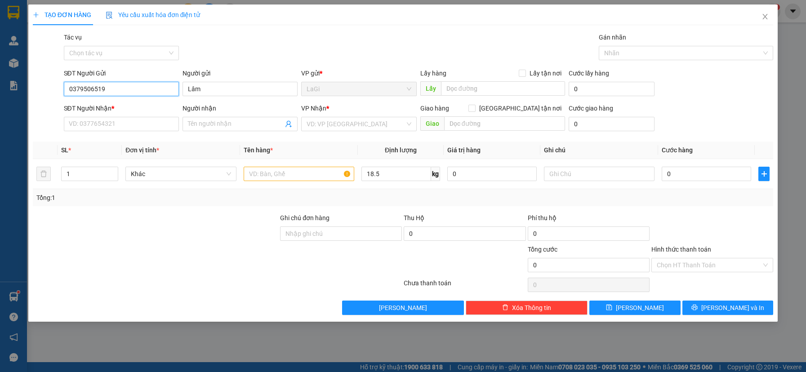
click at [121, 95] on input "0379506519" at bounding box center [121, 89] width 115 height 14
click at [95, 124] on input "SĐT Người Nhận *" at bounding box center [121, 124] width 115 height 14
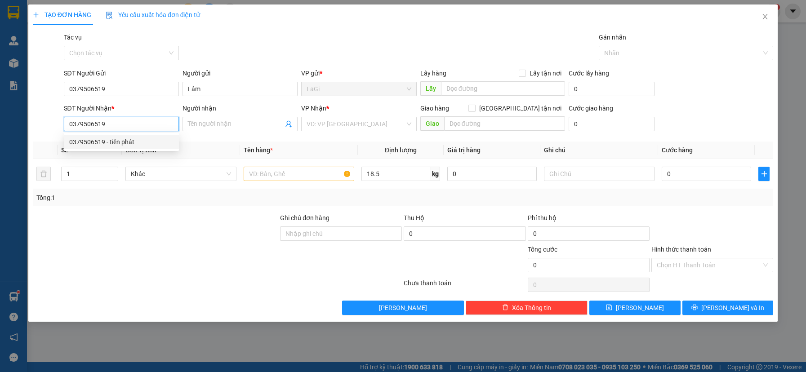
click at [105, 142] on div "0379506519 - tiến phát" at bounding box center [121, 142] width 104 height 10
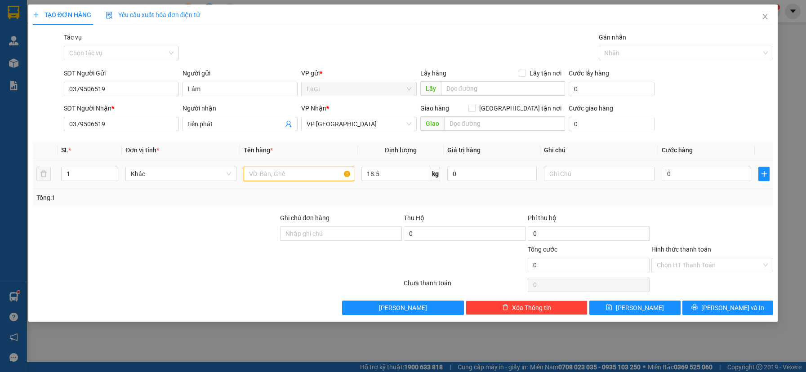
click at [279, 179] on input "text" at bounding box center [299, 174] width 111 height 14
click at [323, 127] on span "VP [GEOGRAPHIC_DATA]" at bounding box center [359, 123] width 104 height 13
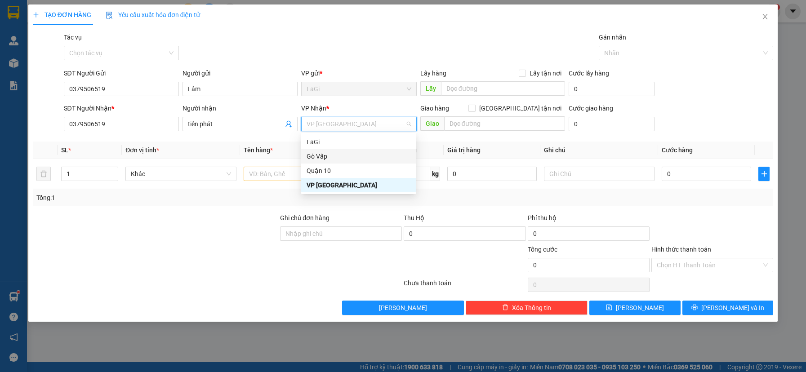
click at [324, 156] on div "Gò Vấp" at bounding box center [359, 157] width 104 height 10
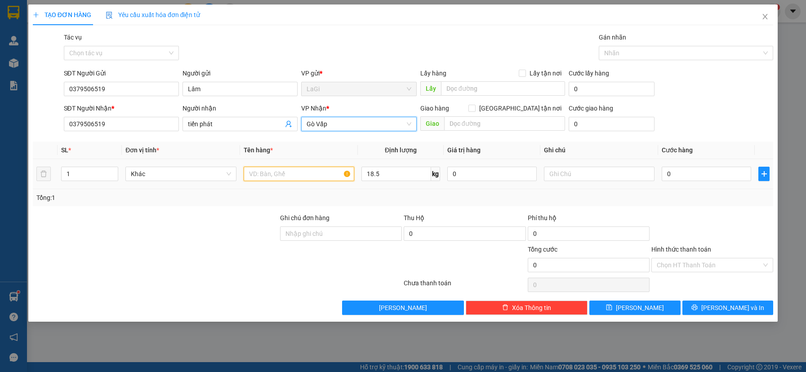
click at [274, 177] on input "text" at bounding box center [299, 174] width 111 height 14
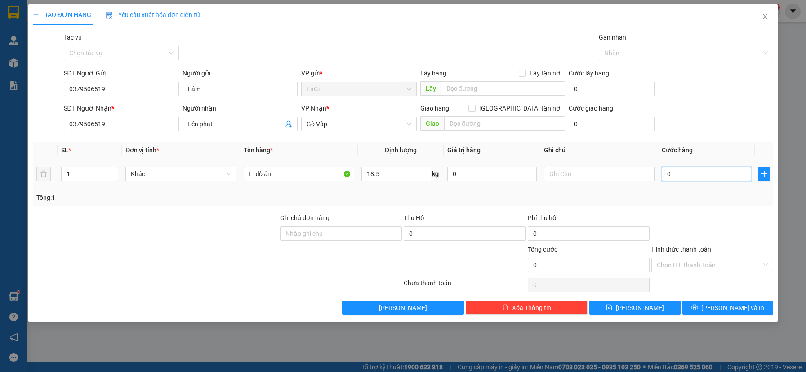
click at [688, 178] on input "0" at bounding box center [707, 174] width 90 height 14
click at [671, 266] on input "Hình thức thanh toán" at bounding box center [709, 265] width 105 height 13
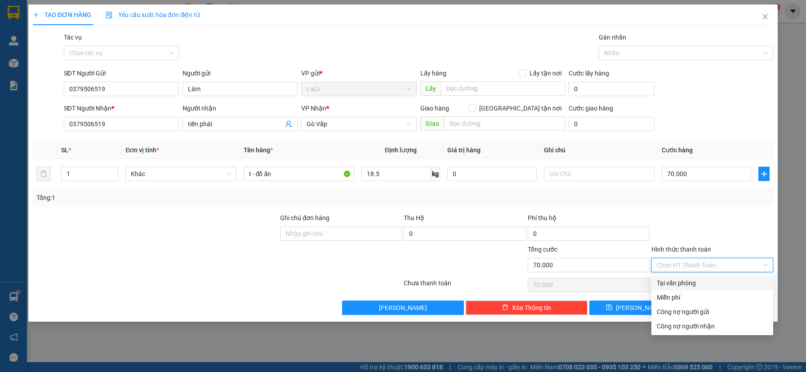
click at [675, 284] on div "Tại văn phòng" at bounding box center [712, 283] width 111 height 10
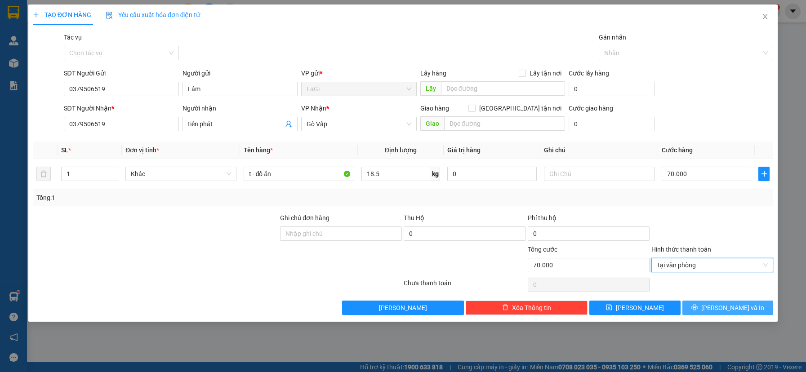
click at [704, 307] on button "[PERSON_NAME] và In" at bounding box center [728, 308] width 91 height 14
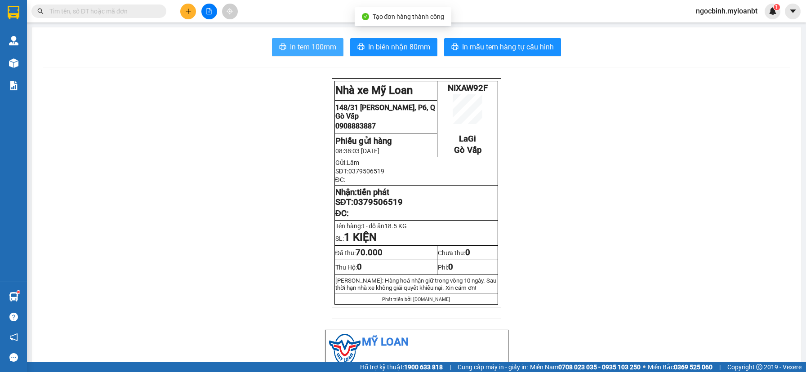
click at [330, 53] on span "In tem 100mm" at bounding box center [313, 46] width 46 height 11
click at [190, 14] on button at bounding box center [188, 12] width 16 height 16
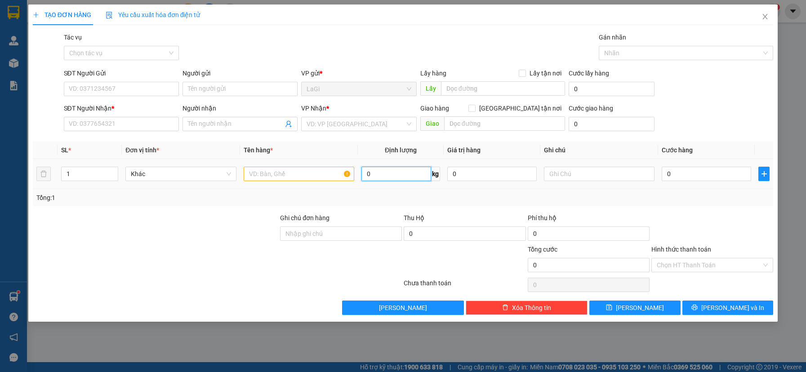
click at [386, 175] on input "0" at bounding box center [397, 174] width 70 height 14
click at [139, 88] on input "SĐT Người Gửi" at bounding box center [121, 89] width 115 height 14
click at [229, 90] on input "Người gửi" at bounding box center [240, 89] width 115 height 14
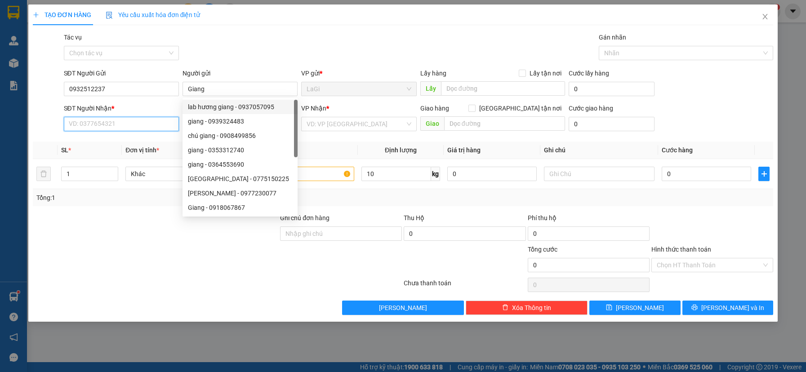
click at [135, 122] on input "SĐT Người Nhận *" at bounding box center [121, 124] width 115 height 14
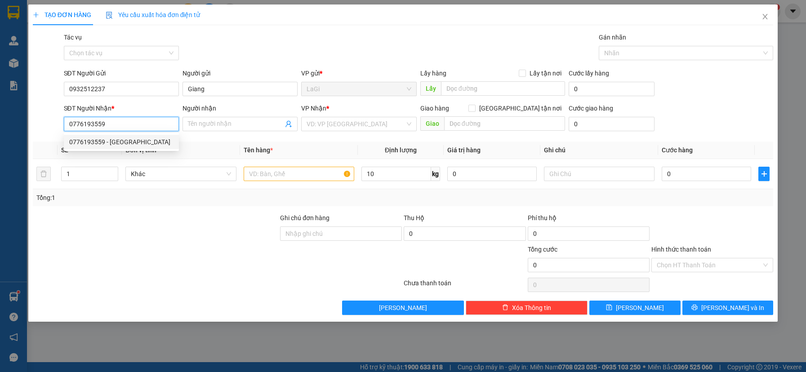
click at [150, 142] on div "0776193559 - [GEOGRAPHIC_DATA]" at bounding box center [121, 142] width 104 height 10
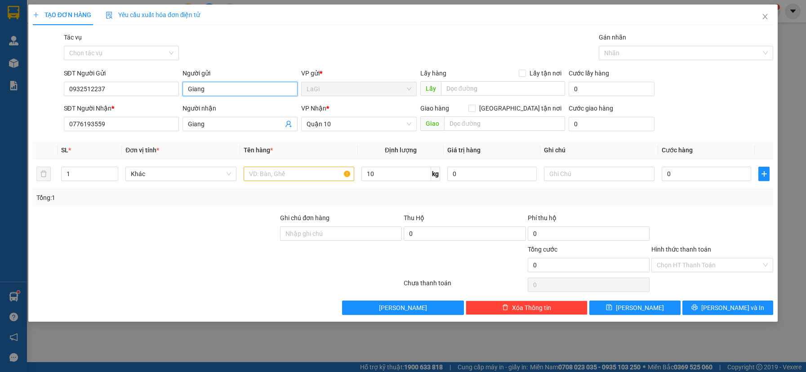
click at [216, 91] on input "Giang" at bounding box center [240, 89] width 115 height 14
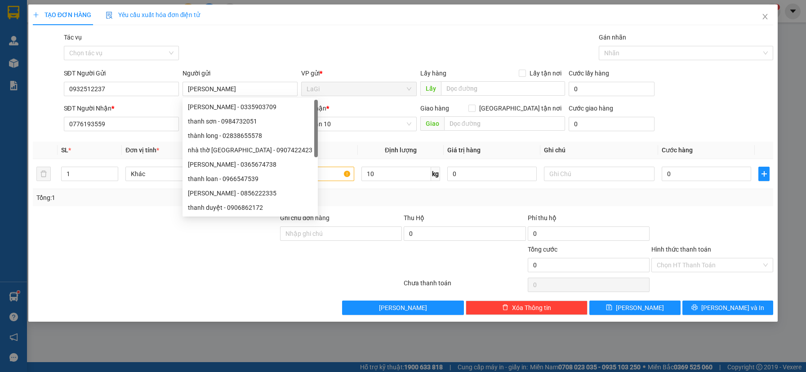
click at [282, 27] on div "TẠO ĐƠN HÀNG Yêu cầu xuất hóa đơn điện tử Transit Pickup Surcharge Ids Transit …" at bounding box center [403, 159] width 741 height 311
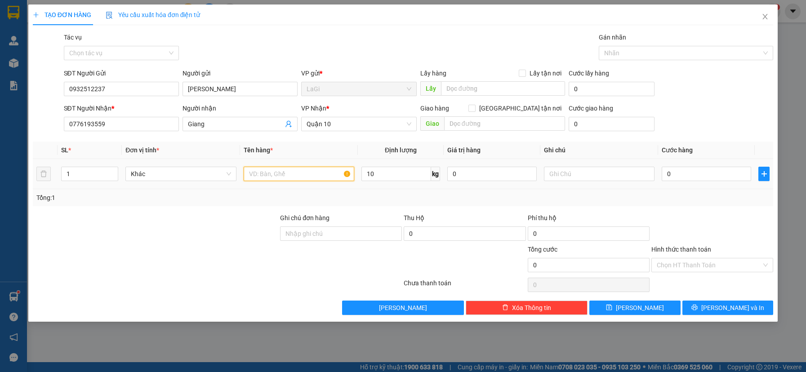
click at [318, 171] on input "text" at bounding box center [299, 174] width 111 height 14
click at [703, 175] on input "0" at bounding box center [707, 174] width 90 height 14
click at [699, 267] on input "Hình thức thanh toán" at bounding box center [709, 265] width 105 height 13
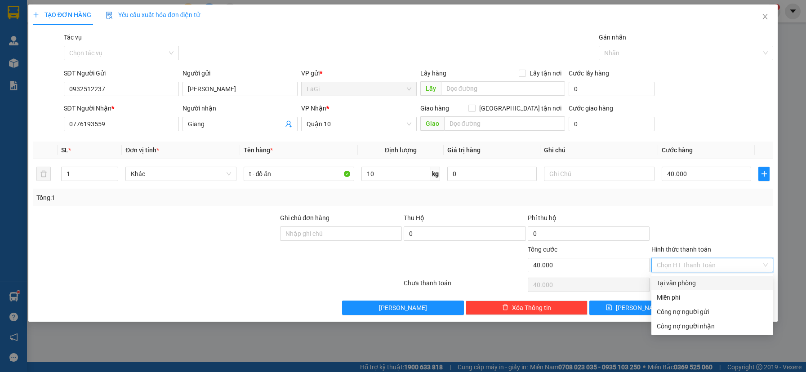
click at [703, 283] on div "Tại văn phòng" at bounding box center [712, 283] width 111 height 10
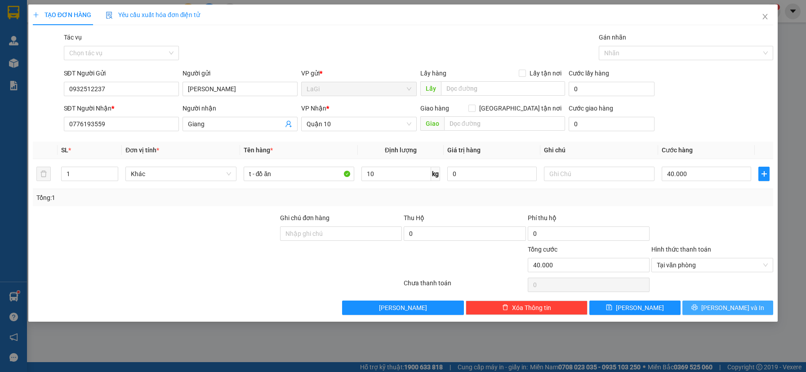
click at [709, 307] on button "[PERSON_NAME] và In" at bounding box center [728, 308] width 91 height 14
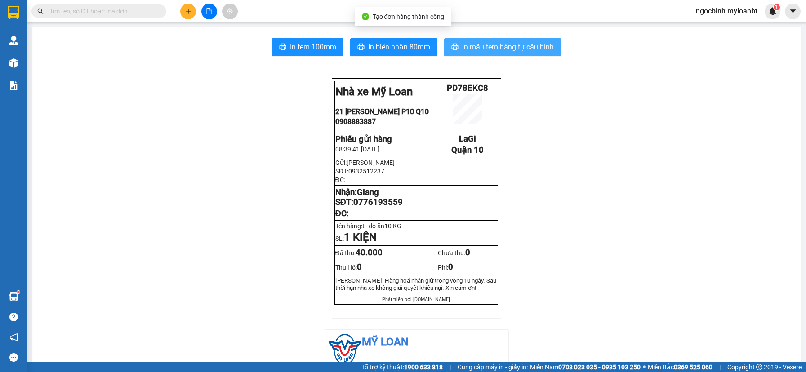
click at [492, 48] on span "In mẫu tem hàng tự cấu hình" at bounding box center [508, 46] width 92 height 11
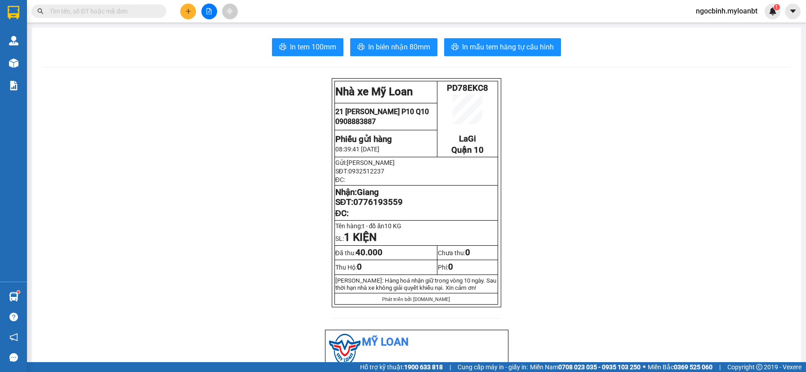
click at [107, 10] on input "text" at bounding box center [102, 11] width 106 height 10
click at [190, 13] on icon "plus" at bounding box center [188, 11] width 6 height 6
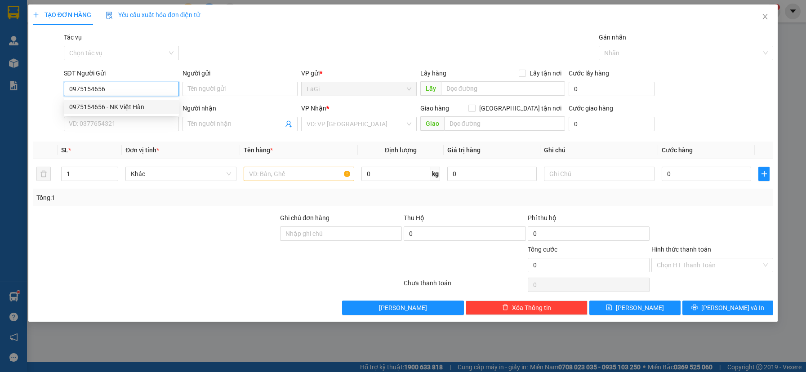
click at [150, 109] on div "0975154656 - NK Việt Hàn" at bounding box center [121, 107] width 104 height 10
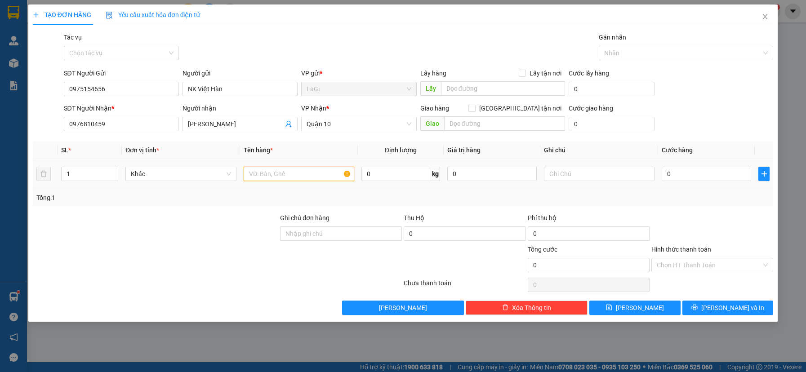
click at [268, 170] on input "text" at bounding box center [299, 174] width 111 height 14
click at [679, 172] on input "0" at bounding box center [707, 174] width 90 height 14
click at [699, 269] on input "Hình thức thanh toán" at bounding box center [709, 265] width 105 height 13
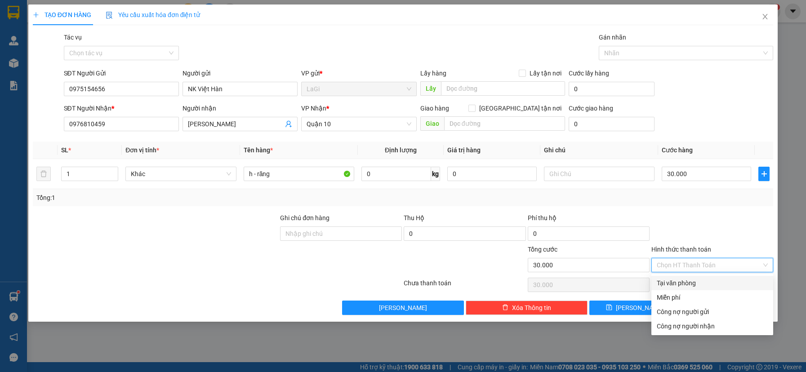
click at [699, 283] on div "Tại văn phòng" at bounding box center [712, 283] width 111 height 10
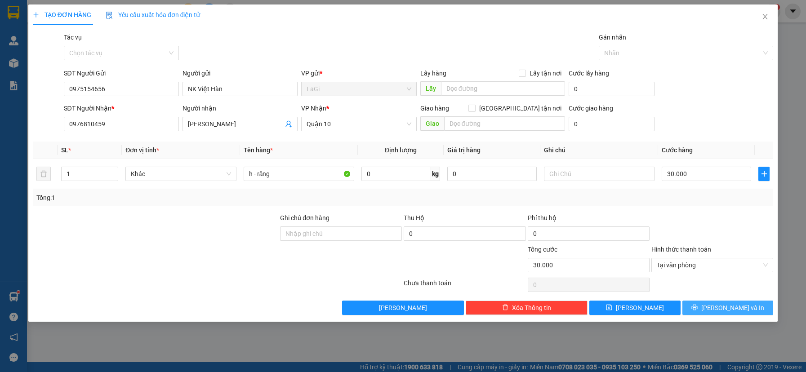
click at [721, 310] on span "[PERSON_NAME] và In" at bounding box center [733, 308] width 63 height 10
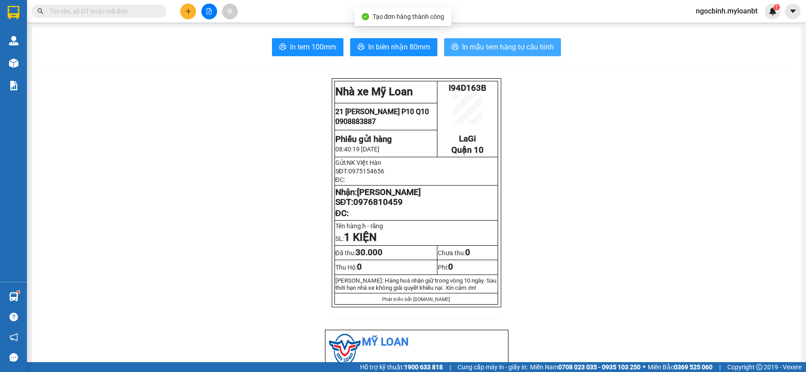
click at [454, 49] on icon "printer" at bounding box center [455, 46] width 7 height 7
click at [116, 7] on input "text" at bounding box center [102, 11] width 106 height 10
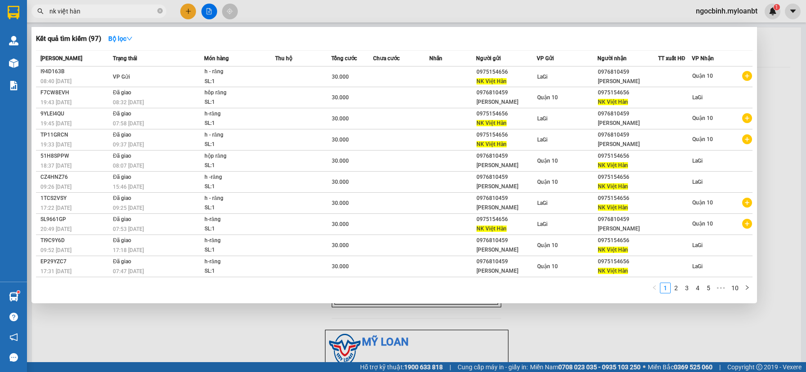
click at [157, 13] on span "nk việt hàn" at bounding box center [98, 10] width 135 height 13
click at [160, 11] on icon "close-circle" at bounding box center [159, 10] width 5 height 5
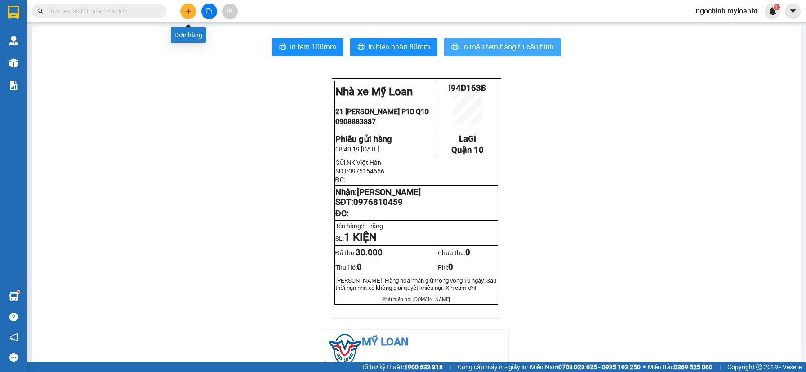
click at [183, 10] on button at bounding box center [188, 12] width 16 height 16
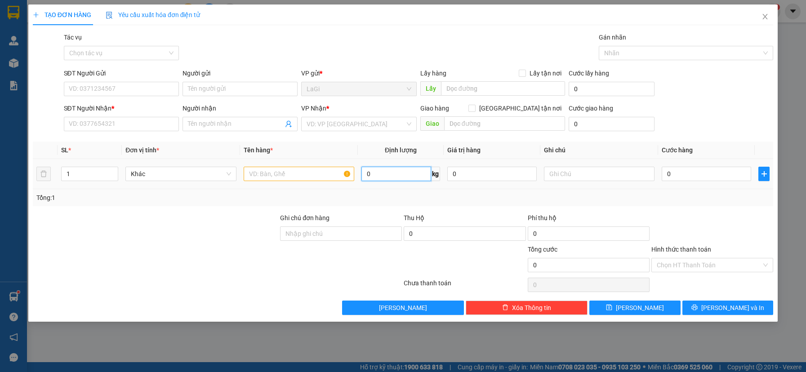
click at [397, 170] on input "0" at bounding box center [397, 174] width 70 height 14
click at [291, 171] on input "text" at bounding box center [299, 174] width 111 height 14
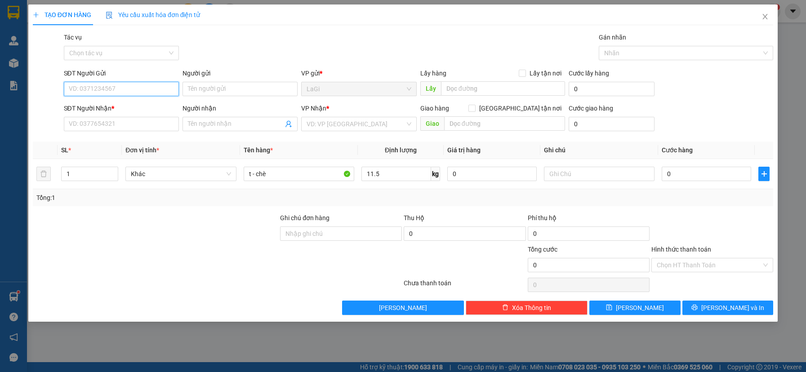
click at [148, 85] on input "SĐT Người Gửi" at bounding box center [121, 89] width 115 height 14
click at [126, 128] on input "SĐT Người Nhận *" at bounding box center [121, 124] width 115 height 14
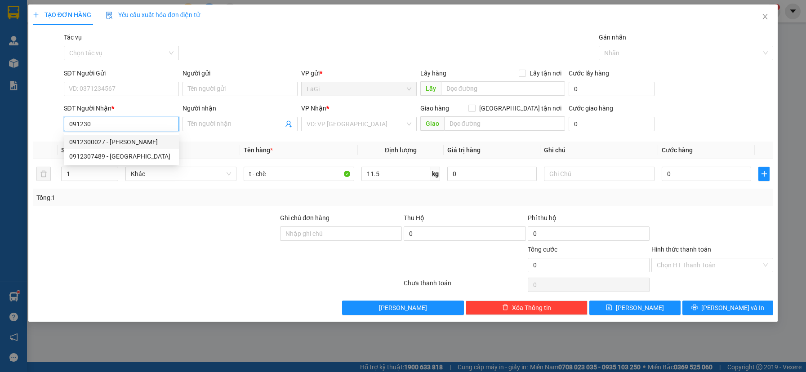
click at [130, 141] on div "0912300027 - [PERSON_NAME]" at bounding box center [121, 142] width 104 height 10
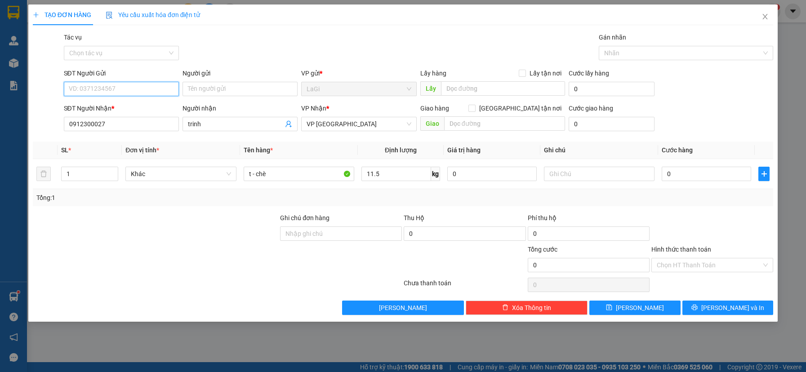
click at [116, 88] on input "SĐT Người Gửi" at bounding box center [121, 89] width 115 height 14
click at [122, 106] on div "0339399657 - hoa" at bounding box center [121, 107] width 104 height 10
click at [690, 170] on input "0" at bounding box center [707, 174] width 90 height 14
click at [706, 255] on div "Hình thức thanh toán" at bounding box center [713, 251] width 122 height 13
click at [708, 263] on input "Hình thức thanh toán" at bounding box center [709, 265] width 105 height 13
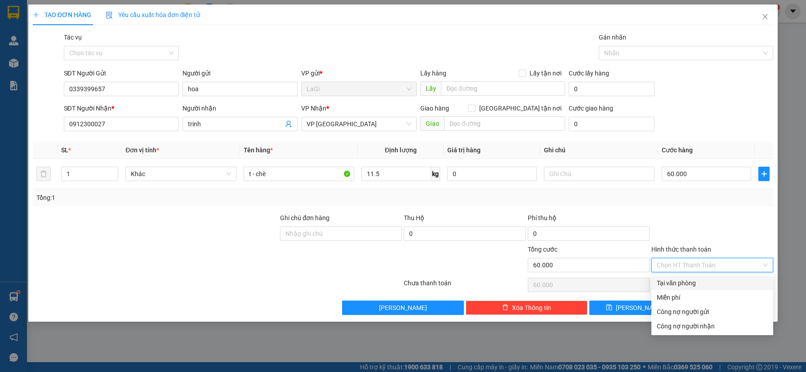
click at [703, 286] on div "Tại văn phòng" at bounding box center [712, 283] width 111 height 10
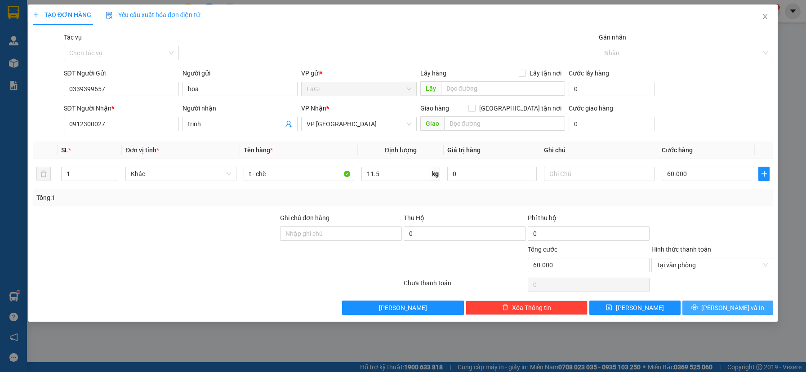
click at [706, 311] on button "[PERSON_NAME] và In" at bounding box center [728, 308] width 91 height 14
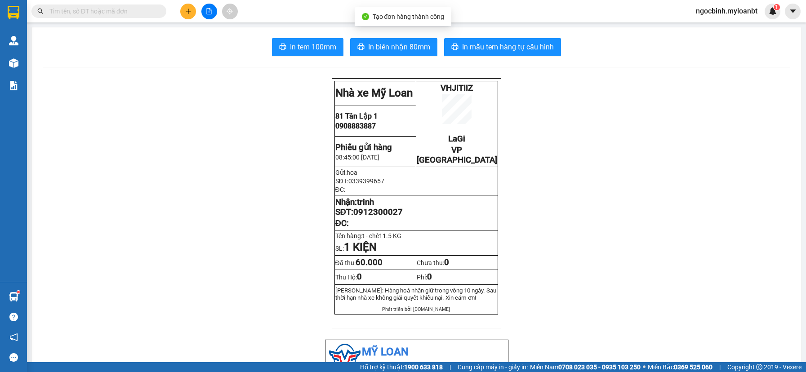
click at [326, 52] on span "In tem 100mm" at bounding box center [313, 46] width 46 height 11
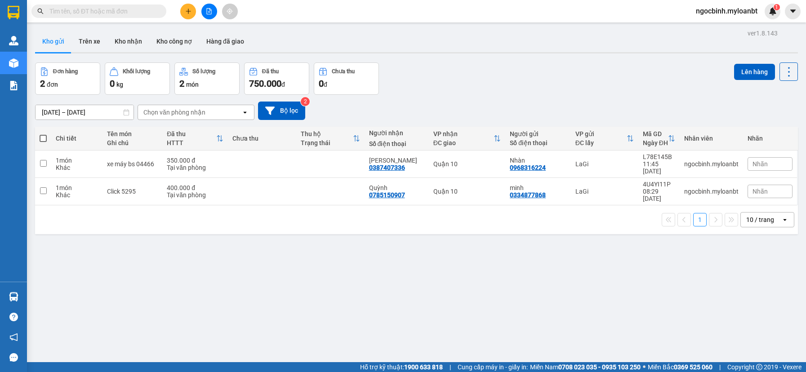
click at [111, 13] on input "text" at bounding box center [102, 11] width 106 height 10
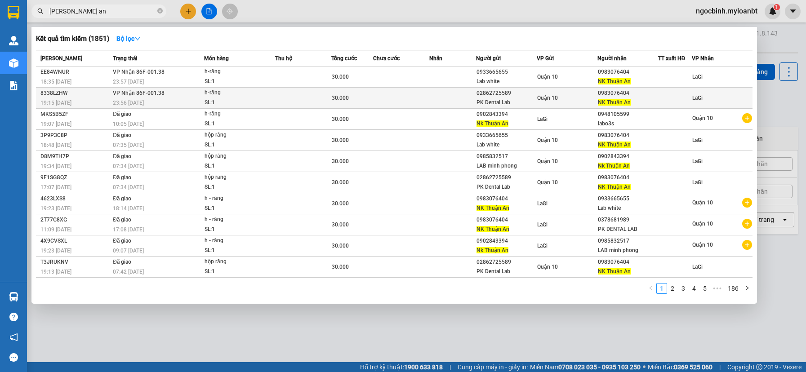
type input "nk thuận an"
click at [137, 94] on span "VP Nhận 86F-001.38" at bounding box center [139, 93] width 52 height 6
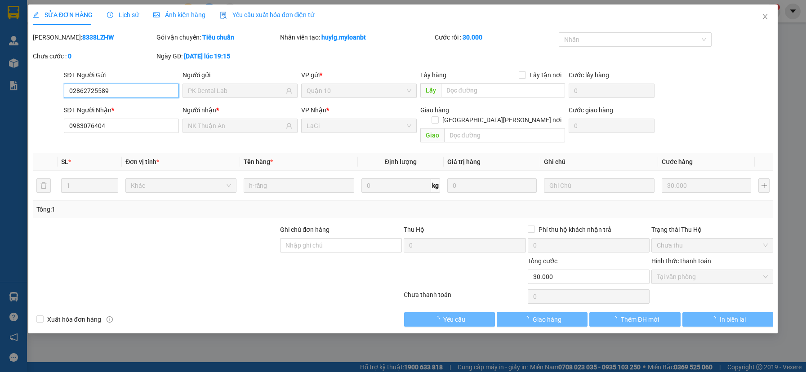
type input "02862725589"
type input "PK Dental Lab"
type input "0983076404"
type input "NK Thuận An"
type input "30.000"
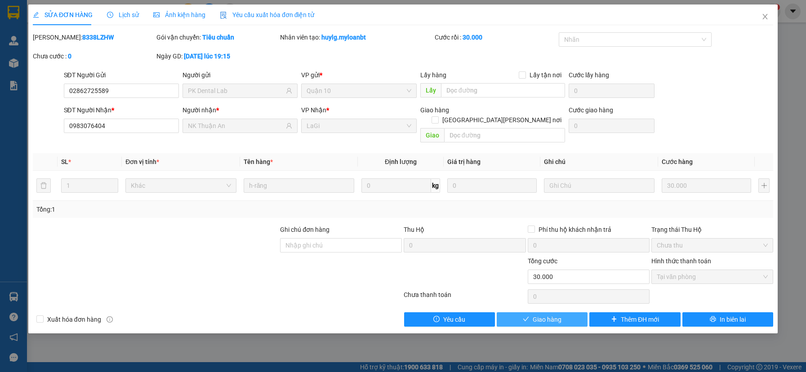
click at [564, 313] on button "Giao hàng" at bounding box center [542, 320] width 91 height 14
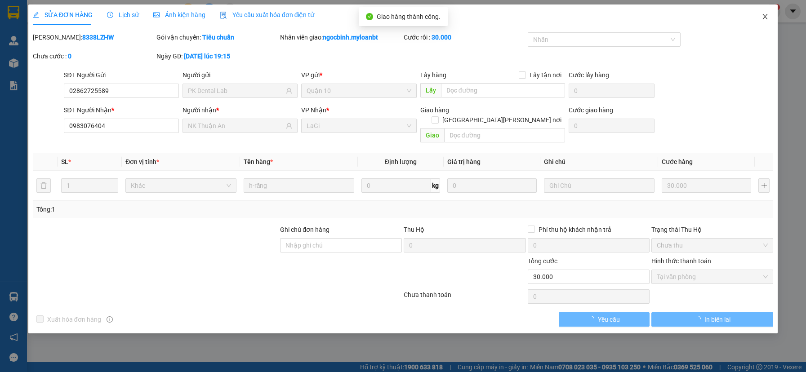
click at [766, 17] on icon "close" at bounding box center [765, 16] width 5 height 5
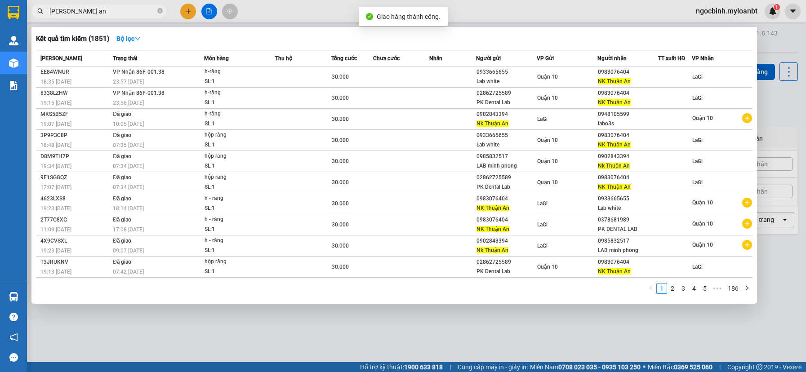
click at [105, 15] on input "nk thuận an" at bounding box center [102, 11] width 106 height 10
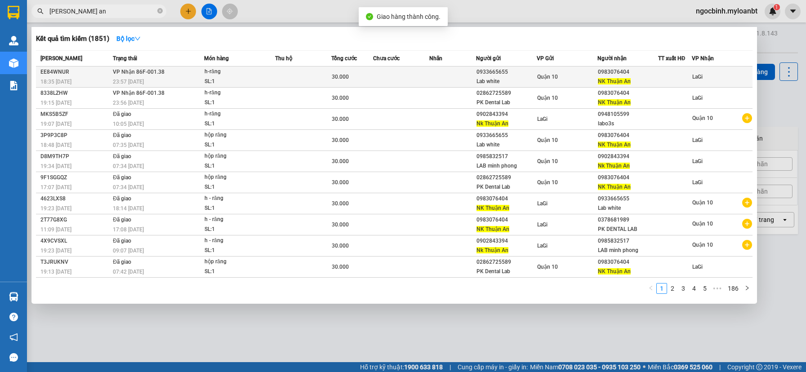
click at [522, 74] on div "0933665655" at bounding box center [507, 71] width 60 height 9
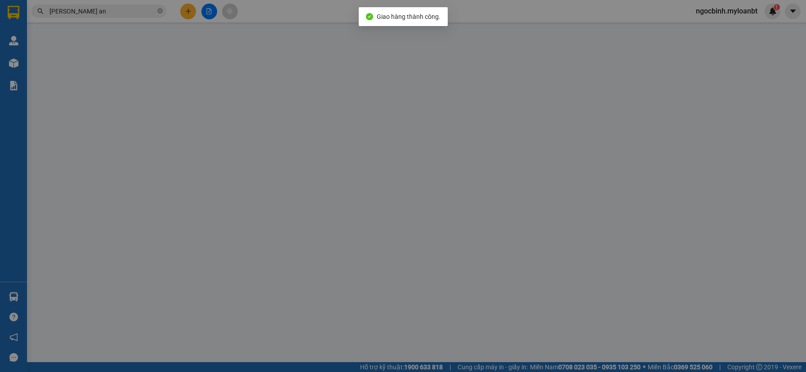
type input "0933665655"
type input "Lab white"
type input "0983076404"
type input "NK Thuận An"
type input "30.000"
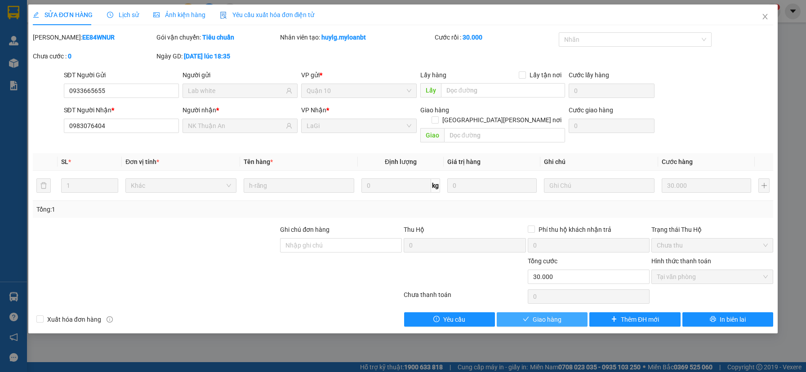
drag, startPoint x: 560, startPoint y: 311, endPoint x: 569, endPoint y: 304, distance: 11.6
click at [560, 315] on span "Giao hàng" at bounding box center [547, 320] width 29 height 10
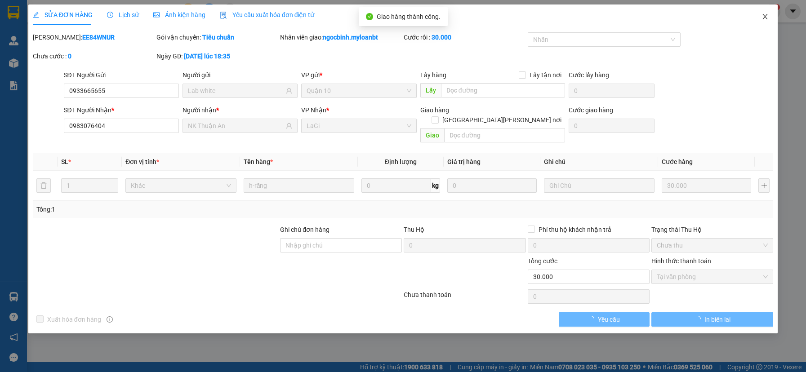
click at [766, 15] on icon "close" at bounding box center [765, 16] width 7 height 7
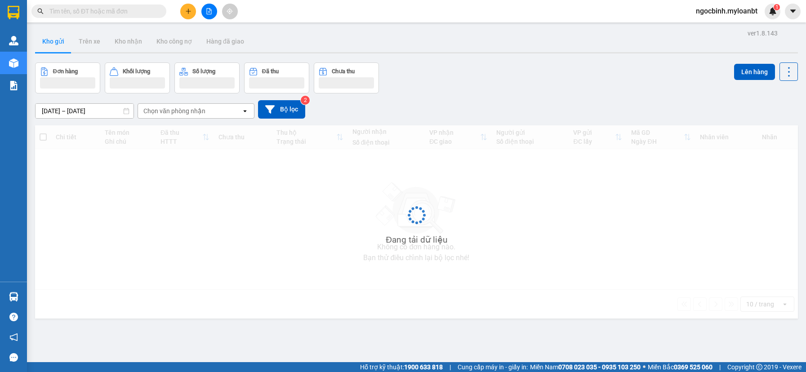
click at [137, 15] on input "text" at bounding box center [102, 11] width 106 height 10
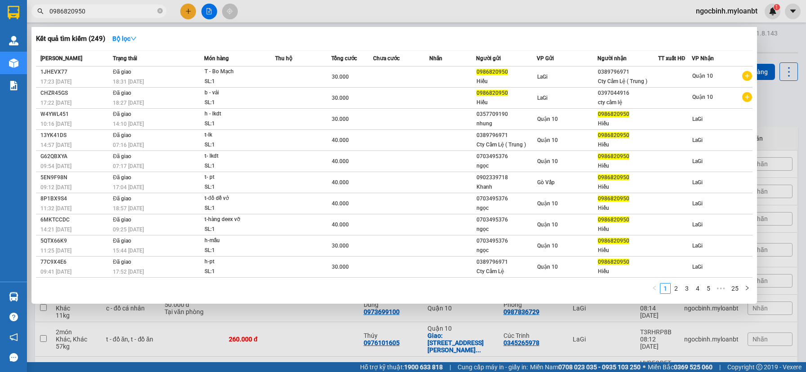
type input "0986820950"
